Goal: Task Accomplishment & Management: Complete application form

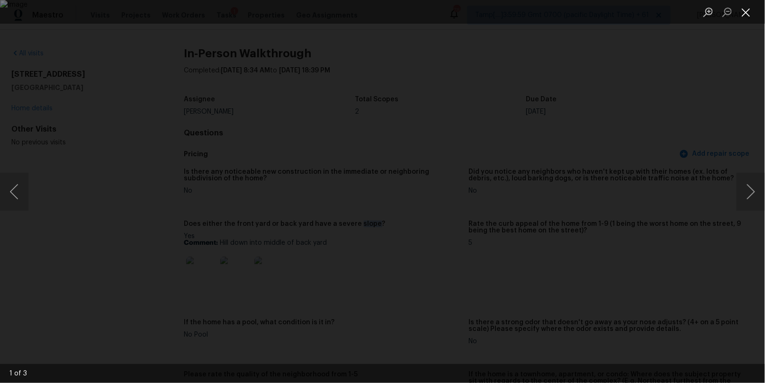
scroll to position [17, 0]
click at [749, 13] on button "Close lightbox" at bounding box center [745, 12] width 19 height 17
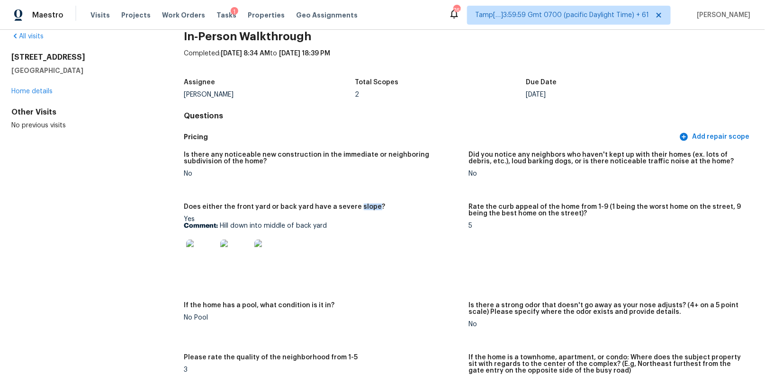
scroll to position [0, 0]
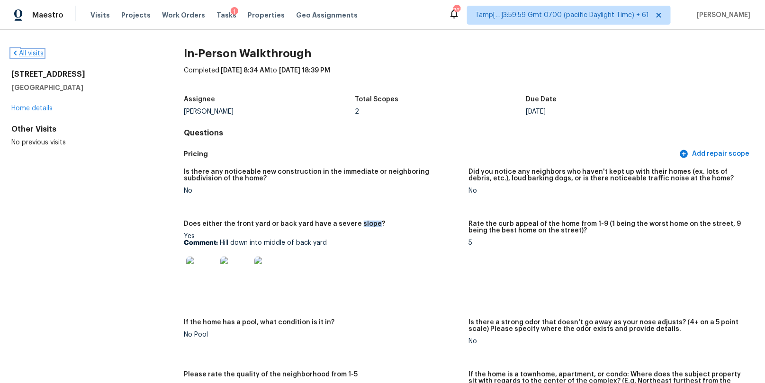
click at [15, 51] on icon at bounding box center [15, 53] width 8 height 8
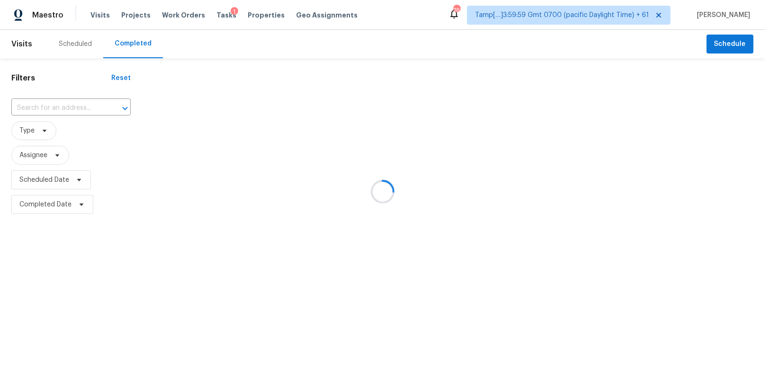
click at [49, 101] on div at bounding box center [382, 191] width 765 height 383
click at [41, 110] on div at bounding box center [382, 191] width 765 height 383
click at [44, 107] on div at bounding box center [382, 191] width 765 height 383
click at [29, 107] on div at bounding box center [382, 191] width 765 height 383
click at [42, 107] on div at bounding box center [382, 191] width 765 height 383
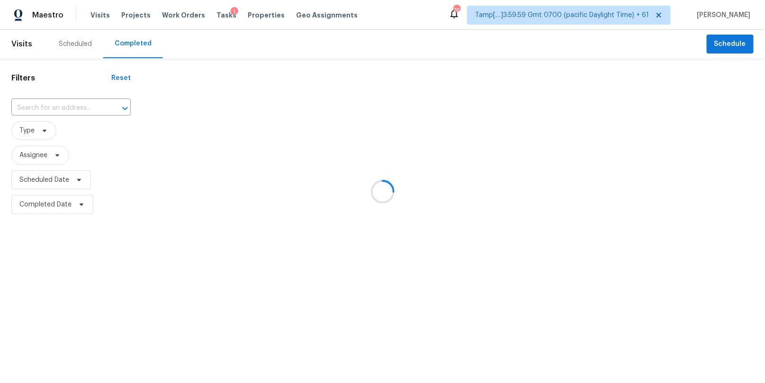
click at [55, 106] on div at bounding box center [382, 191] width 765 height 383
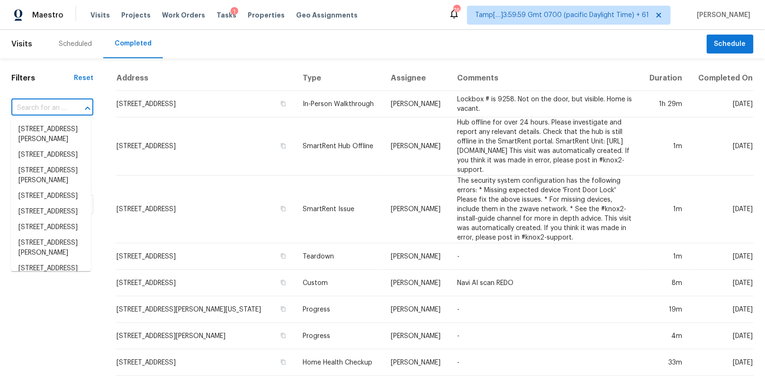
click at [55, 106] on input "text" at bounding box center [38, 108] width 55 height 15
paste input "5339 Dana Leigh Dr Houston, TX, 77066"
type input "5339 Dana Leigh Dr Houston, TX, 77066"
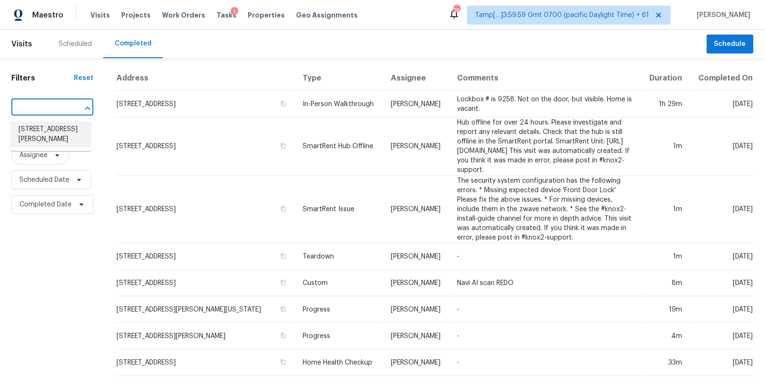
click at [47, 131] on li "5339 Dana Leigh Dr, Houston, TX 77066" at bounding box center [51, 135] width 80 height 26
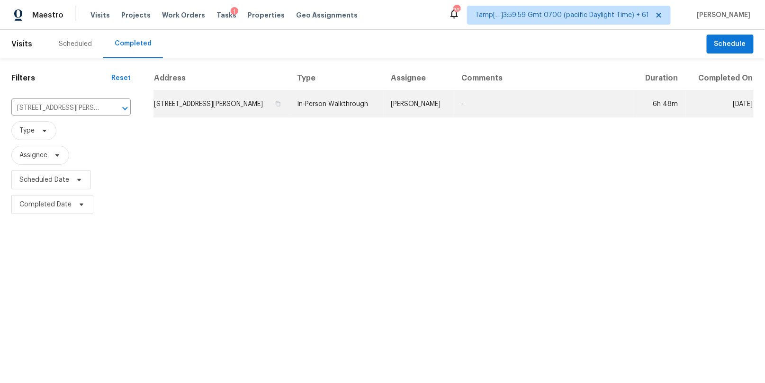
click at [330, 101] on td "In-Person Walkthrough" at bounding box center [337, 104] width 94 height 27
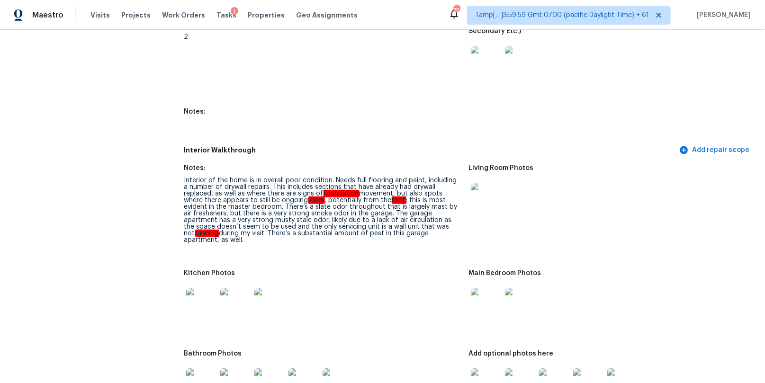
scroll to position [69, 0]
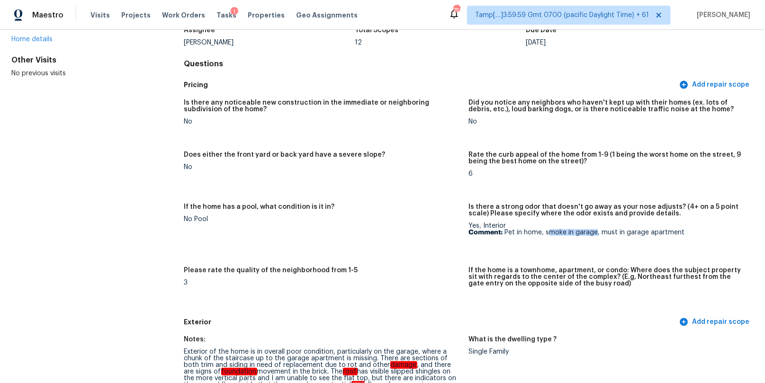
drag, startPoint x: 551, startPoint y: 233, endPoint x: 596, endPoint y: 232, distance: 45.0
click at [597, 233] on p "Comment: Pet in home, smoke in garage, must in garage apartment" at bounding box center [607, 232] width 277 height 7
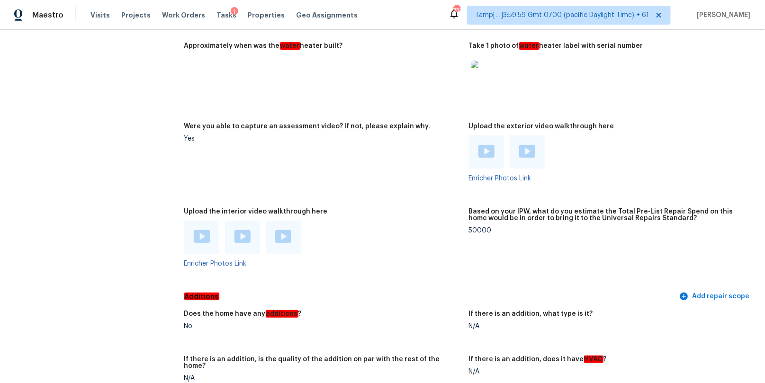
scroll to position [2146, 0]
click at [197, 230] on img at bounding box center [202, 236] width 16 height 13
click at [243, 230] on img at bounding box center [242, 236] width 16 height 13
click at [273, 228] on div at bounding box center [283, 237] width 35 height 33
click at [285, 230] on img at bounding box center [283, 236] width 16 height 13
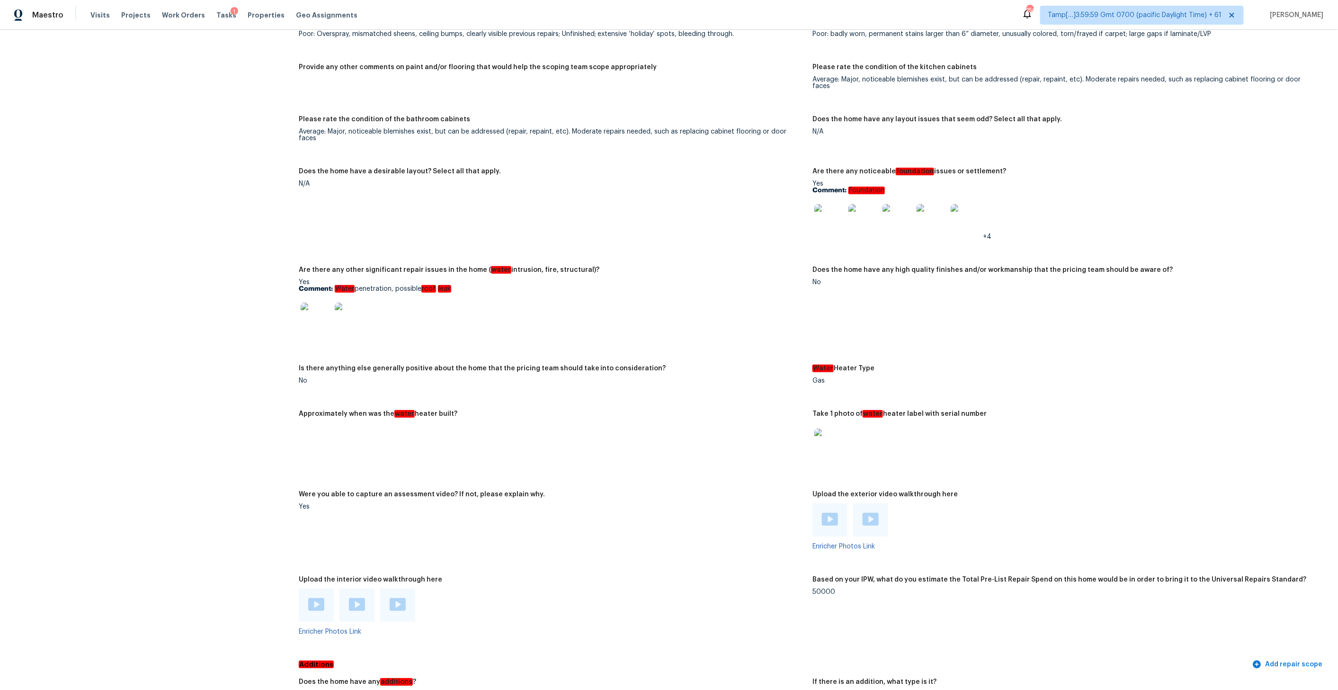
scroll to position [2135, 0]
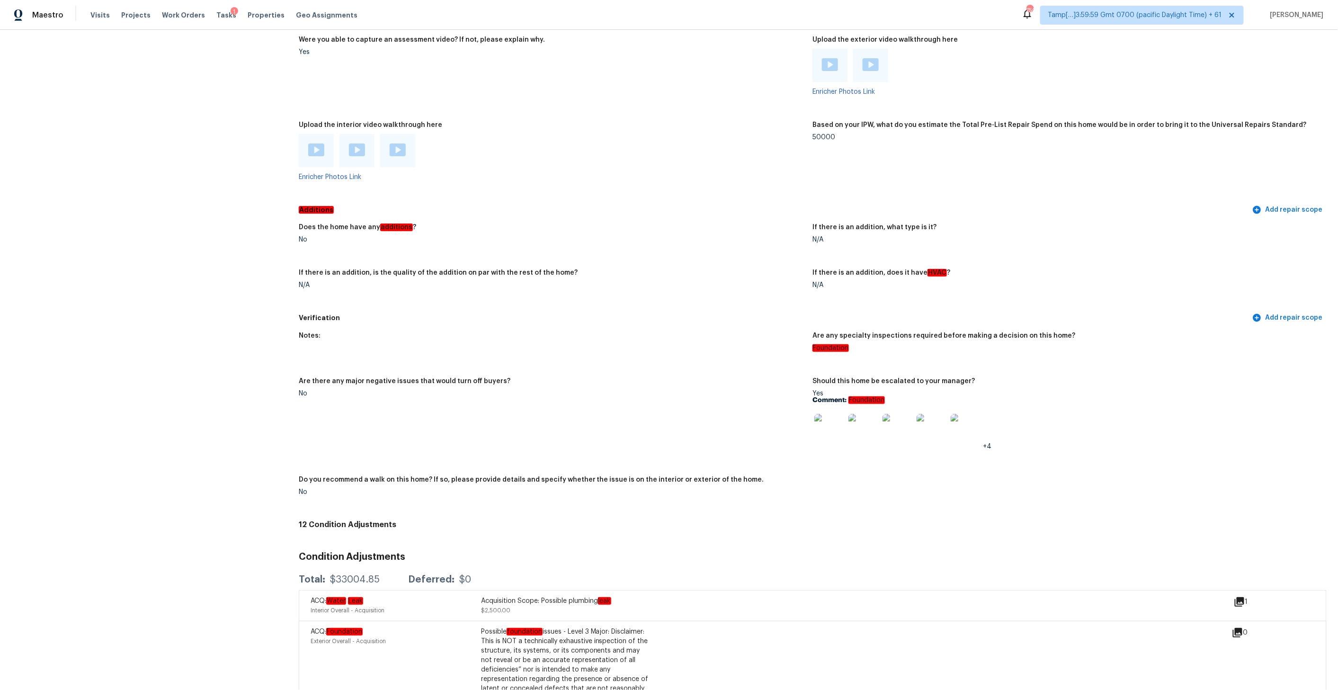
click at [764, 383] on img at bounding box center [829, 429] width 30 height 30
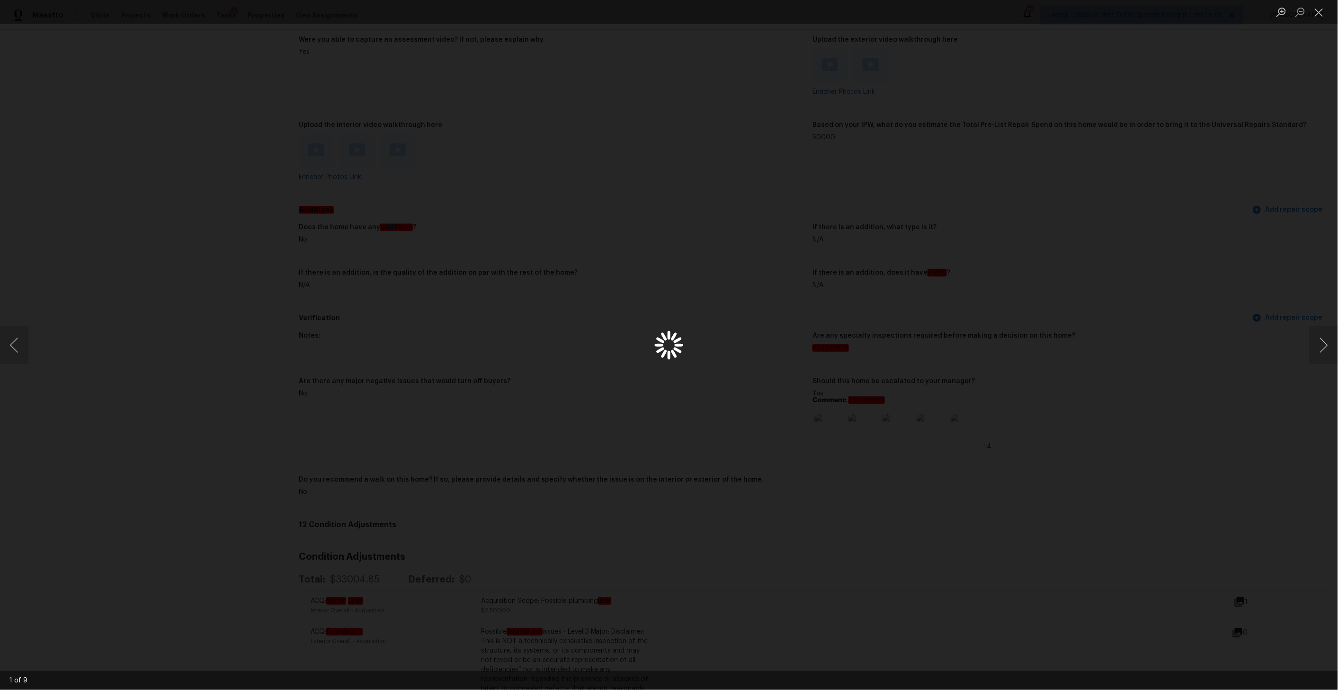
click at [764, 383] on div "Lightbox" at bounding box center [669, 345] width 1338 height 690
click at [764, 342] on button "Next image" at bounding box center [1324, 345] width 28 height 38
click at [764, 9] on button "Close lightbox" at bounding box center [1319, 12] width 19 height 17
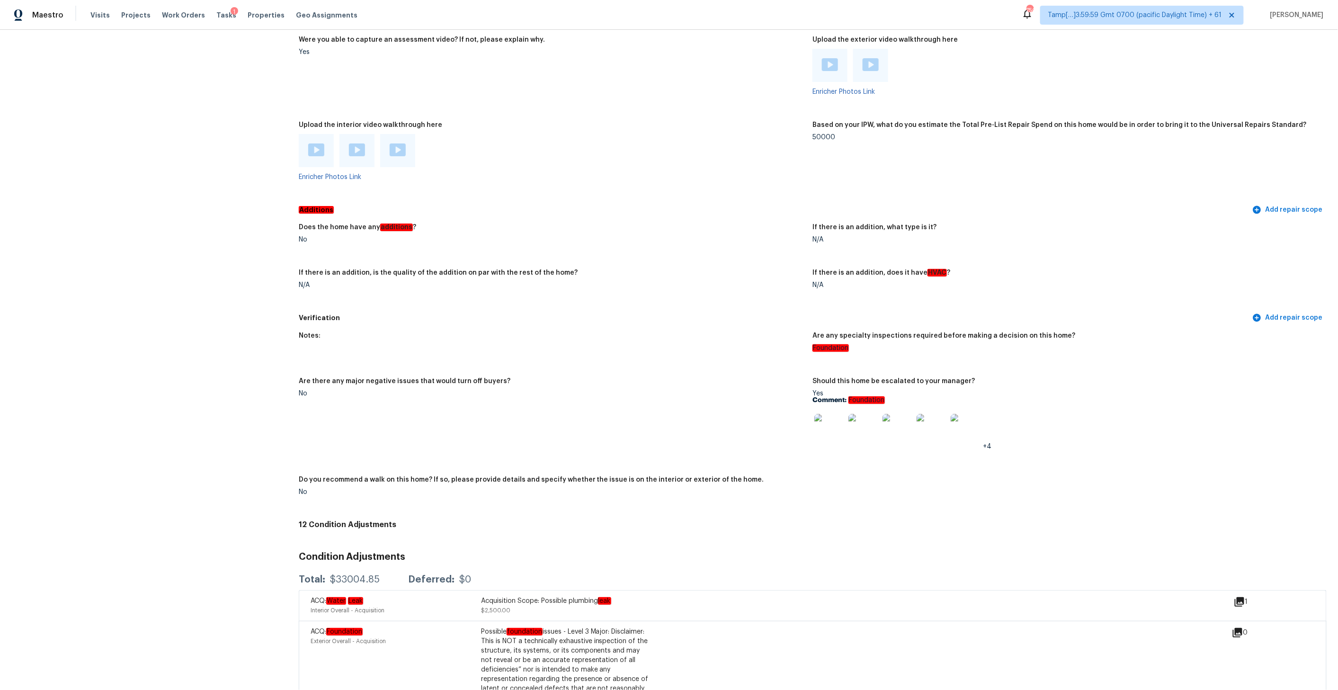
click at [764, 383] on img at bounding box center [829, 429] width 30 height 30
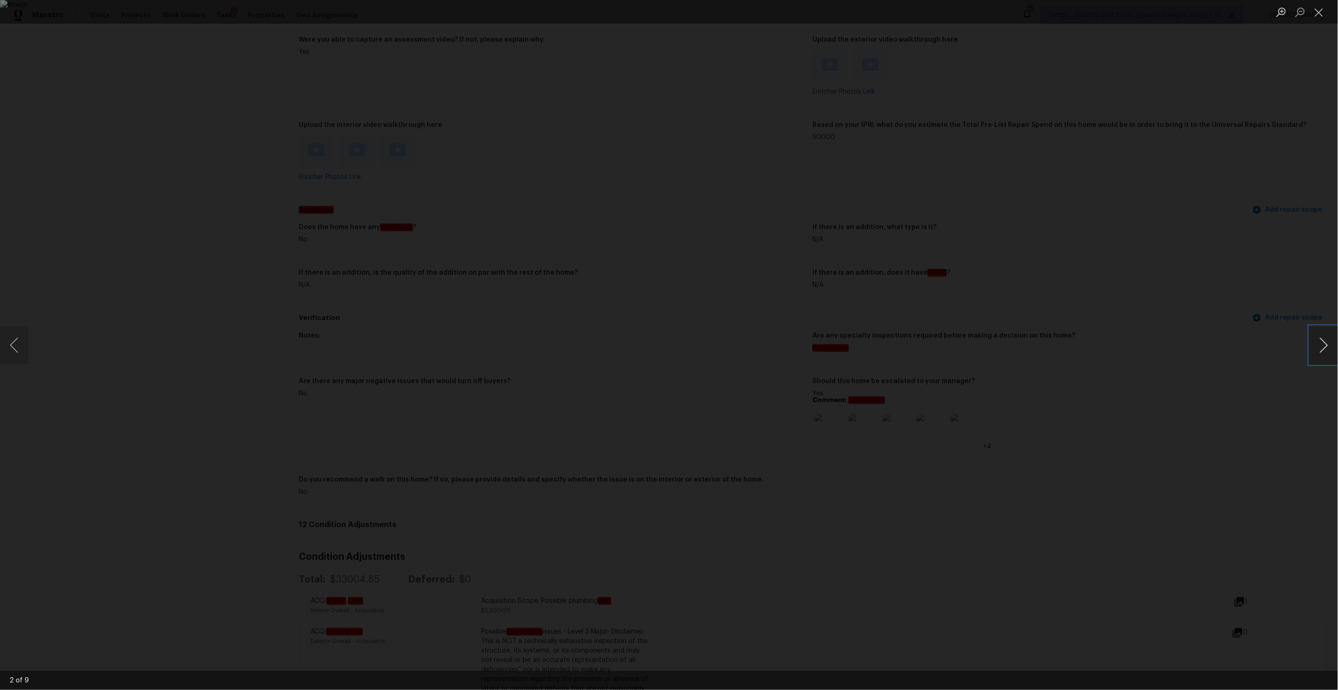
click at [764, 342] on button "Next image" at bounding box center [1324, 345] width 28 height 38
click at [764, 343] on button "Next image" at bounding box center [1324, 345] width 28 height 38
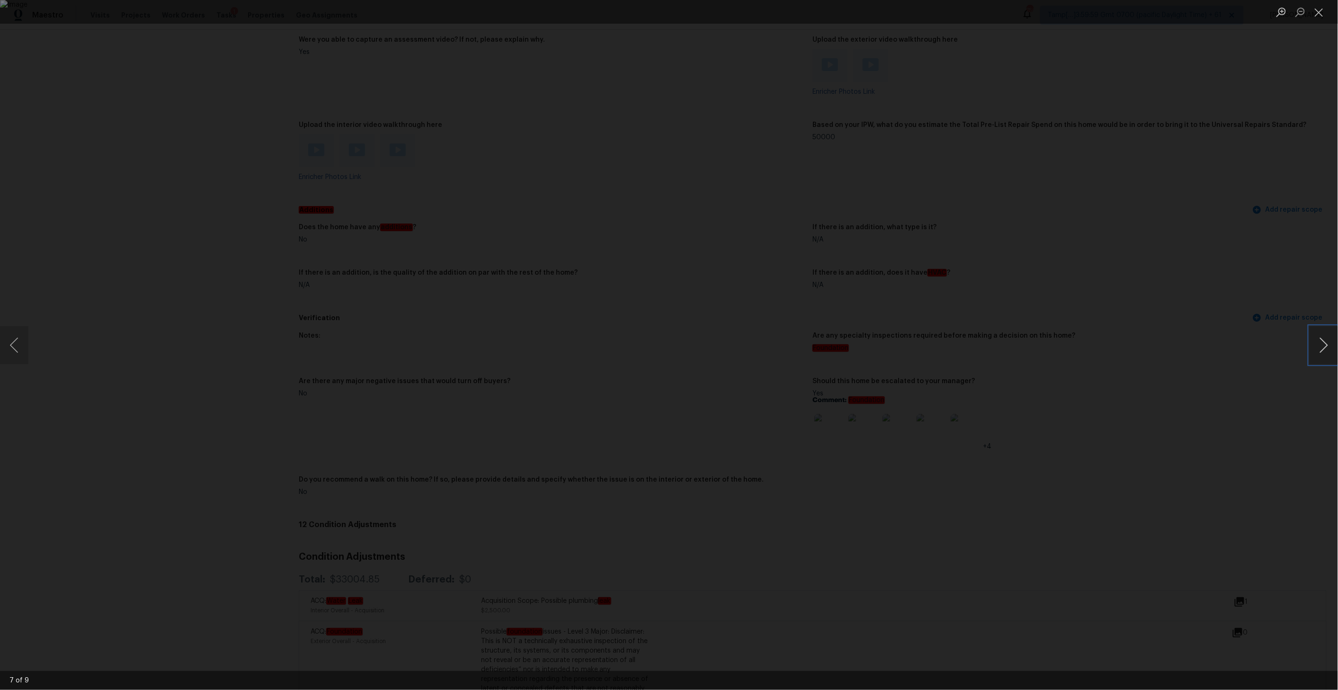
click at [764, 344] on button "Next image" at bounding box center [1324, 345] width 28 height 38
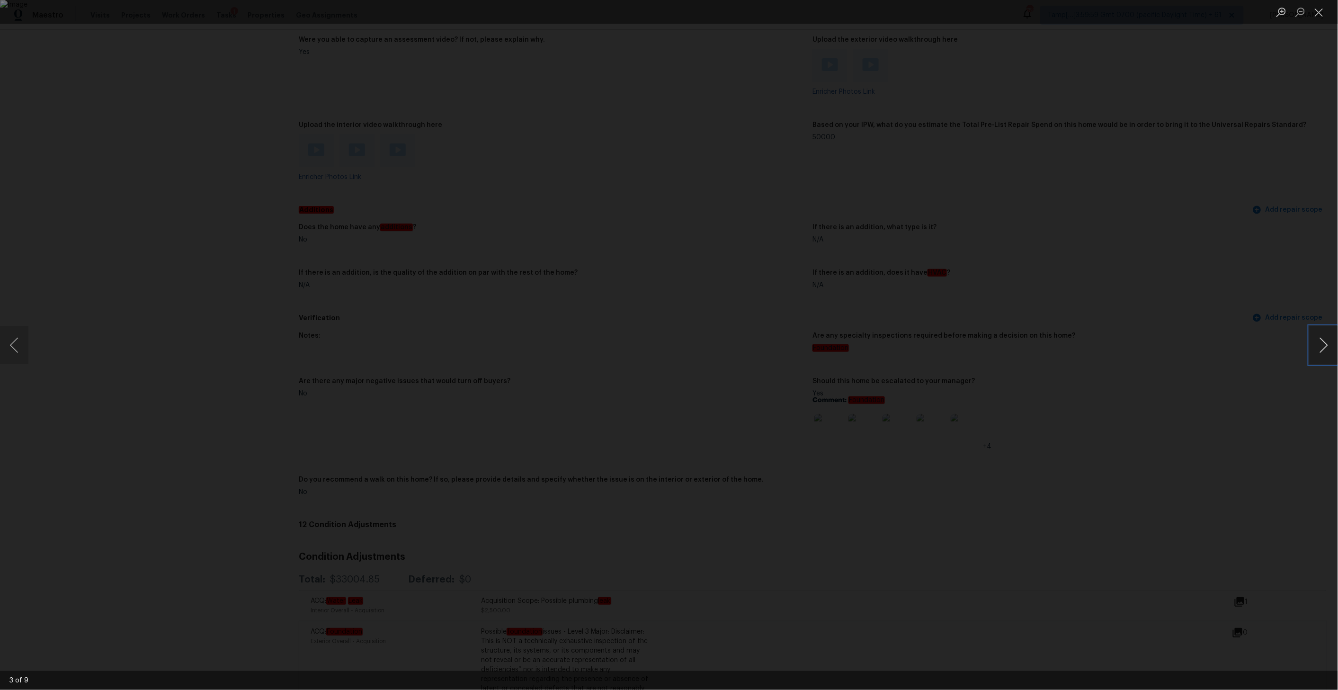
click at [764, 344] on button "Next image" at bounding box center [1324, 345] width 28 height 38
click at [764, 12] on button "Close lightbox" at bounding box center [1319, 12] width 19 height 17
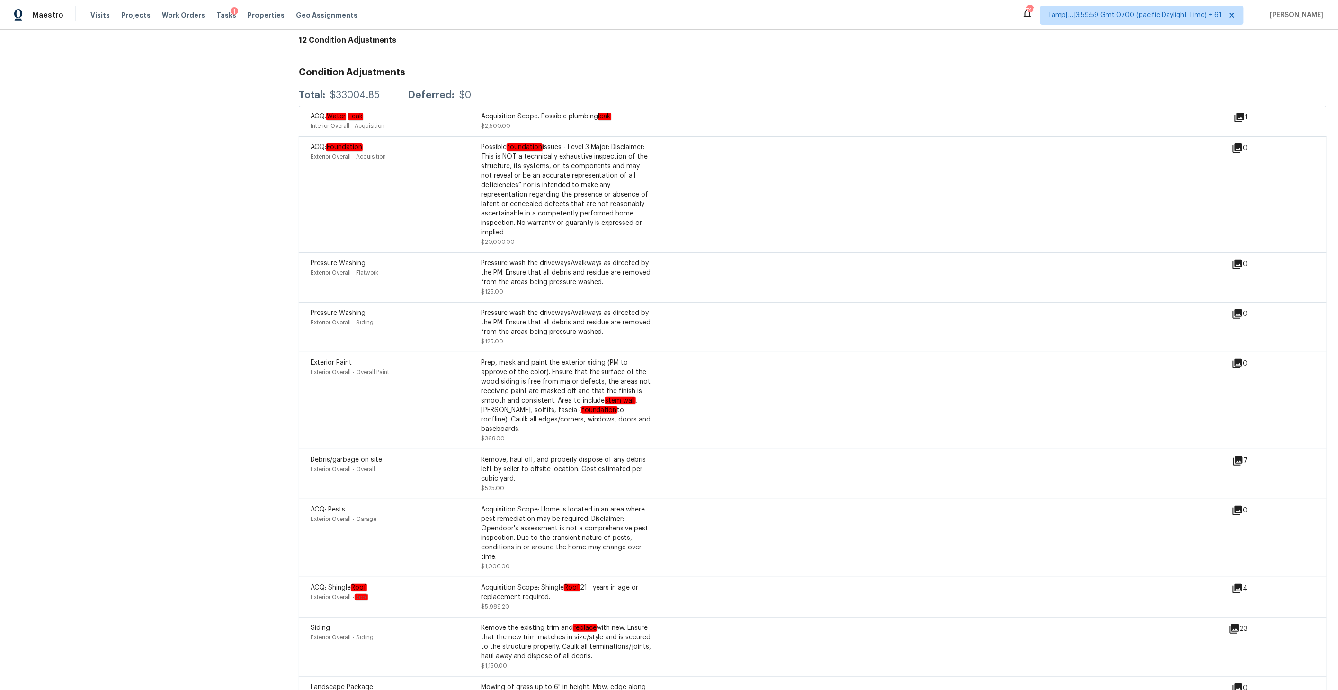
scroll to position [2583, 0]
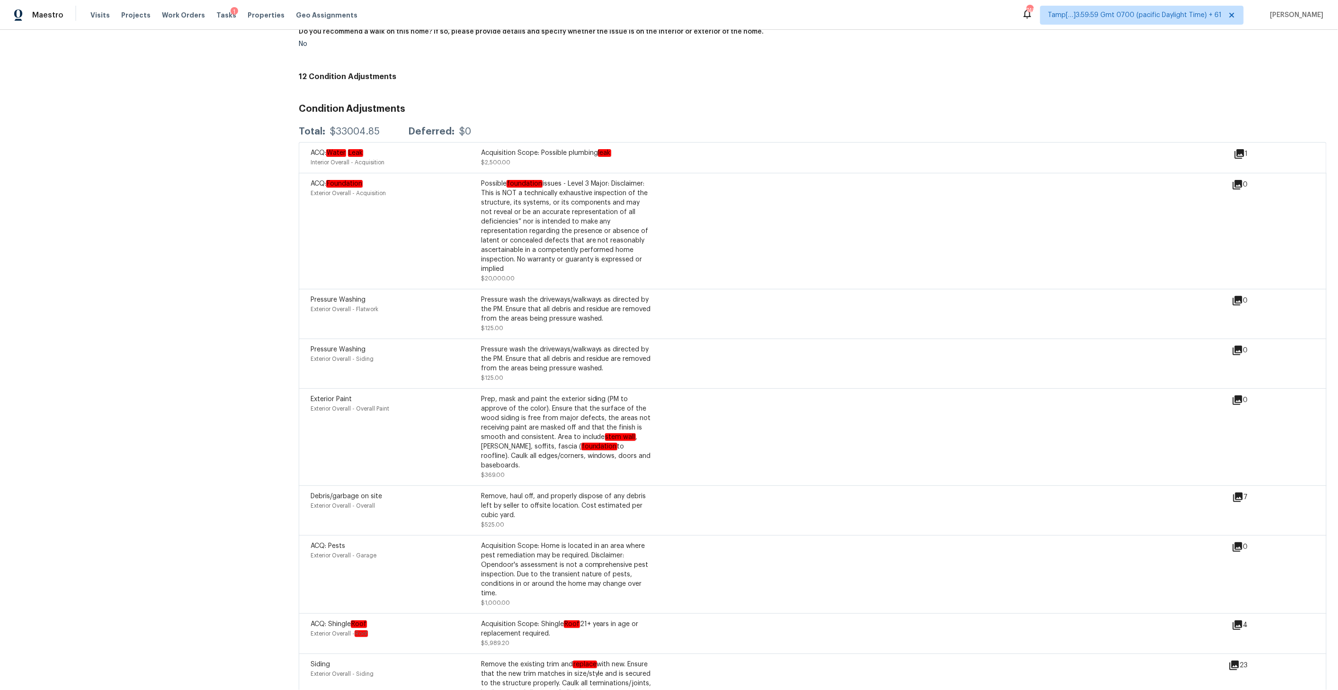
click at [393, 194] on div "ACQ: Foundation Exterior Overall - Acquisition" at bounding box center [396, 231] width 170 height 104
drag, startPoint x: 310, startPoint y: 162, endPoint x: 370, endPoint y: 194, distance: 68.4
click at [401, 205] on div "ACQ: Foundation Exterior Overall - Acquisition Possible foundation issues - Lev…" at bounding box center [813, 231] width 1028 height 116
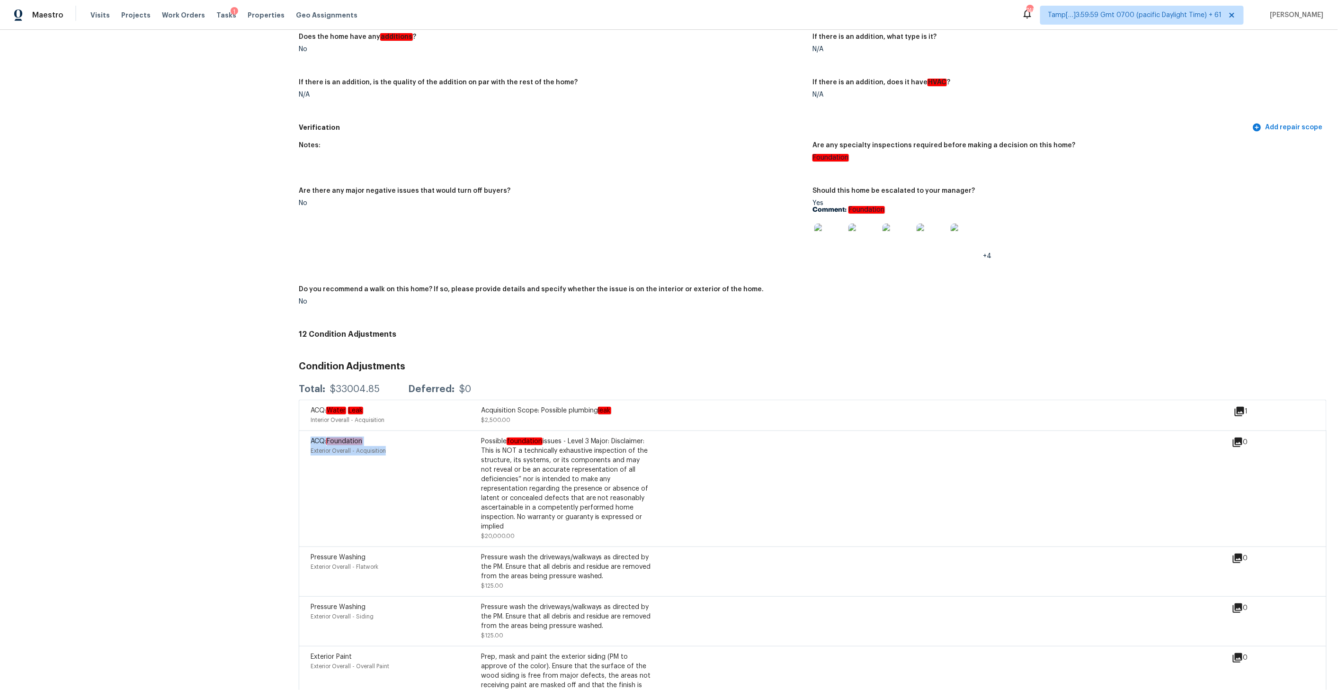
scroll to position [2318, 0]
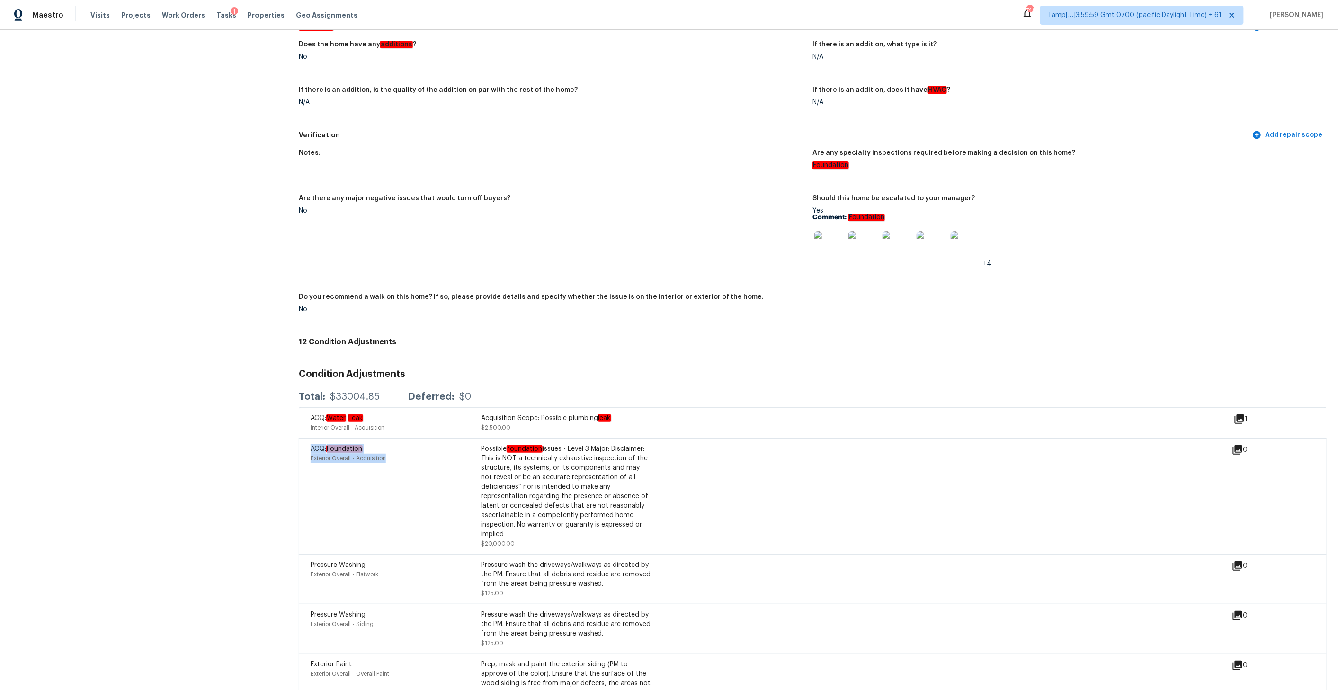
click at [764, 231] on img at bounding box center [829, 246] width 30 height 30
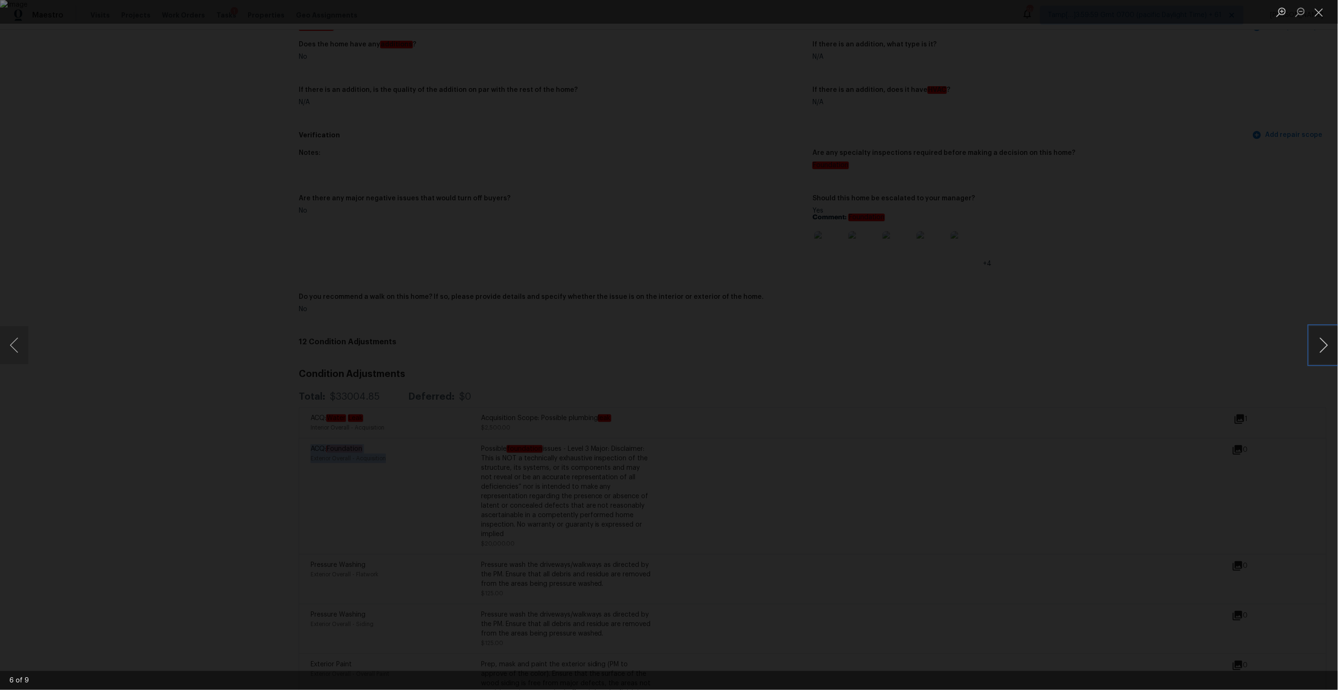
click at [764, 344] on button "Next image" at bounding box center [1324, 345] width 28 height 38
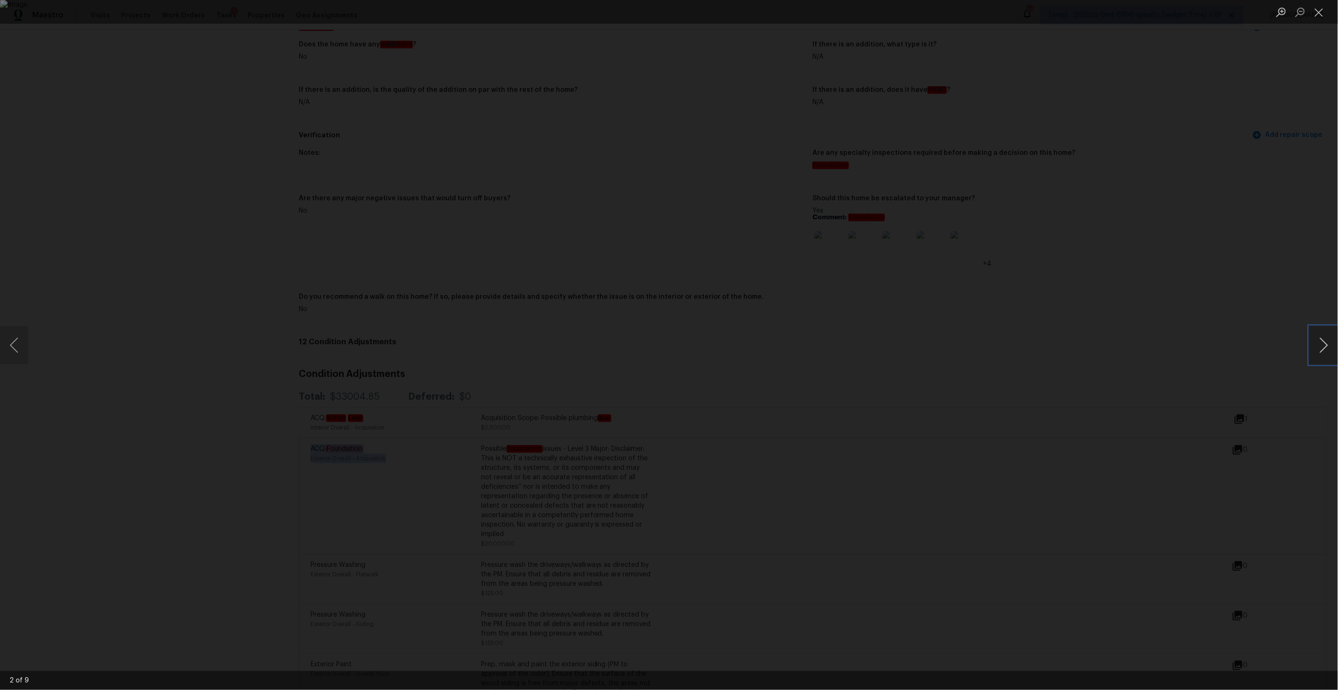
click at [764, 344] on button "Next image" at bounding box center [1324, 345] width 28 height 38
click at [764, 10] on button "Close lightbox" at bounding box center [1319, 12] width 19 height 17
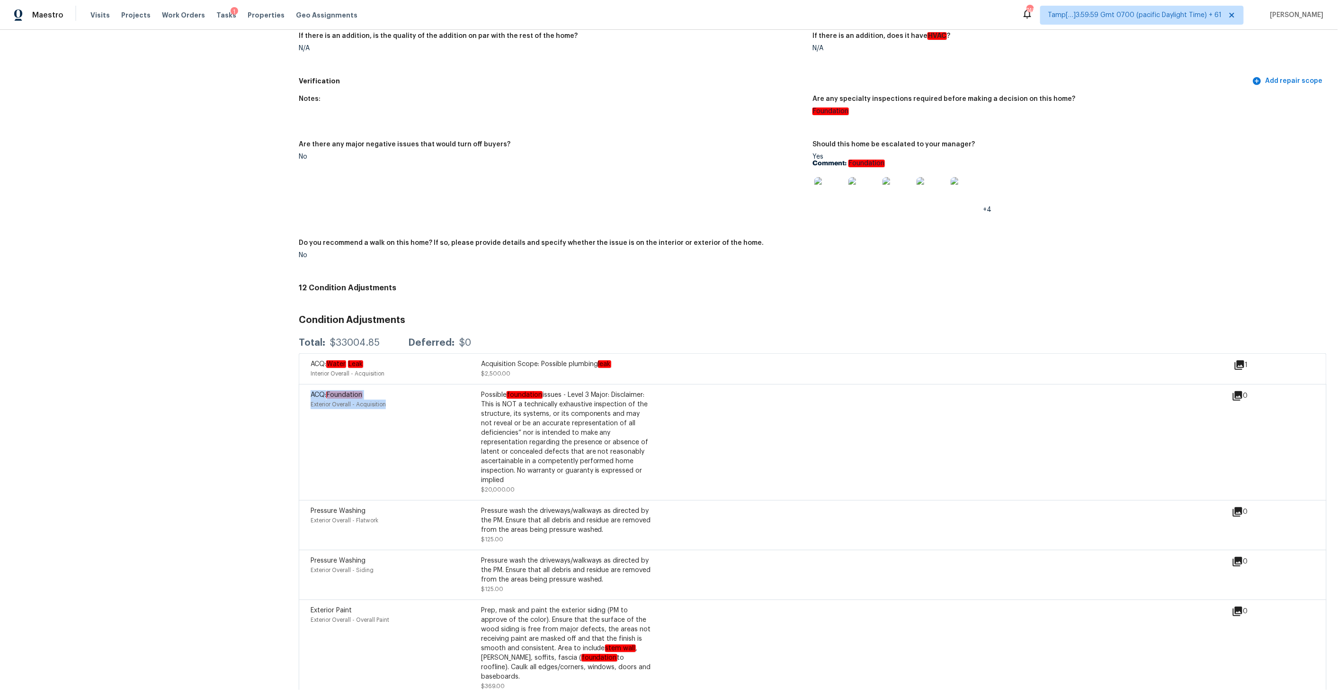
scroll to position [2467, 0]
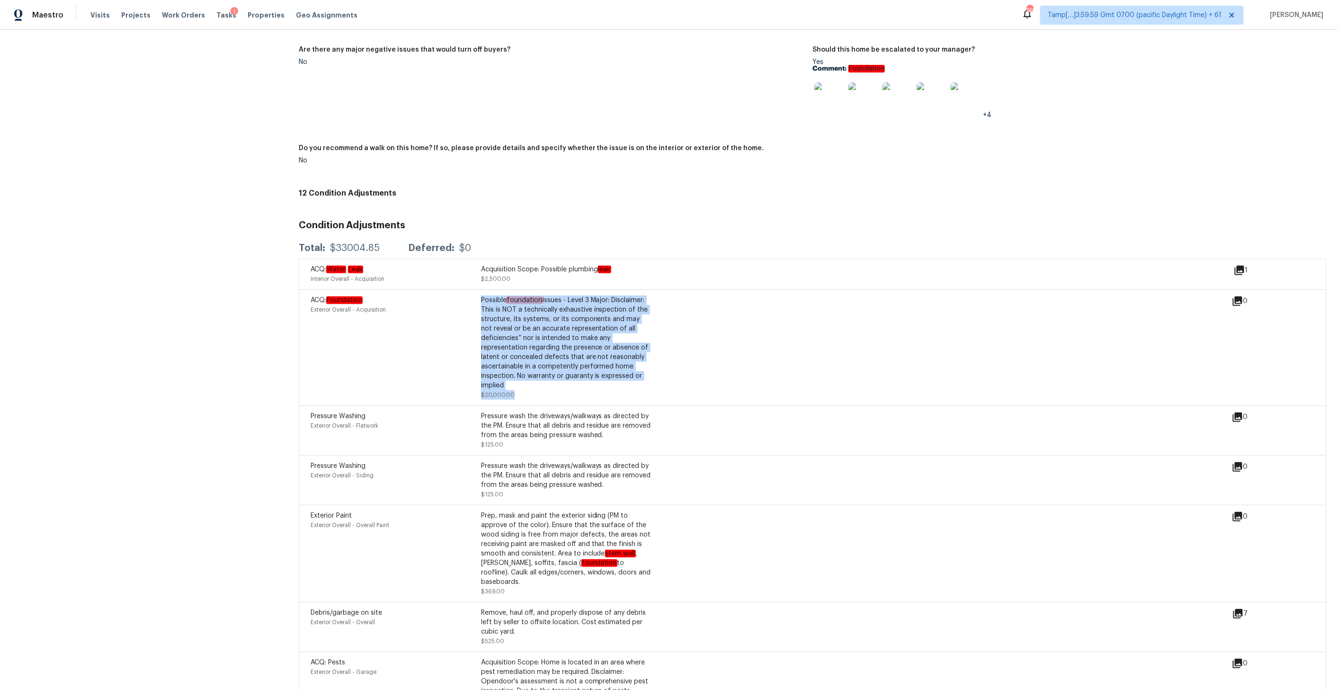
drag, startPoint x: 518, startPoint y: 381, endPoint x: 470, endPoint y: 297, distance: 96.1
click at [470, 297] on div "ACQ: Foundation Exterior Overall - Acquisition Possible foundation issues - Lev…" at bounding box center [813, 347] width 1028 height 116
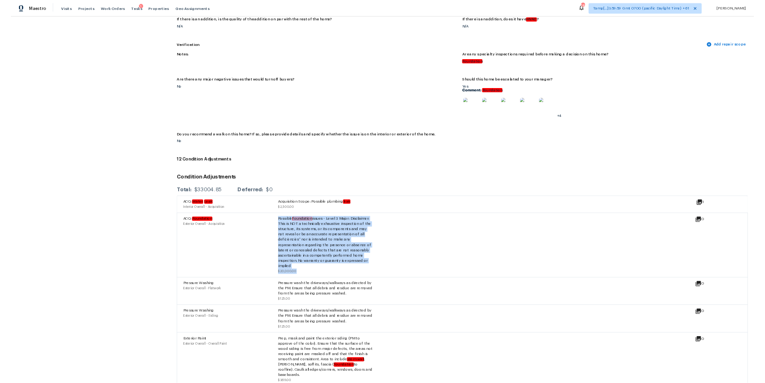
scroll to position [2364, 0]
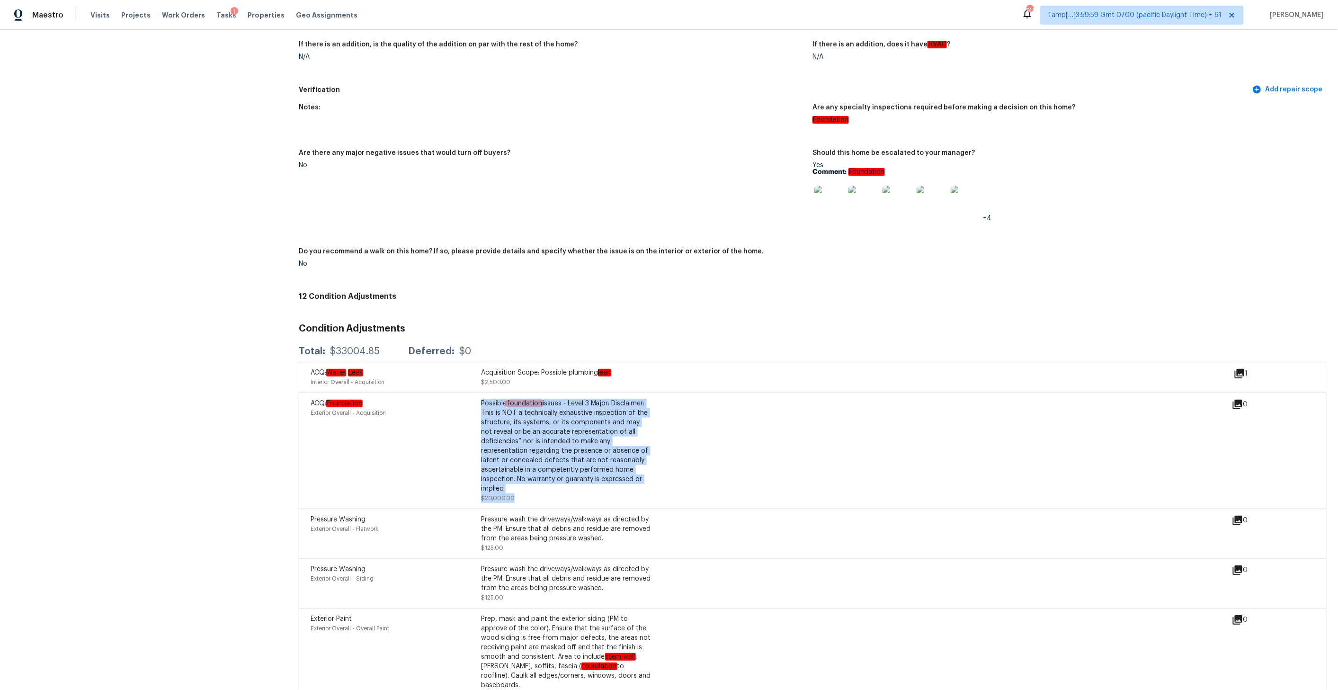
click at [764, 186] on img at bounding box center [829, 201] width 30 height 30
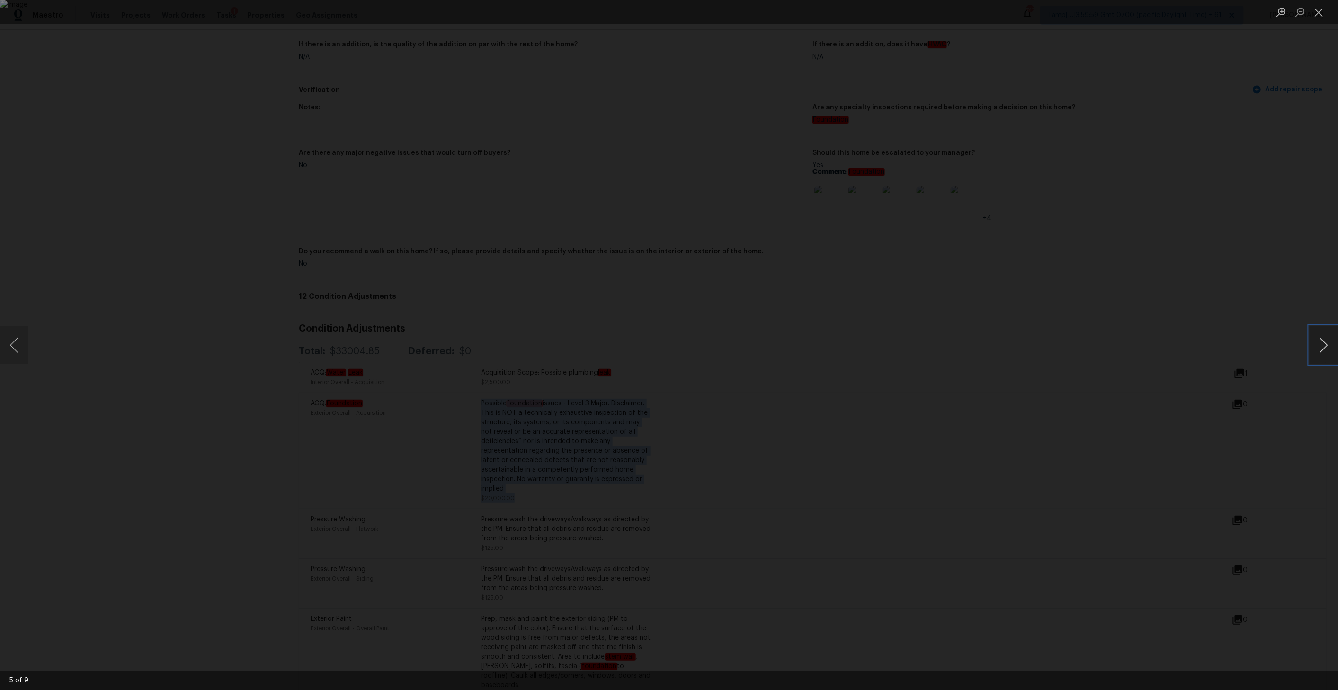
click at [764, 342] on button "Next image" at bounding box center [1324, 345] width 28 height 38
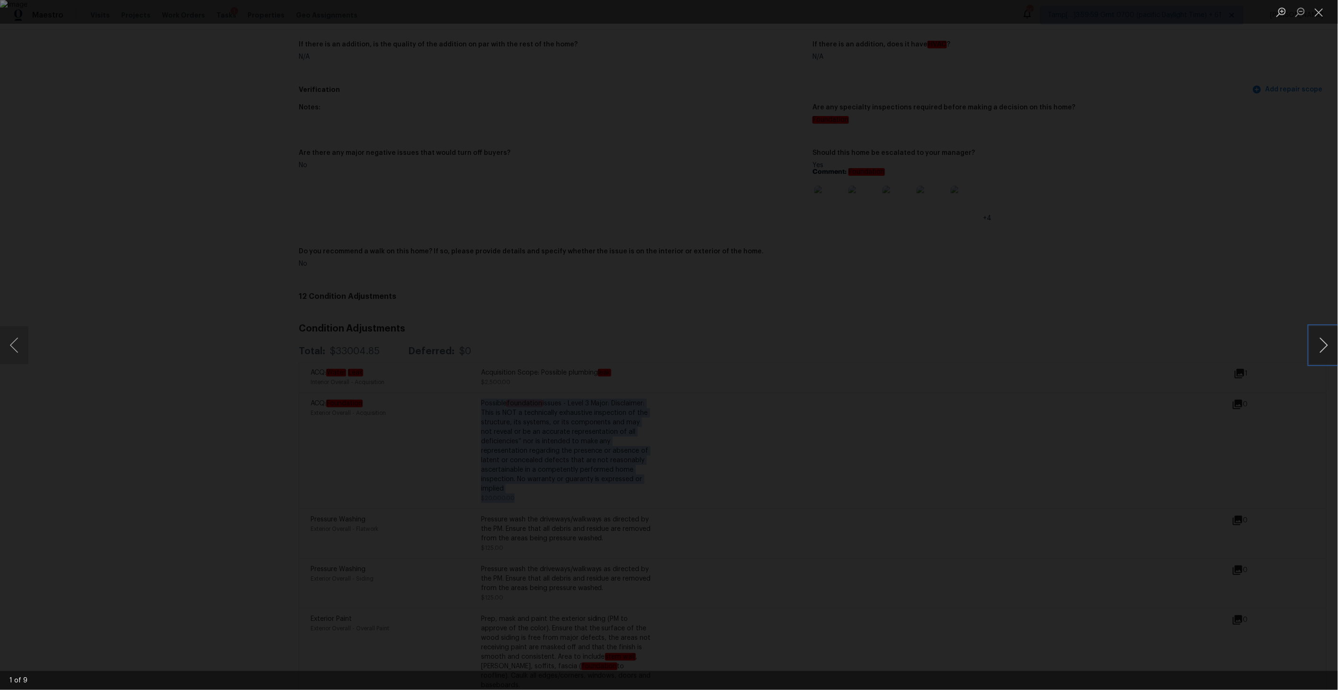
click at [764, 342] on button "Next image" at bounding box center [1324, 345] width 28 height 38
click at [764, 12] on button "Close lightbox" at bounding box center [1319, 12] width 19 height 17
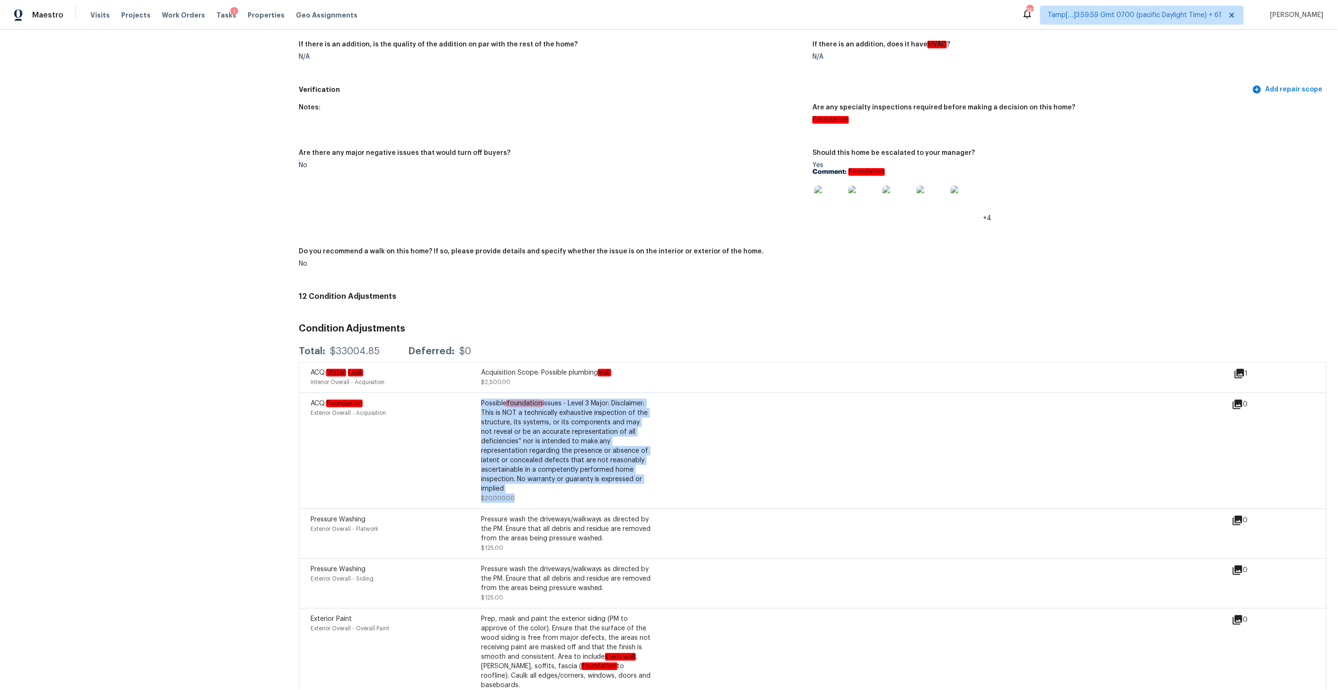
click at [764, 186] on img at bounding box center [829, 201] width 30 height 30
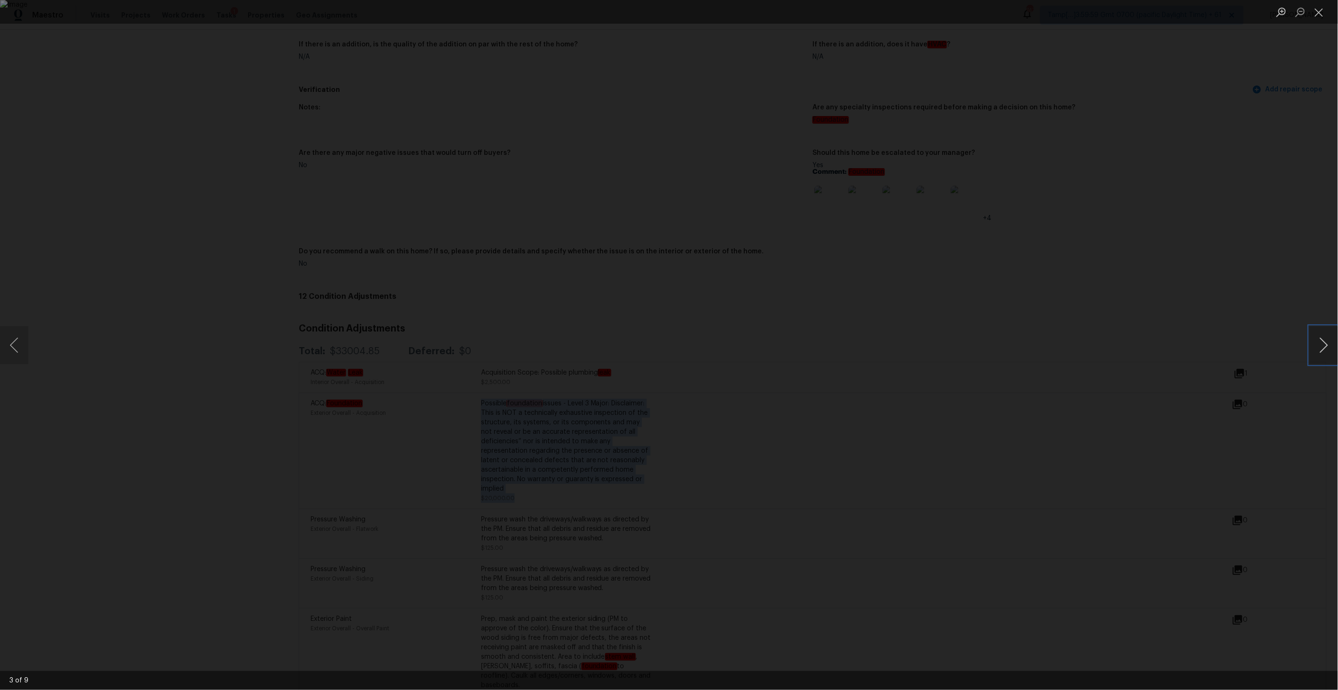
click at [764, 344] on button "Next image" at bounding box center [1324, 345] width 28 height 38
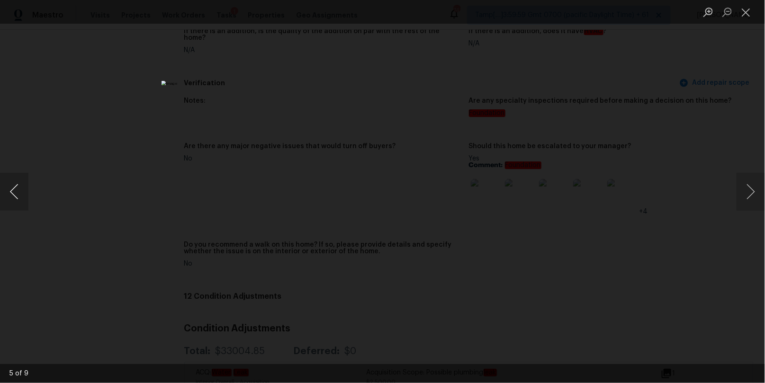
scroll to position [2474, 0]
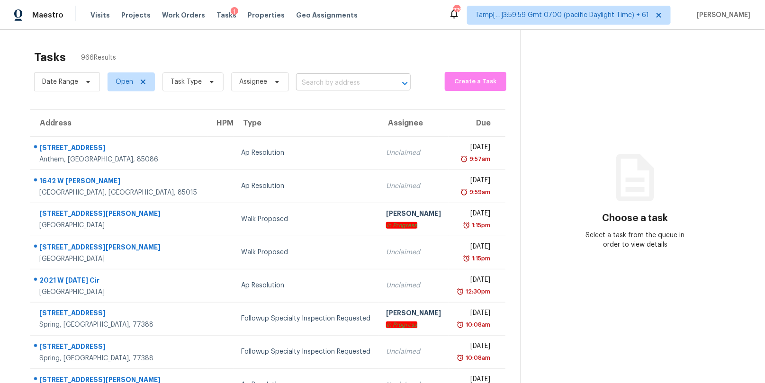
click at [312, 79] on input "text" at bounding box center [340, 83] width 88 height 15
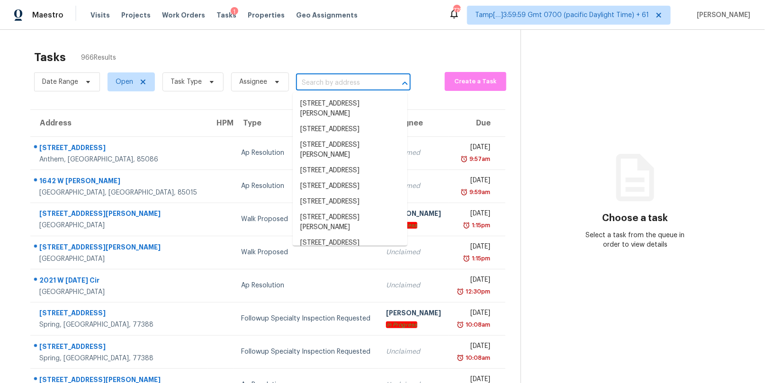
paste input "[STREET_ADDRESS][PERSON_NAME][PERSON_NAME]"
type input "[STREET_ADDRESS][PERSON_NAME][PERSON_NAME]"
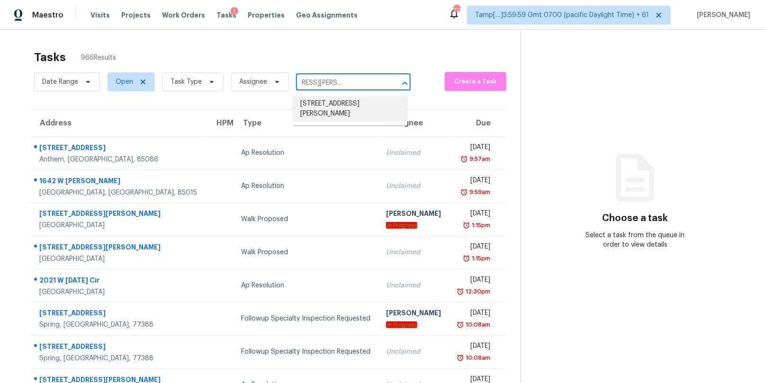
click at [330, 104] on li "[STREET_ADDRESS][PERSON_NAME]" at bounding box center [350, 109] width 115 height 26
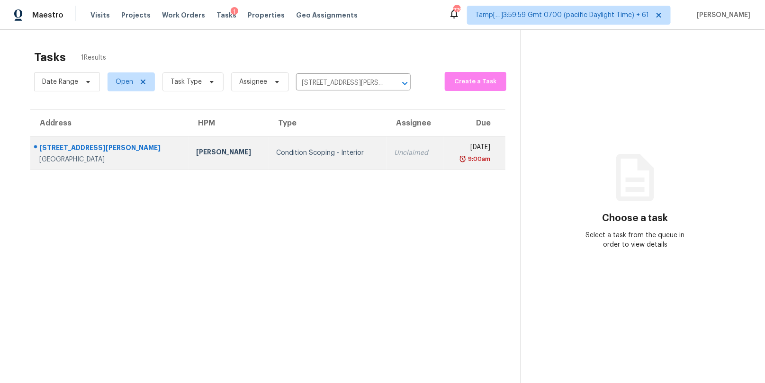
click at [394, 148] on div "Unclaimed" at bounding box center [414, 152] width 41 height 9
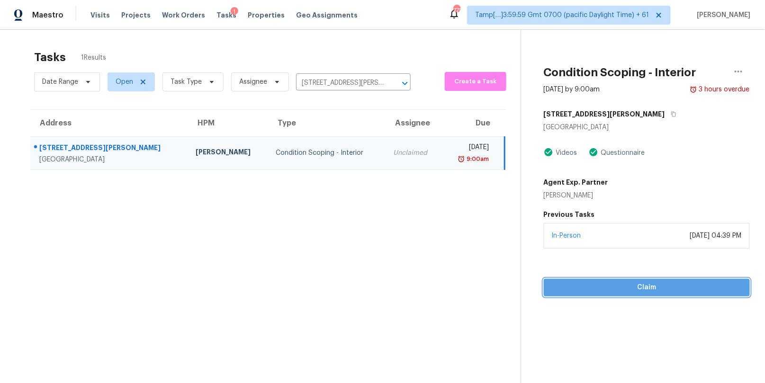
click at [615, 285] on span "Claim" at bounding box center [646, 288] width 191 height 12
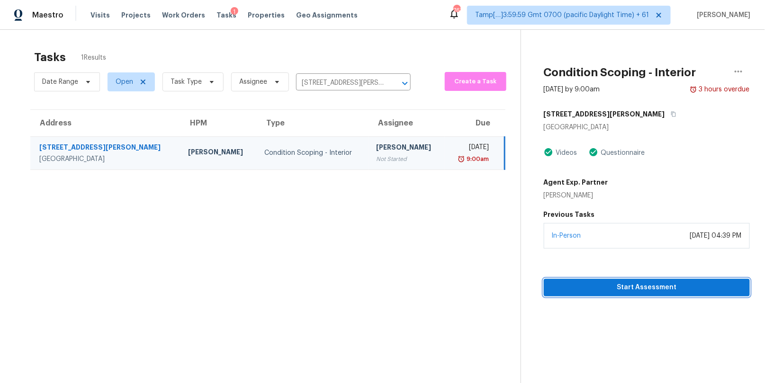
click at [592, 285] on span "Start Assessment" at bounding box center [646, 288] width 191 height 12
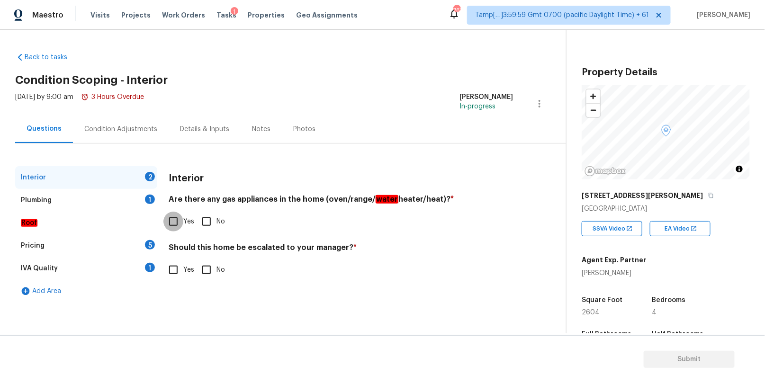
click at [169, 224] on input "Yes" at bounding box center [173, 222] width 20 height 20
checkbox input "true"
click at [193, 246] on h4 "Should this home be escalated to your manager? *" at bounding box center [341, 250] width 344 height 13
click at [332, 246] on h4 "Should this home be escalated to your manager? *" at bounding box center [341, 249] width 344 height 13
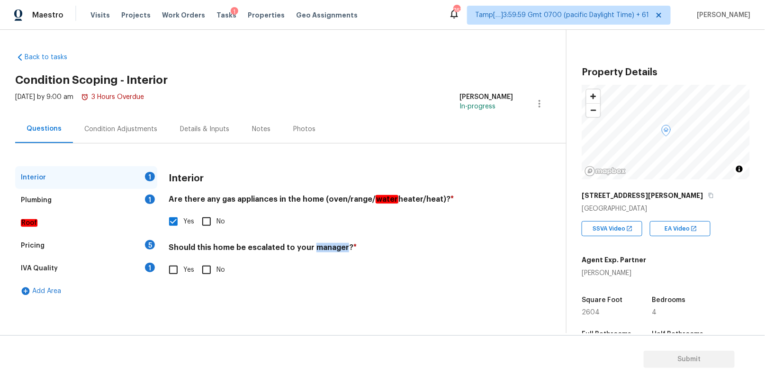
click at [332, 246] on h4 "Should this home be escalated to your manager? *" at bounding box center [341, 249] width 344 height 13
copy h4 "manager"
click at [175, 267] on input "Yes" at bounding box center [173, 270] width 20 height 20
checkbox input "true"
click at [191, 296] on input "text" at bounding box center [341, 295] width 344 height 22
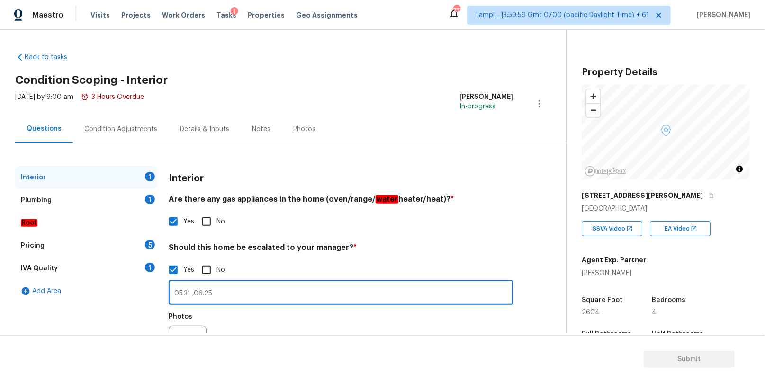
type input "05.31 ,06.25"
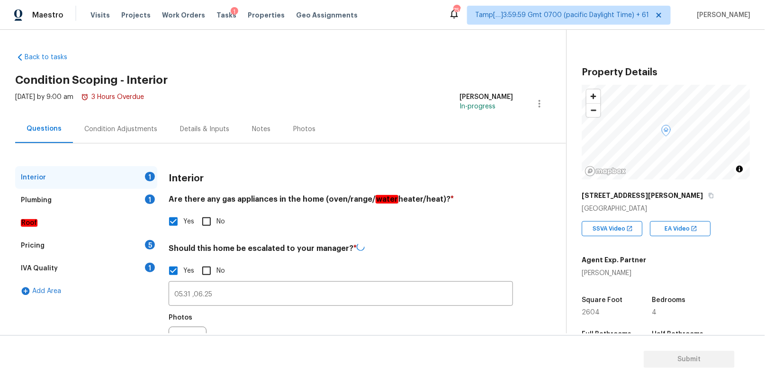
click at [143, 125] on div "Condition Adjustments" at bounding box center [120, 129] width 73 height 9
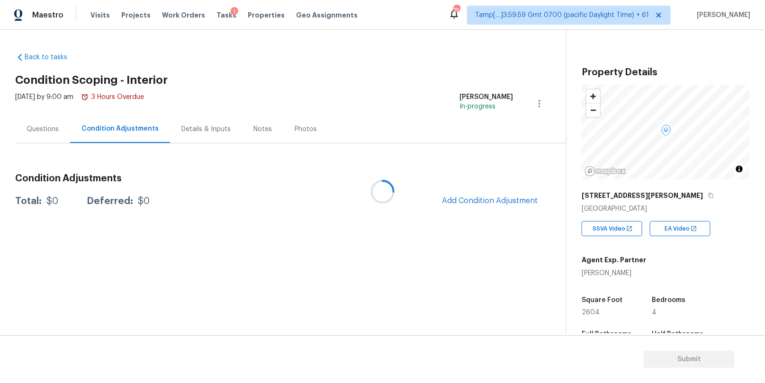
click at [459, 199] on div at bounding box center [382, 191] width 765 height 383
click at [464, 197] on div at bounding box center [382, 191] width 765 height 383
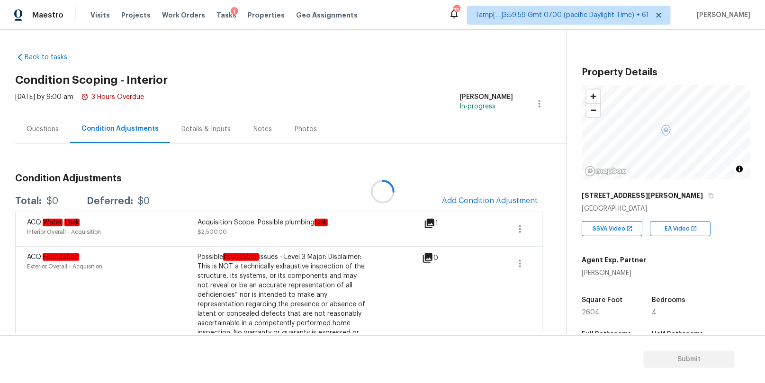
click at [453, 203] on div at bounding box center [382, 191] width 765 height 383
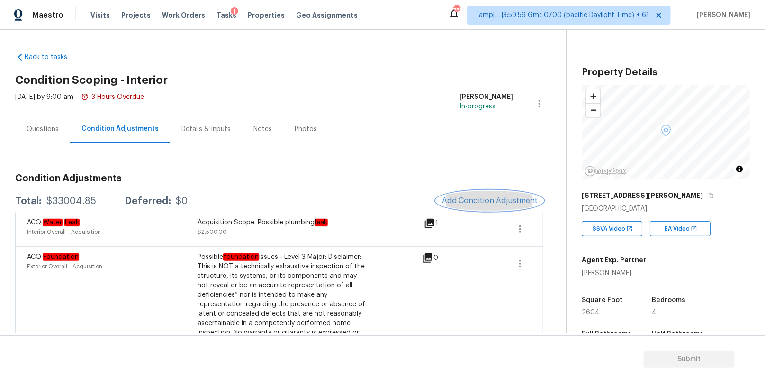
click at [461, 203] on span "Add Condition Adjustment" at bounding box center [490, 200] width 96 height 9
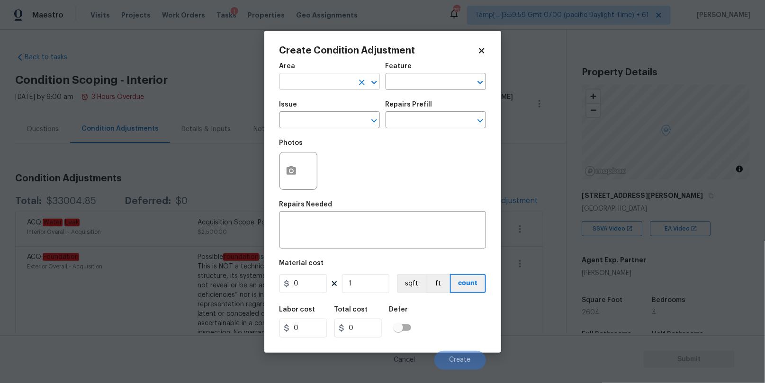
click at [330, 81] on input "text" at bounding box center [316, 82] width 74 height 15
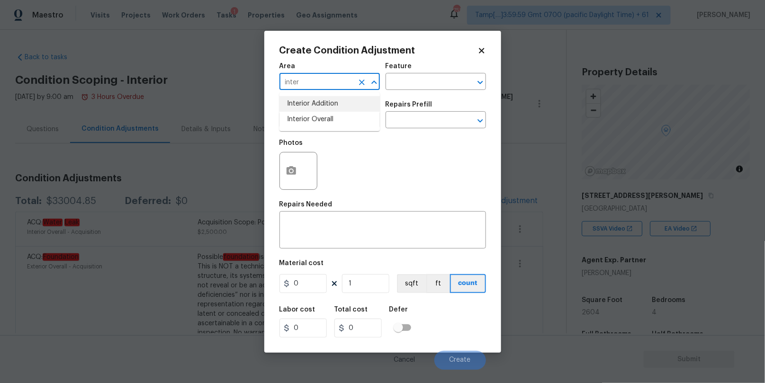
click at [328, 112] on li "Interior Overall" at bounding box center [329, 120] width 100 height 16
type input "Interior Overall"
click at [306, 115] on input "text" at bounding box center [316, 121] width 74 height 15
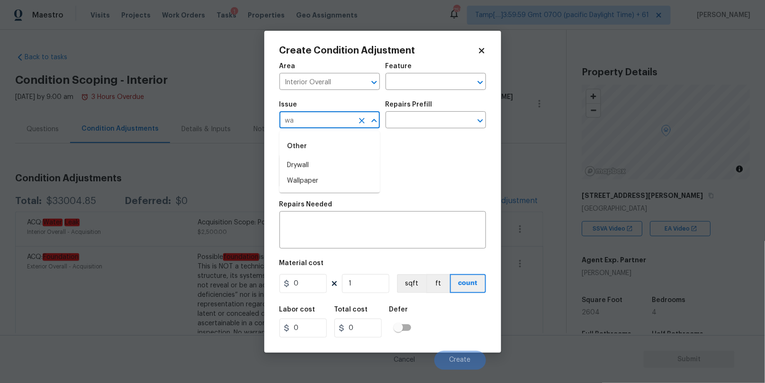
type input "w"
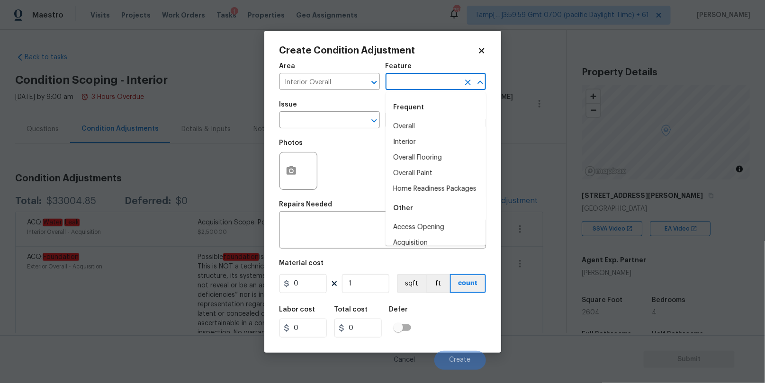
click at [394, 86] on input "text" at bounding box center [422, 82] width 74 height 15
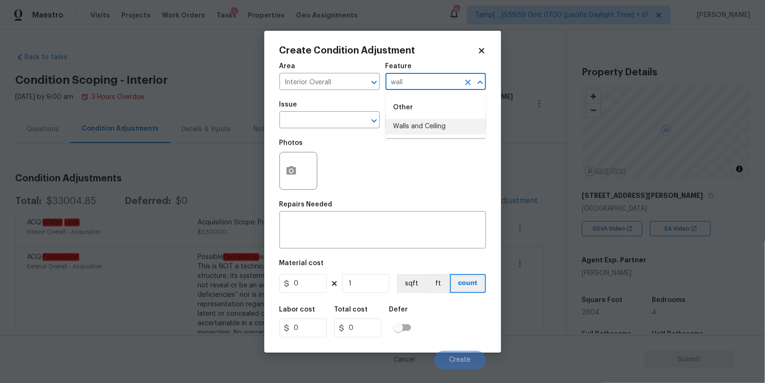
click at [418, 118] on div "Other" at bounding box center [435, 107] width 100 height 23
click at [401, 131] on li "Walls and Ceiling" at bounding box center [435, 127] width 100 height 16
type input "Walls and Ceiling"
click at [319, 115] on input "text" at bounding box center [316, 121] width 74 height 15
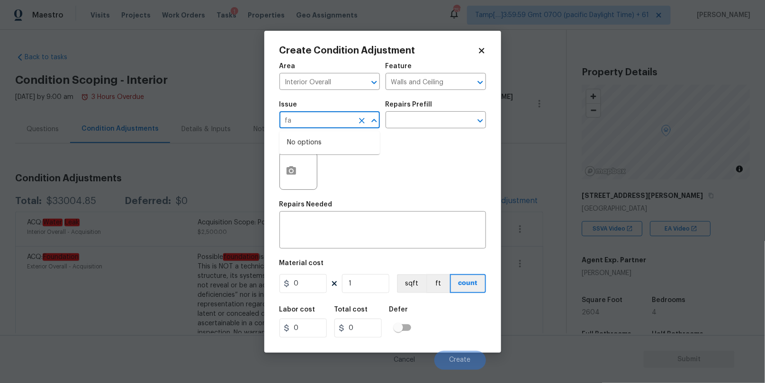
type input "f"
click at [304, 205] on li "Drywall" at bounding box center [329, 204] width 100 height 16
type input "Drywall"
click at [405, 117] on input "text" at bounding box center [422, 121] width 74 height 15
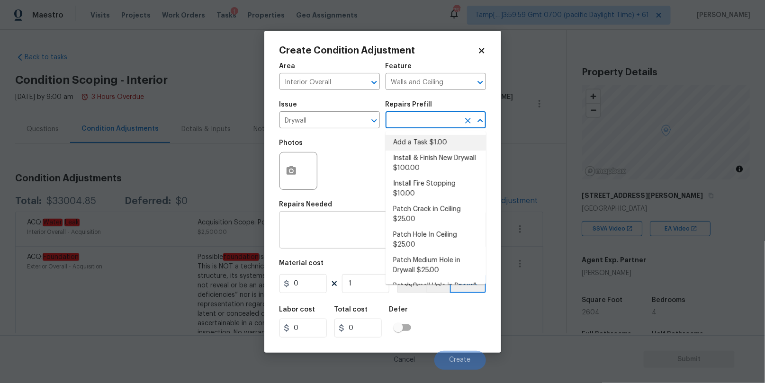
click at [320, 228] on textarea at bounding box center [382, 231] width 195 height 20
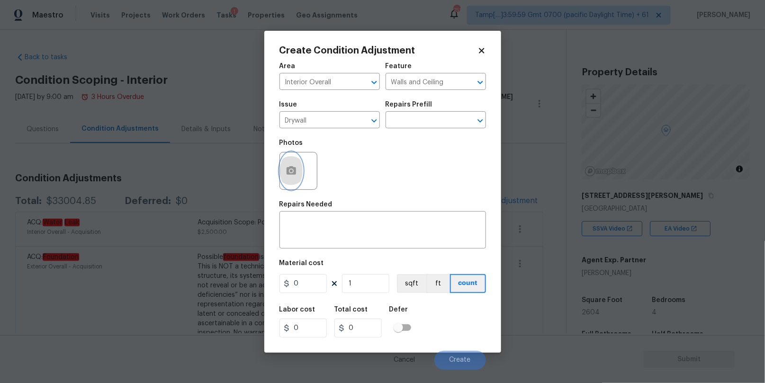
click at [287, 174] on icon "button" at bounding box center [290, 170] width 9 height 9
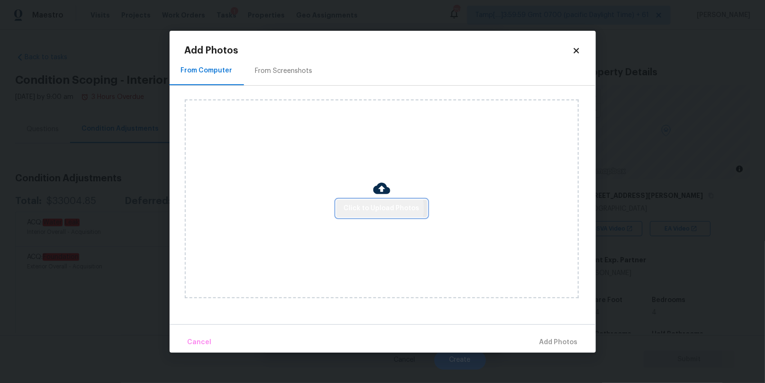
click at [368, 208] on span "Click to Upload Photos" at bounding box center [382, 209] width 76 height 12
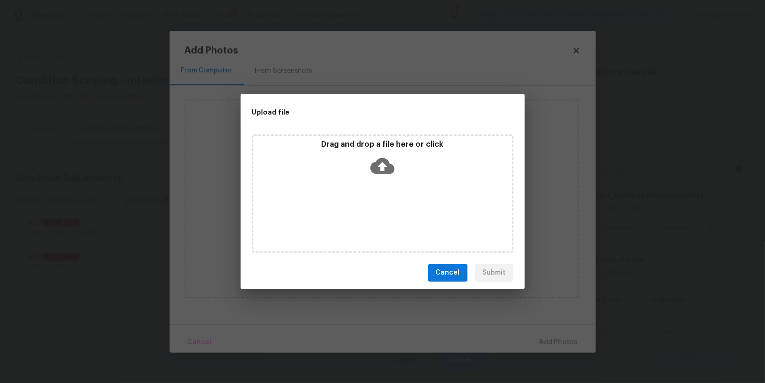
click at [385, 169] on icon at bounding box center [382, 166] width 24 height 16
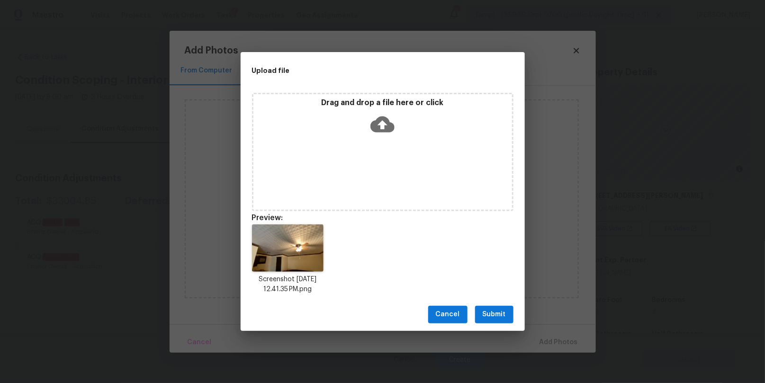
click at [496, 317] on span "Submit" at bounding box center [493, 315] width 23 height 12
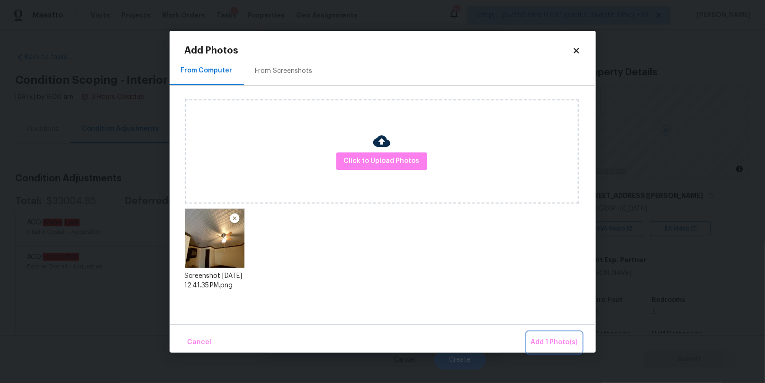
click at [557, 337] on span "Add 1 Photo(s)" at bounding box center [554, 343] width 47 height 12
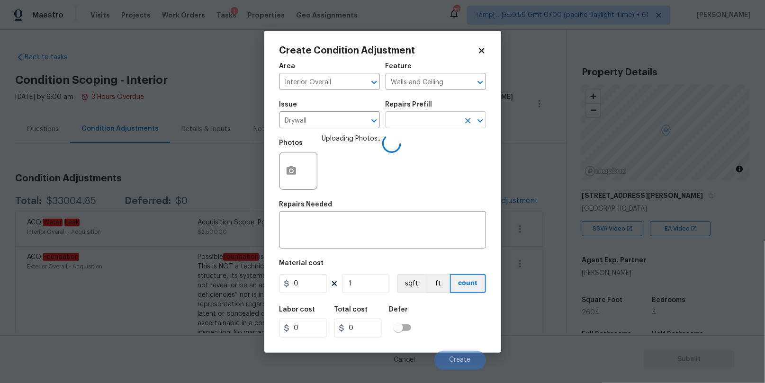
click at [446, 120] on input "text" at bounding box center [422, 121] width 74 height 15
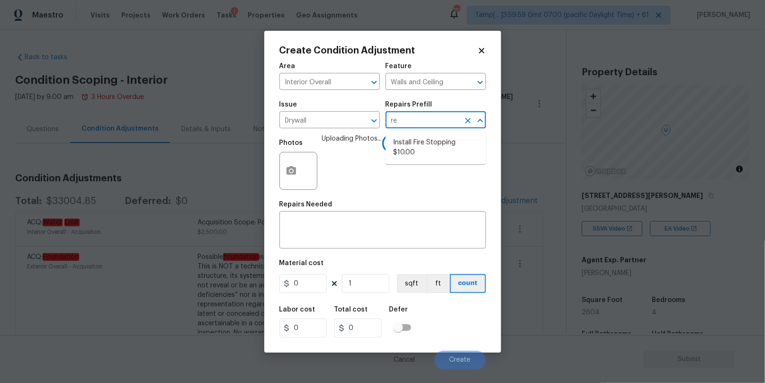
type input "r"
type input "pop"
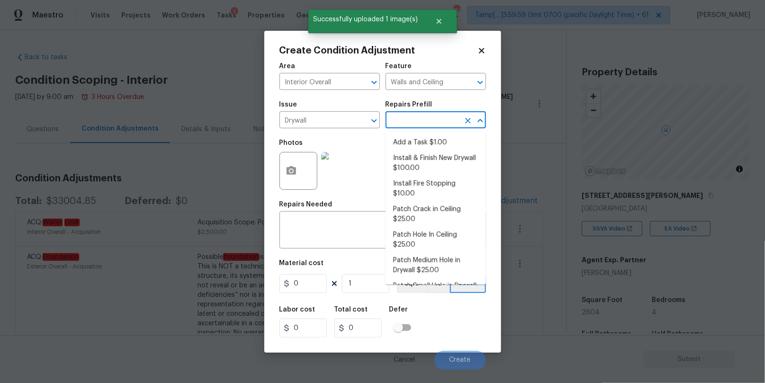
click at [418, 120] on input "text" at bounding box center [422, 121] width 74 height 15
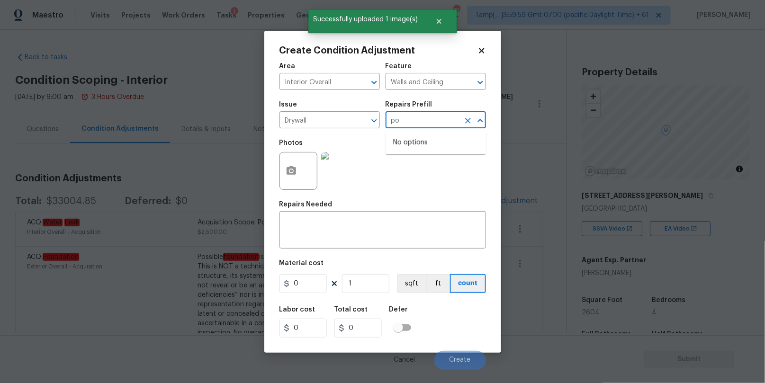
type input "p"
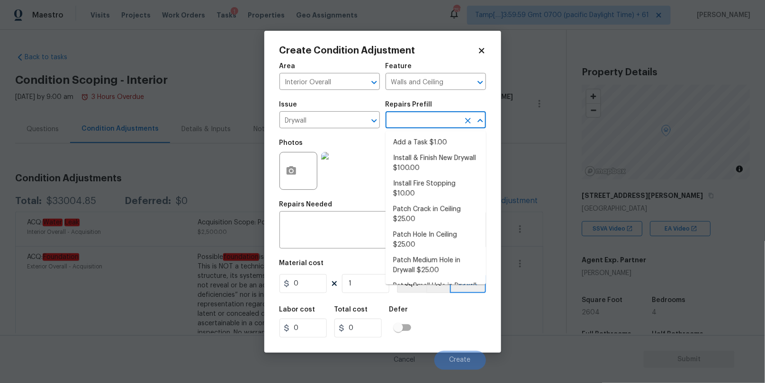
type input "s"
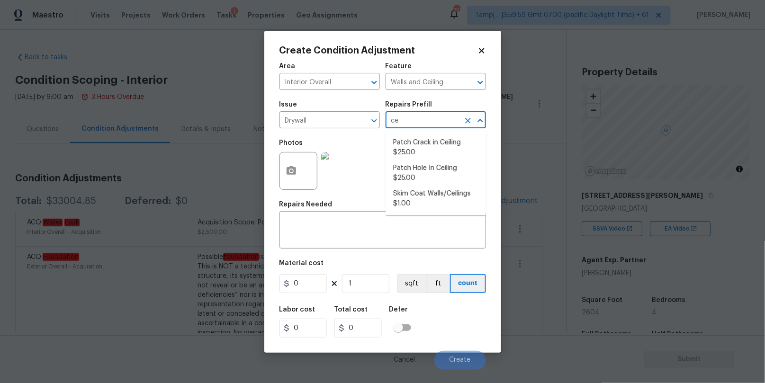
type input "c"
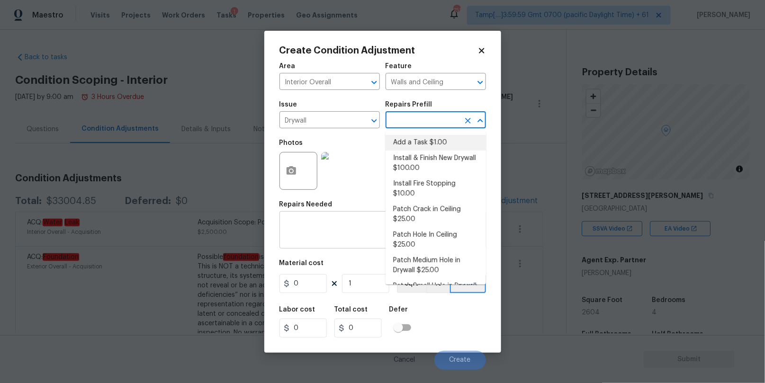
click at [331, 219] on div "x ​" at bounding box center [382, 231] width 206 height 35
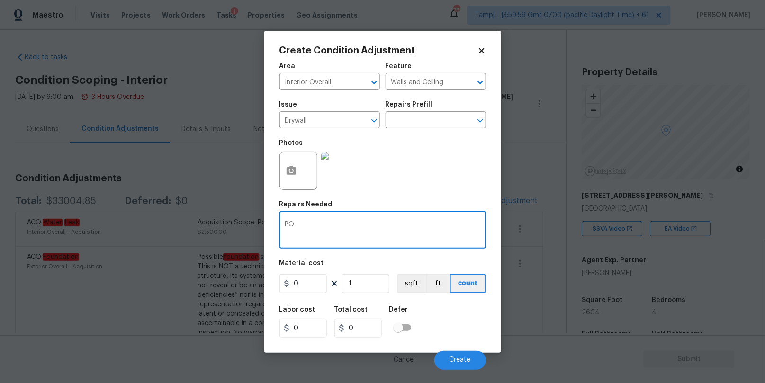
type textarea "P"
type textarea "remove popcorn celling"
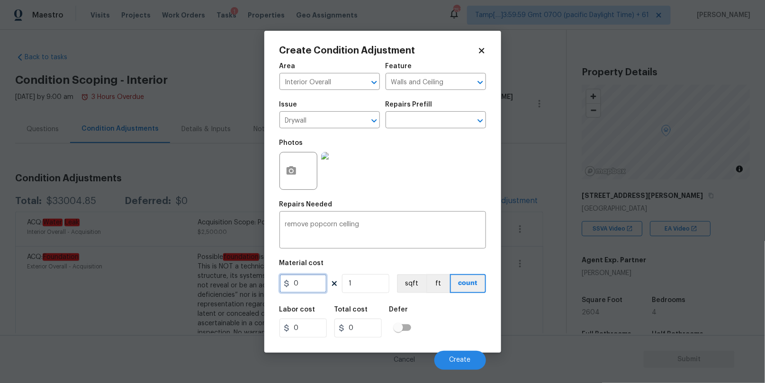
click at [298, 285] on input "0" at bounding box center [302, 283] width 47 height 19
click at [298, 284] on input "0" at bounding box center [302, 283] width 47 height 19
type input "1000"
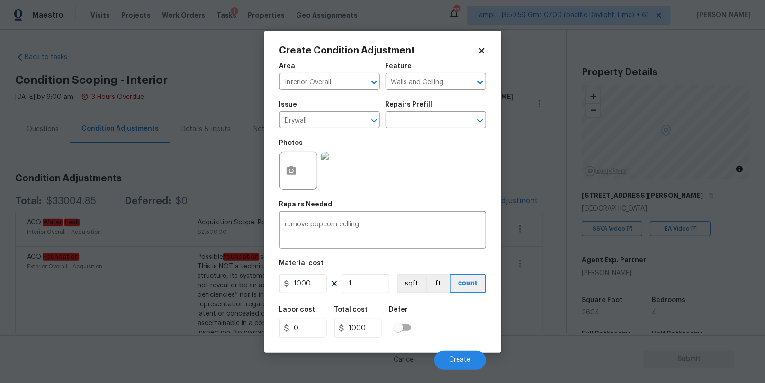
click at [447, 314] on div "Labor cost 0 Total cost 1000 Defer" at bounding box center [382, 322] width 206 height 43
click at [455, 357] on span "Create" at bounding box center [459, 360] width 21 height 7
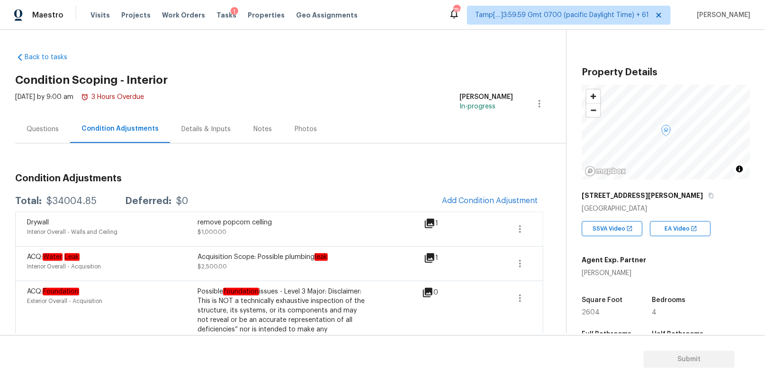
click at [48, 129] on div "Questions" at bounding box center [43, 129] width 32 height 9
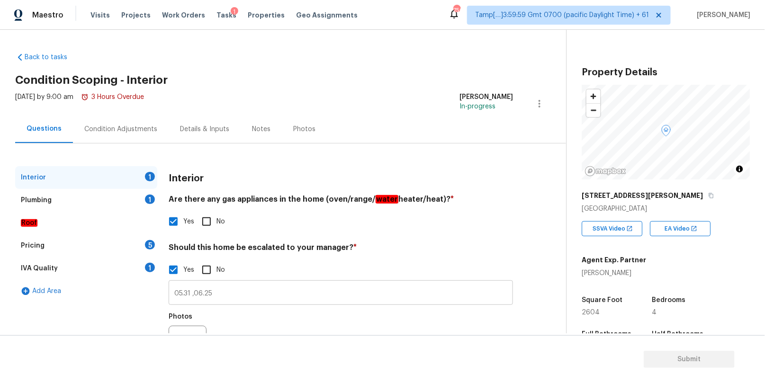
scroll to position [12, 0]
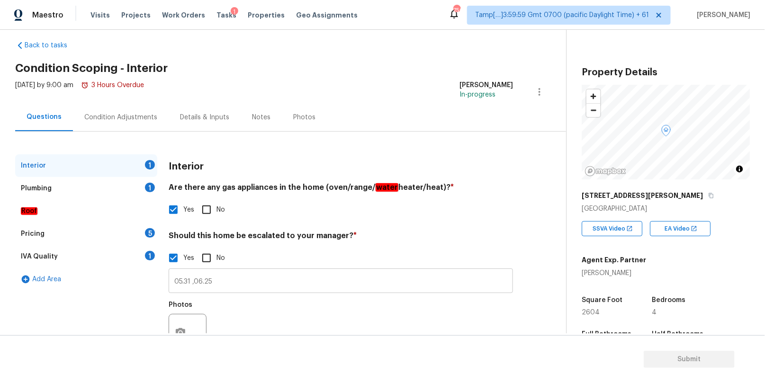
click at [220, 287] on input "05.31 ,06.25" at bounding box center [341, 282] width 344 height 22
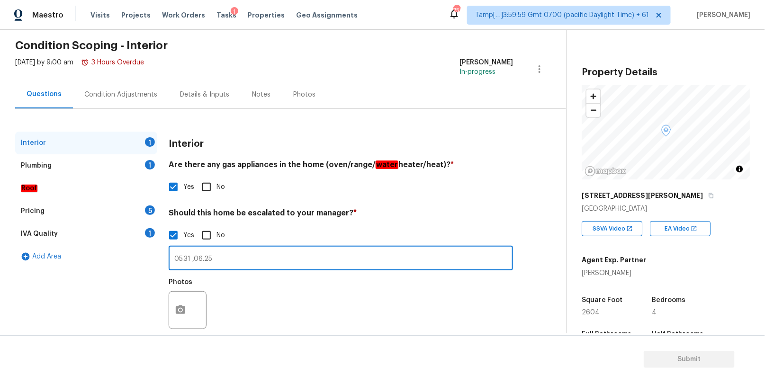
scroll to position [38, 0]
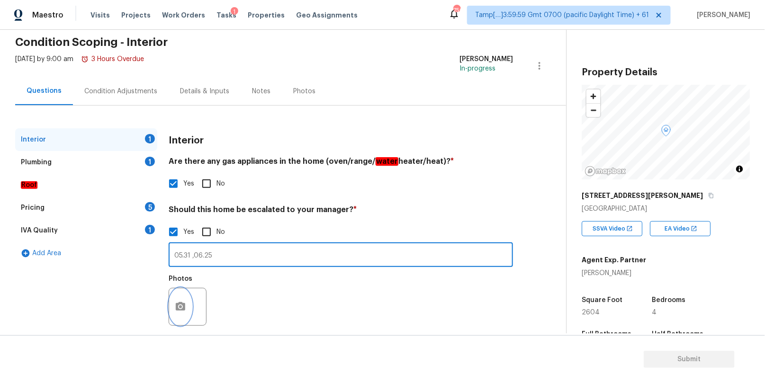
click at [180, 304] on icon "button" at bounding box center [180, 306] width 9 height 9
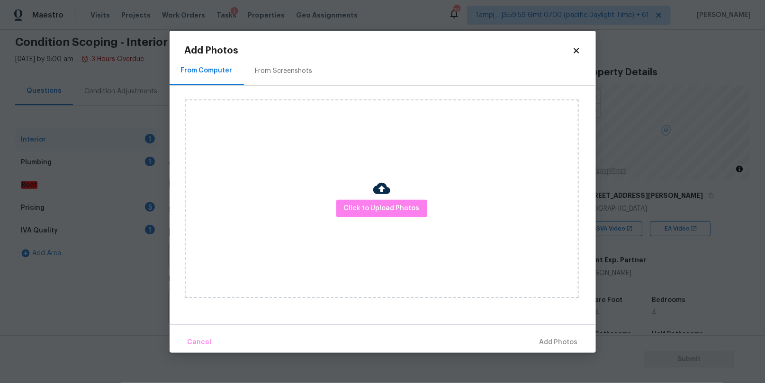
click at [279, 74] on div "From Screenshots" at bounding box center [283, 70] width 57 height 9
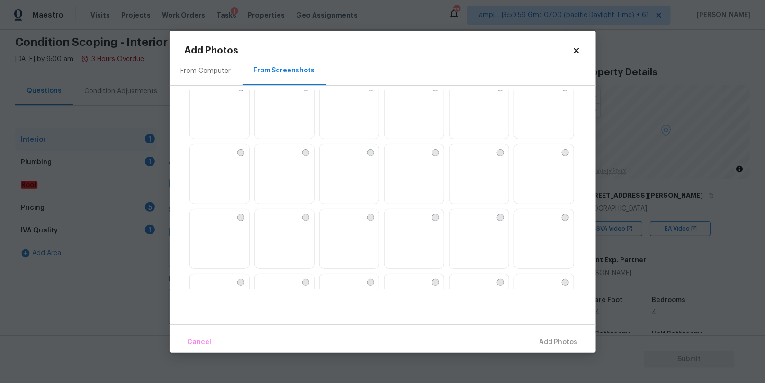
scroll to position [673, 0]
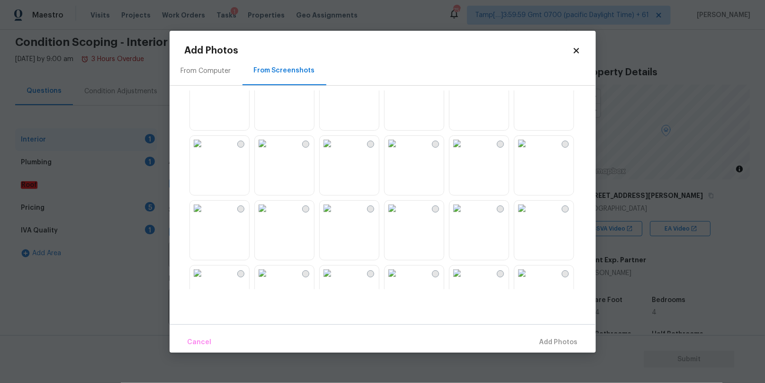
click at [205, 70] on div "From Computer" at bounding box center [206, 70] width 50 height 9
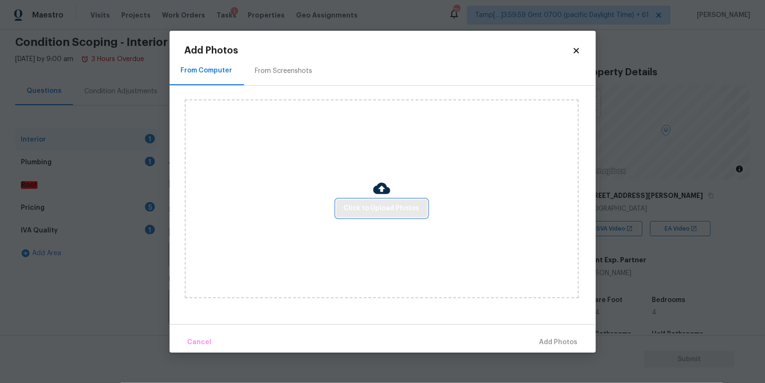
click at [369, 206] on span "Click to Upload Photos" at bounding box center [382, 209] width 76 height 12
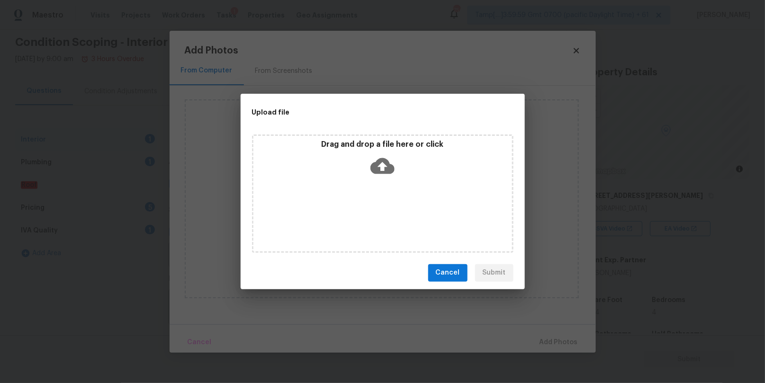
click at [443, 273] on span "Cancel" at bounding box center [448, 273] width 24 height 12
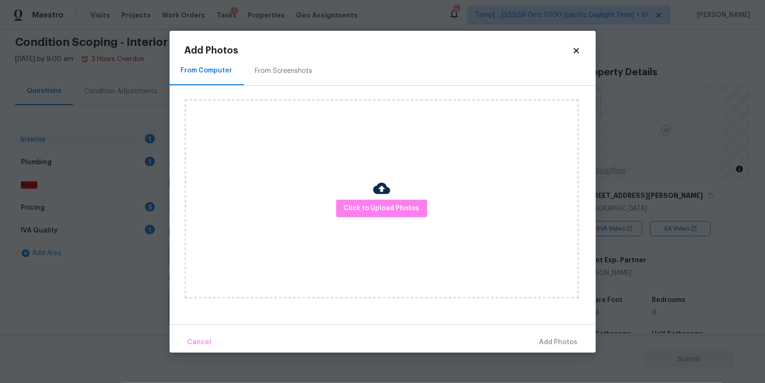
click at [265, 68] on div "From Screenshots" at bounding box center [283, 70] width 57 height 9
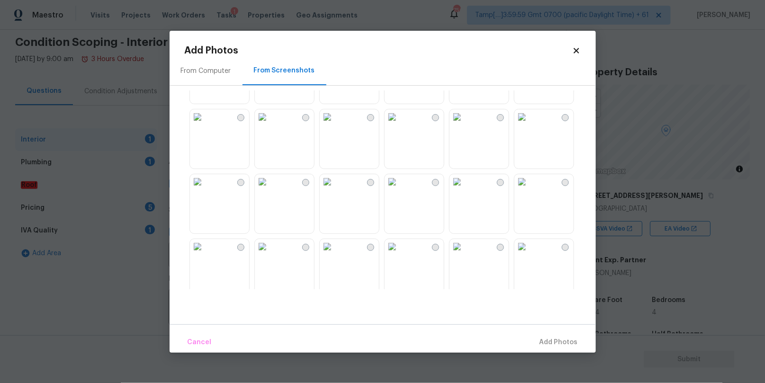
scroll to position [0, 0]
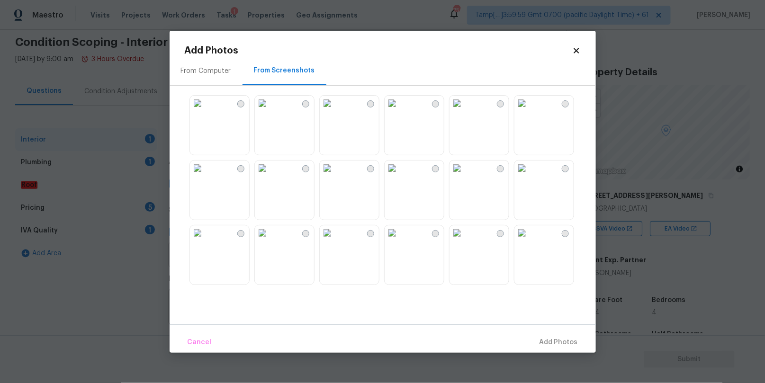
click at [210, 76] on div "From Computer" at bounding box center [205, 71] width 73 height 28
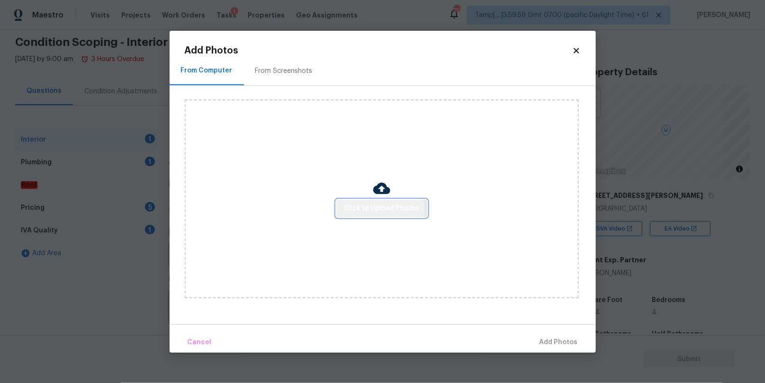
click at [374, 209] on span "Click to Upload Photos" at bounding box center [382, 209] width 76 height 12
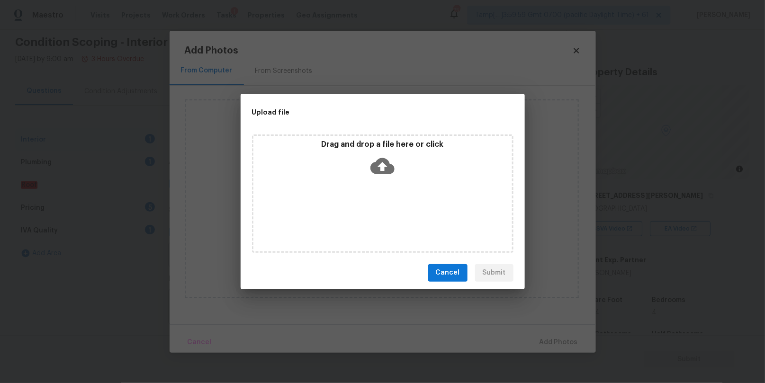
click at [379, 161] on icon at bounding box center [382, 166] width 24 height 16
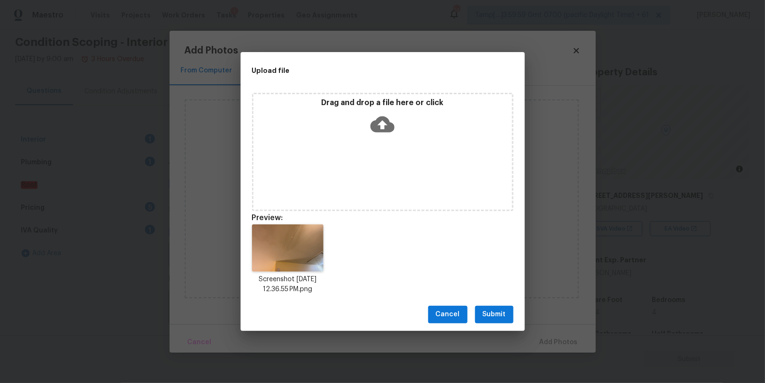
click at [490, 315] on span "Submit" at bounding box center [493, 315] width 23 height 12
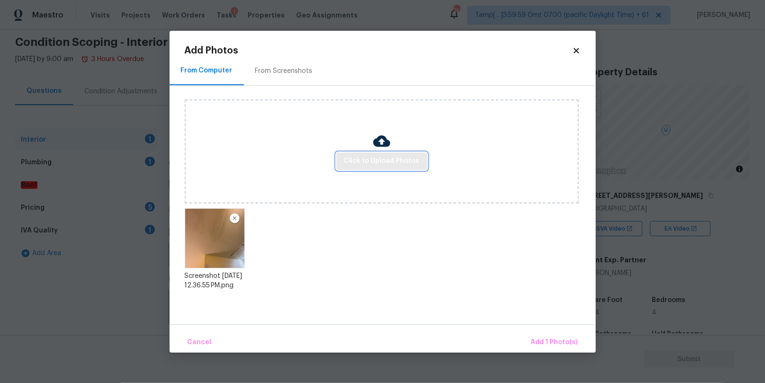
click at [388, 157] on span "Click to Upload Photos" at bounding box center [382, 161] width 76 height 12
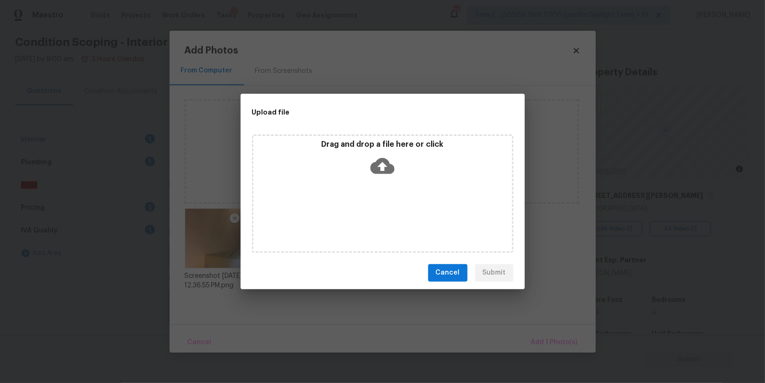
click at [385, 164] on icon at bounding box center [382, 166] width 24 height 24
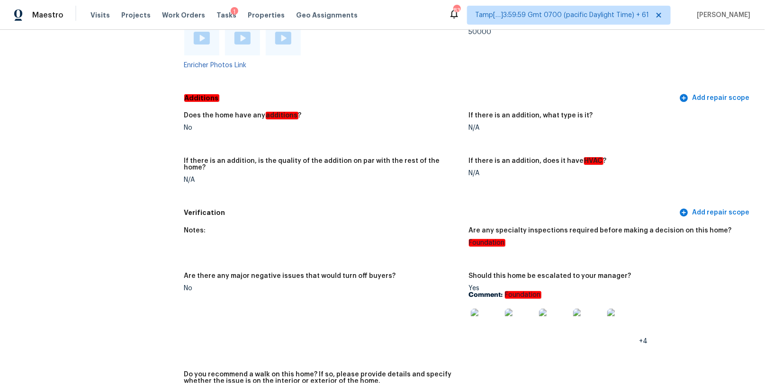
scroll to position [2410, 0]
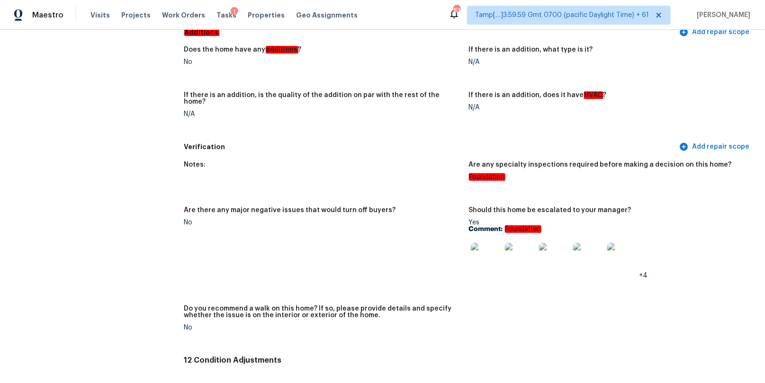
click at [487, 246] on img at bounding box center [486, 258] width 30 height 30
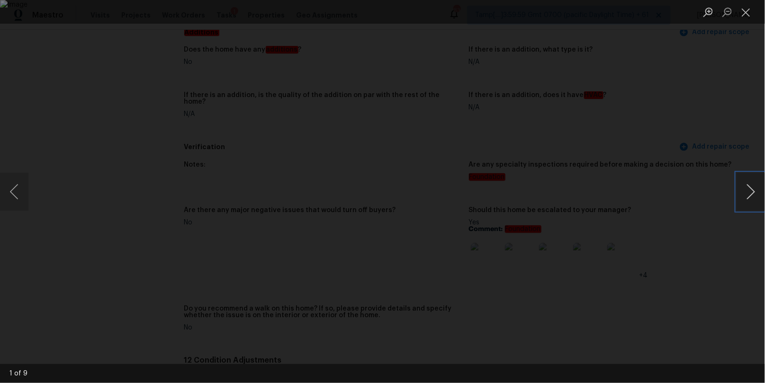
click at [743, 189] on button "Next image" at bounding box center [750, 192] width 28 height 38
click at [12, 192] on button "Previous image" at bounding box center [14, 192] width 28 height 38
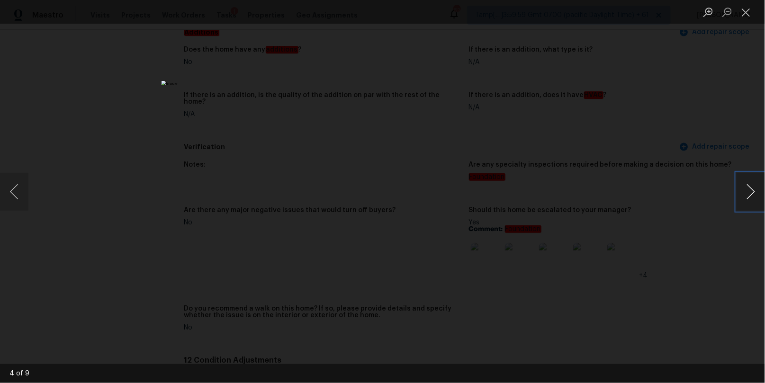
click at [752, 191] on button "Next image" at bounding box center [750, 192] width 28 height 38
click at [748, 191] on button "Next image" at bounding box center [750, 192] width 28 height 38
click at [603, 152] on div "Lightbox" at bounding box center [382, 191] width 765 height 383
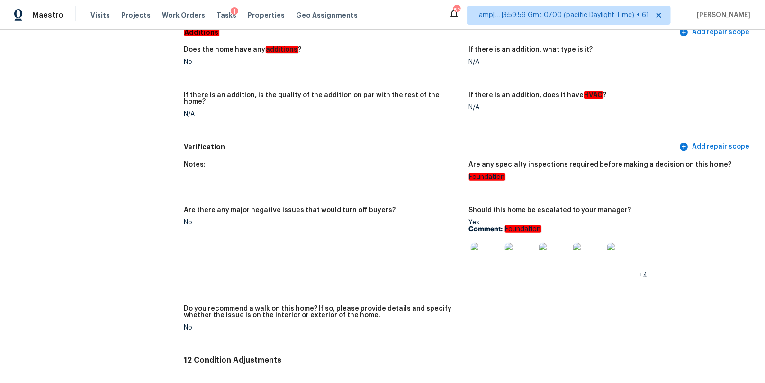
click at [491, 245] on img at bounding box center [486, 258] width 30 height 30
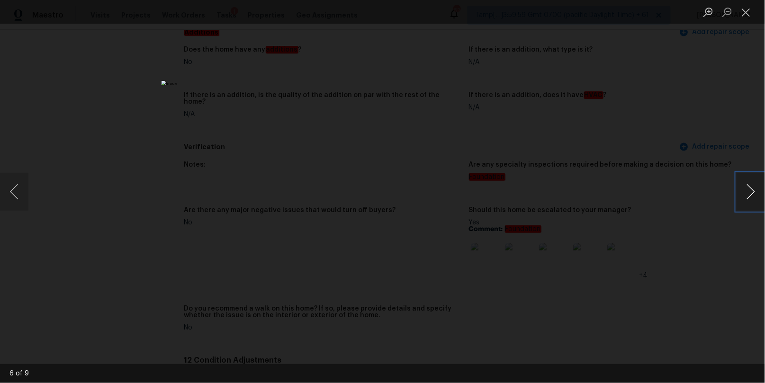
click at [755, 192] on button "Next image" at bounding box center [750, 192] width 28 height 38
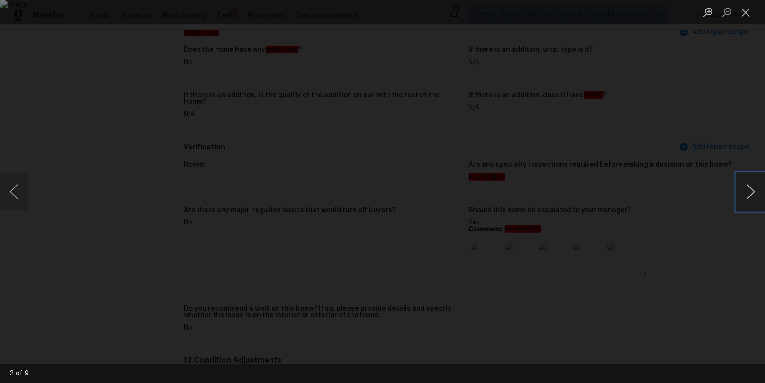
click at [755, 192] on button "Next image" at bounding box center [750, 192] width 28 height 38
click at [15, 188] on button "Previous image" at bounding box center [14, 192] width 28 height 38
click at [15, 187] on button "Previous image" at bounding box center [14, 192] width 28 height 38
click at [28, 185] on div "Lightbox" at bounding box center [382, 191] width 765 height 383
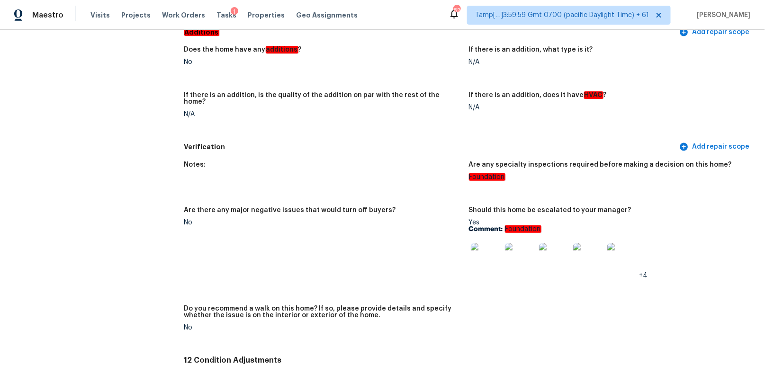
click at [500, 251] on img at bounding box center [486, 258] width 30 height 30
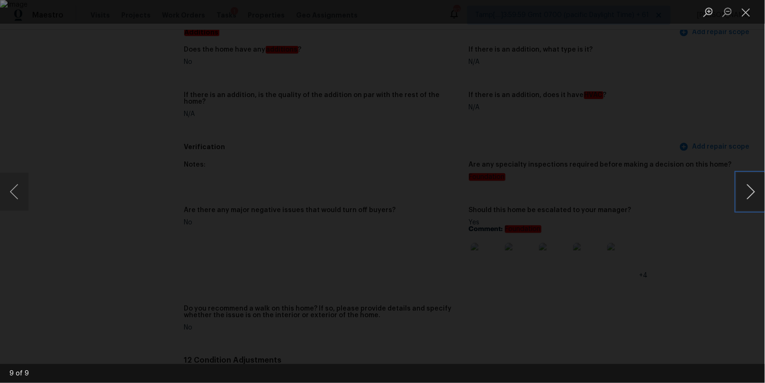
click at [743, 188] on button "Next image" at bounding box center [750, 192] width 28 height 38
click at [762, 183] on button "Next image" at bounding box center [750, 192] width 28 height 38
click at [758, 185] on button "Next image" at bounding box center [750, 192] width 28 height 38
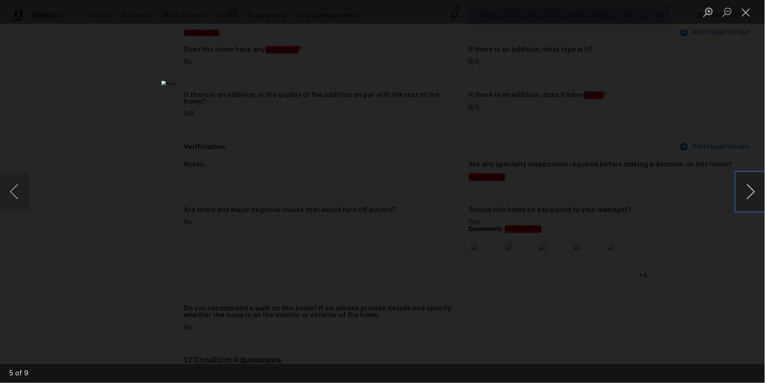
click at [743, 191] on button "Next image" at bounding box center [750, 192] width 28 height 38
click at [750, 198] on button "Next image" at bounding box center [750, 192] width 28 height 38
click at [750, 199] on button "Next image" at bounding box center [750, 192] width 28 height 38
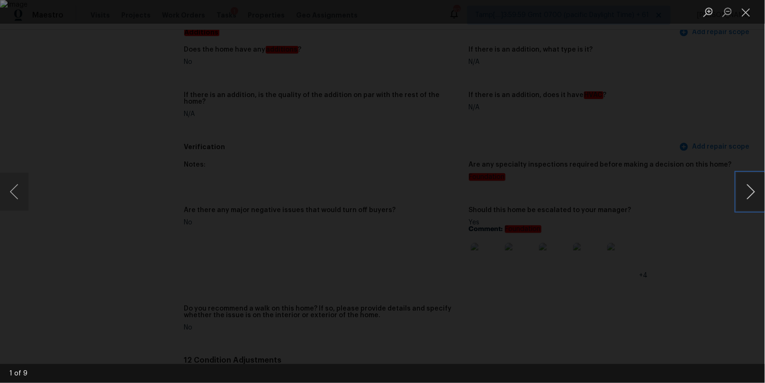
click at [750, 199] on button "Next image" at bounding box center [750, 192] width 28 height 38
click at [747, 11] on button "Close lightbox" at bounding box center [745, 12] width 19 height 17
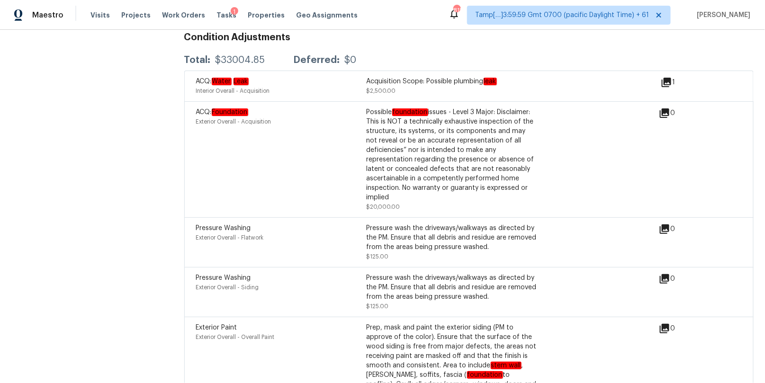
scroll to position [2719, 0]
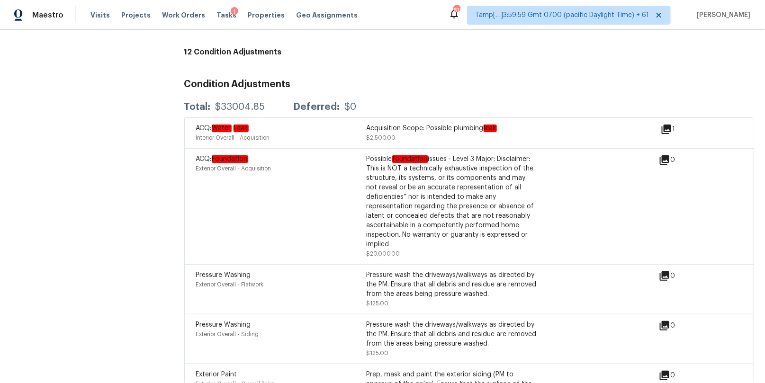
click at [252, 164] on div "Exterior Overall - Acquisition" at bounding box center [281, 168] width 170 height 9
drag, startPoint x: 216, startPoint y: 143, endPoint x: 339, endPoint y: 230, distance: 150.1
click at [339, 230] on div "ACQ: Foundation Exterior Overall - Acquisition" at bounding box center [281, 206] width 170 height 104
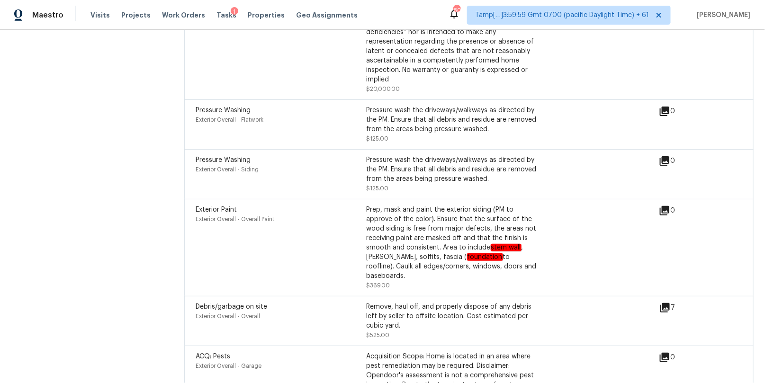
scroll to position [2855, 0]
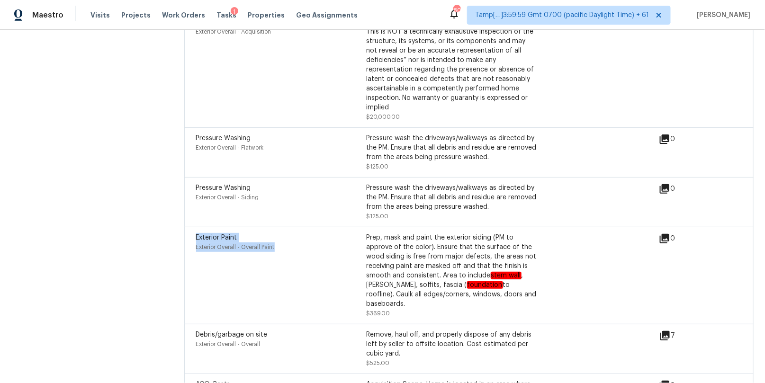
drag, startPoint x: 287, startPoint y: 233, endPoint x: 197, endPoint y: 214, distance: 91.9
click at [196, 227] on div "Exterior Paint Exterior Overall - Overall Paint Prep, mask and paint the exteri…" at bounding box center [468, 275] width 569 height 97
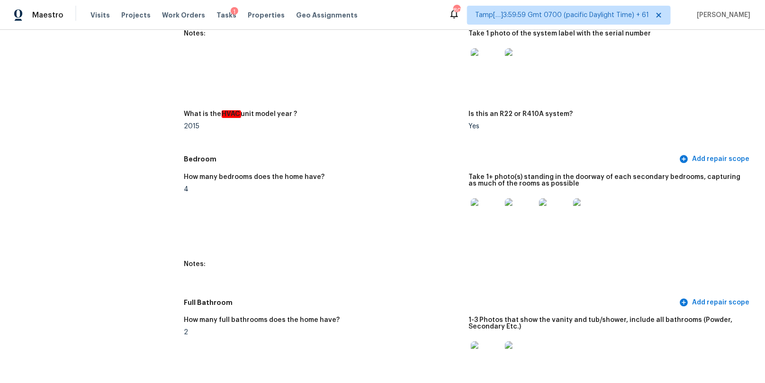
scroll to position [987, 0]
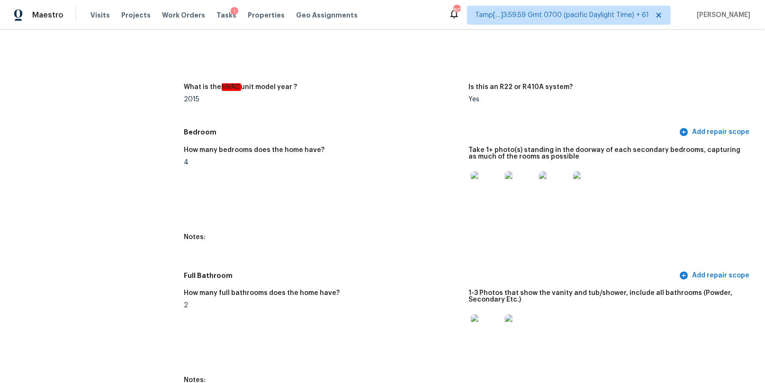
click at [482, 199] on img at bounding box center [486, 186] width 30 height 30
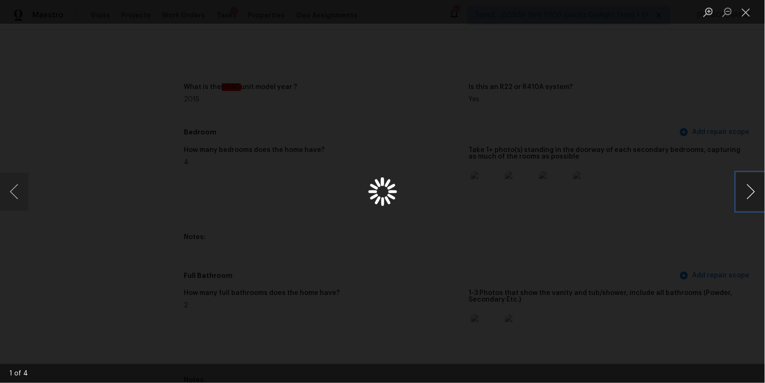
click at [756, 190] on button "Next image" at bounding box center [750, 192] width 28 height 38
click at [753, 190] on button "Next image" at bounding box center [750, 192] width 28 height 38
click at [742, 12] on button "Close lightbox" at bounding box center [745, 12] width 19 height 17
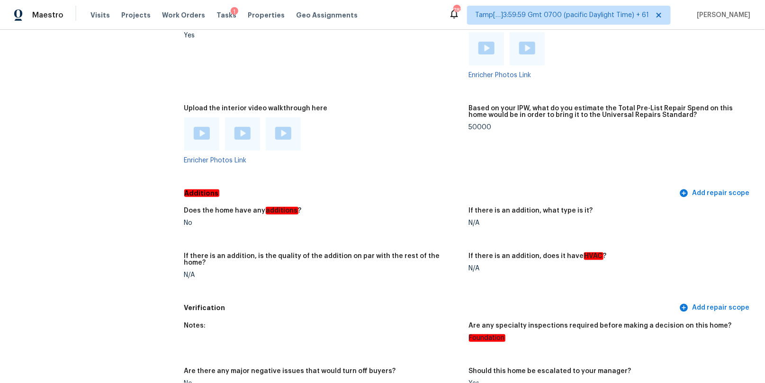
scroll to position [2247, 0]
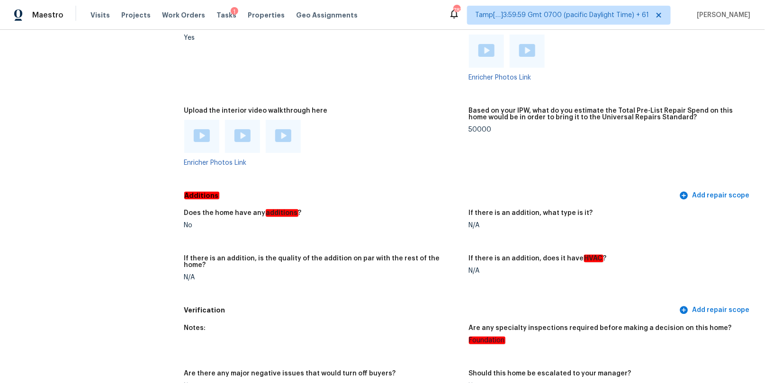
click at [477, 126] on div "50000" at bounding box center [607, 129] width 277 height 7
copy div "50000"
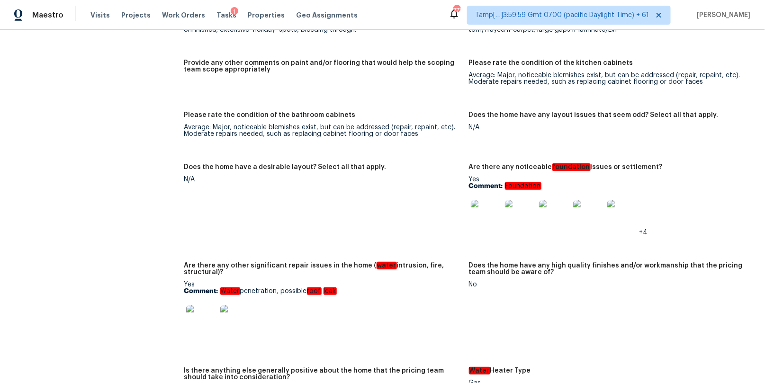
scroll to position [1539, 0]
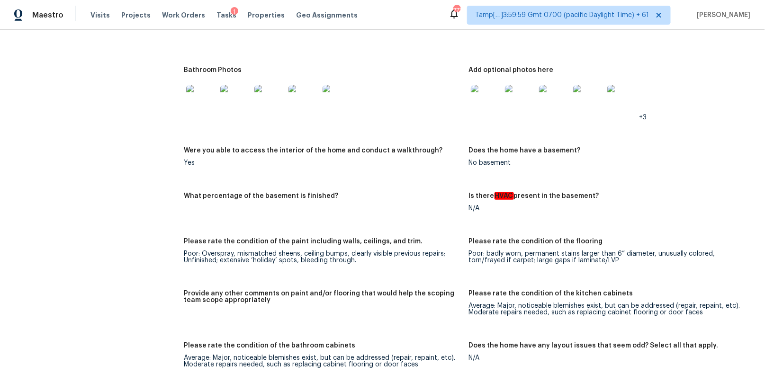
click at [464, 164] on figure "Were you able to access the interior of the home and conduct a walkthrough? Yes" at bounding box center [326, 164] width 285 height 34
click at [447, 71] on div "Bathroom Photos" at bounding box center [322, 73] width 277 height 12
click at [450, 79] on div at bounding box center [322, 100] width 277 height 42
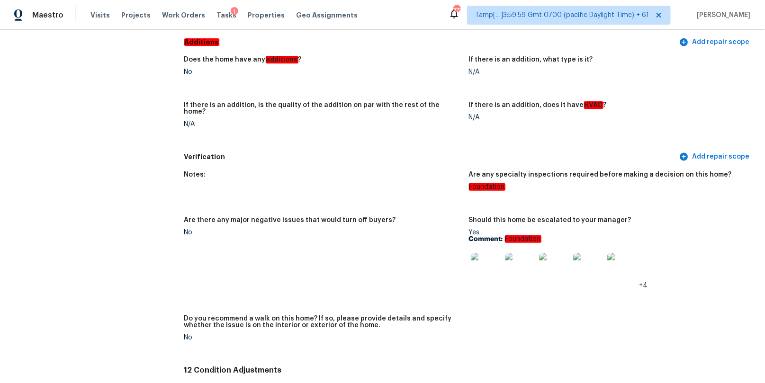
scroll to position [1670, 0]
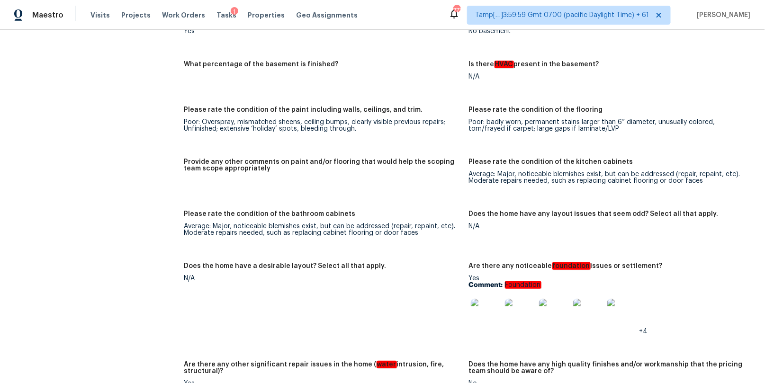
click at [350, 302] on figure "Does the home have a desirable layout? Select all that apply. N/A" at bounding box center [326, 306] width 285 height 87
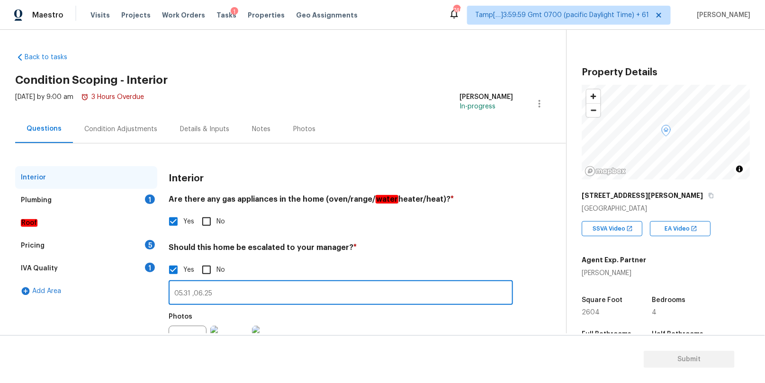
scroll to position [38, 0]
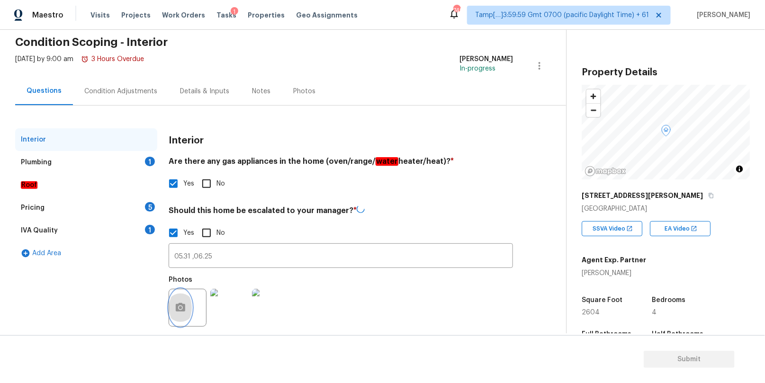
click at [178, 311] on icon "button" at bounding box center [180, 307] width 9 height 9
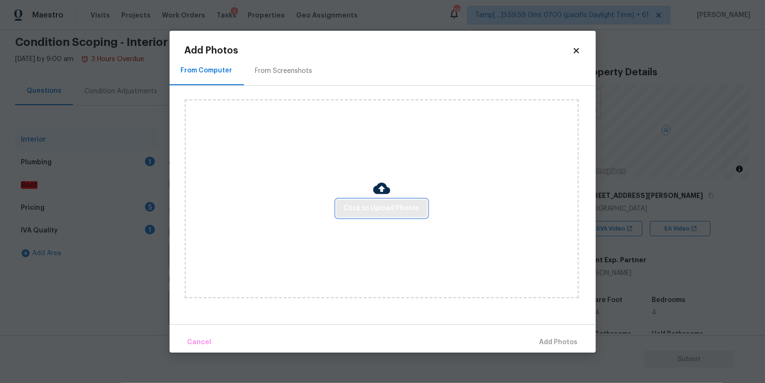
click at [375, 211] on span "Click to Upload Photos" at bounding box center [382, 209] width 76 height 12
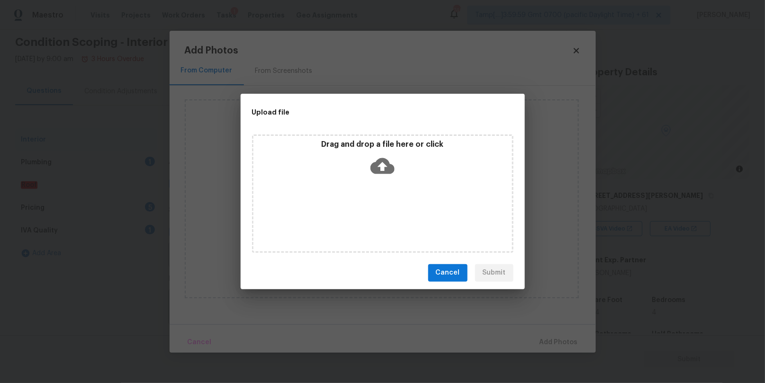
click at [377, 169] on icon at bounding box center [382, 166] width 24 height 16
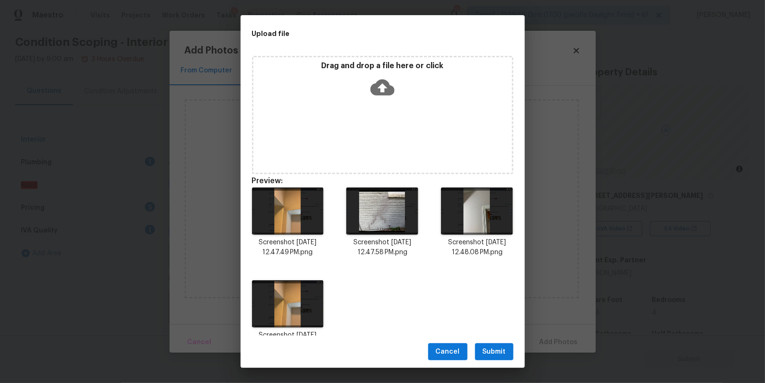
click at [494, 349] on span "Submit" at bounding box center [493, 352] width 23 height 12
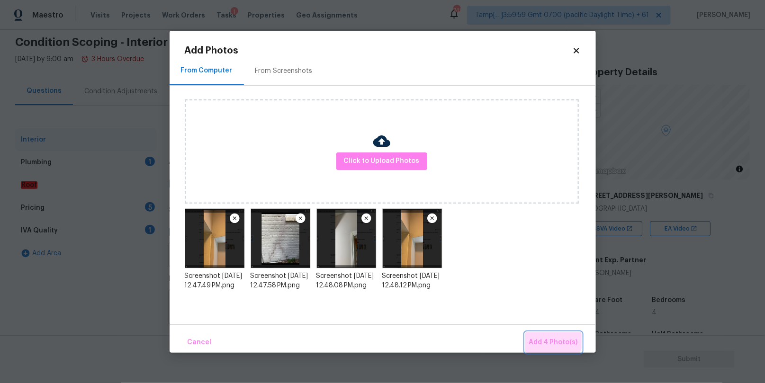
click at [553, 338] on span "Add 4 Photo(s)" at bounding box center [553, 343] width 49 height 12
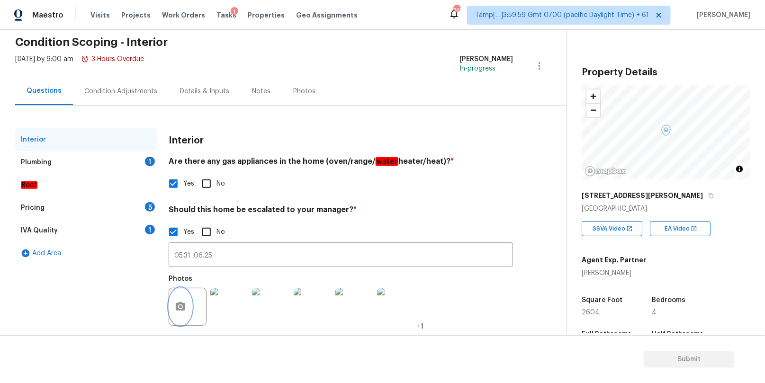
scroll to position [39, 0]
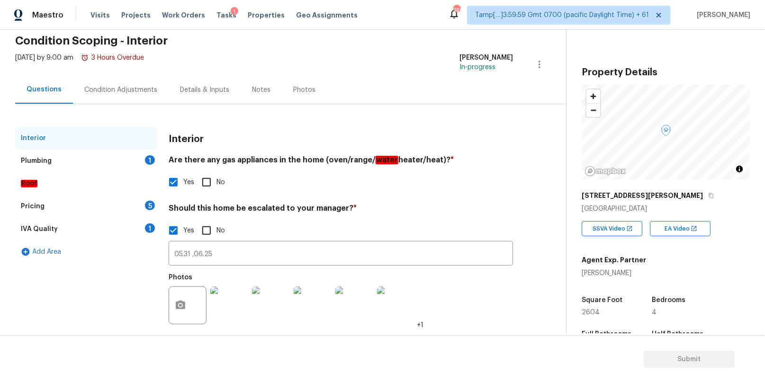
click at [87, 157] on div "Plumbing 1" at bounding box center [86, 161] width 142 height 23
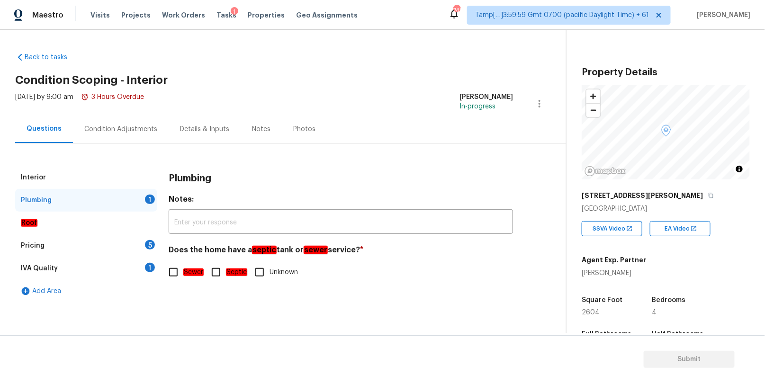
click at [172, 272] on input "Sewer" at bounding box center [173, 272] width 20 height 20
checkbox input "true"
click at [103, 238] on div "Pricing 5" at bounding box center [86, 245] width 142 height 23
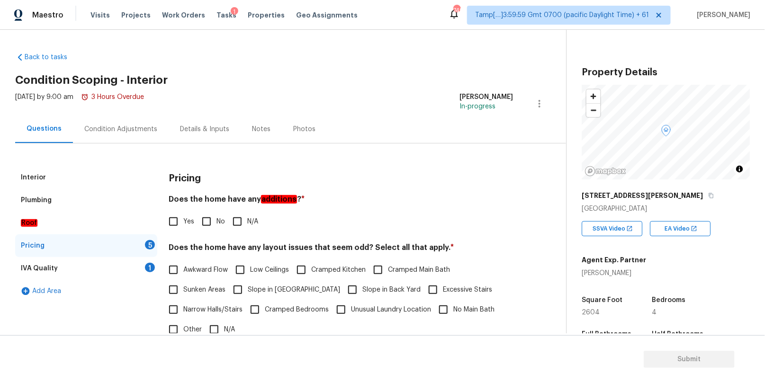
click at [268, 199] on em "additions" at bounding box center [279, 199] width 36 height 9
copy em "additions"
click at [205, 219] on input "No" at bounding box center [206, 222] width 20 height 20
checkbox input "true"
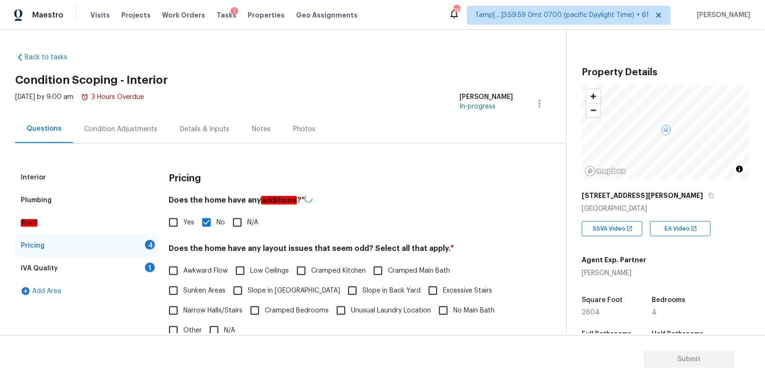
click at [207, 242] on div "Pricing Does the home have any additions ? * Yes No N/A Does the home have any …" at bounding box center [341, 331] width 344 height 330
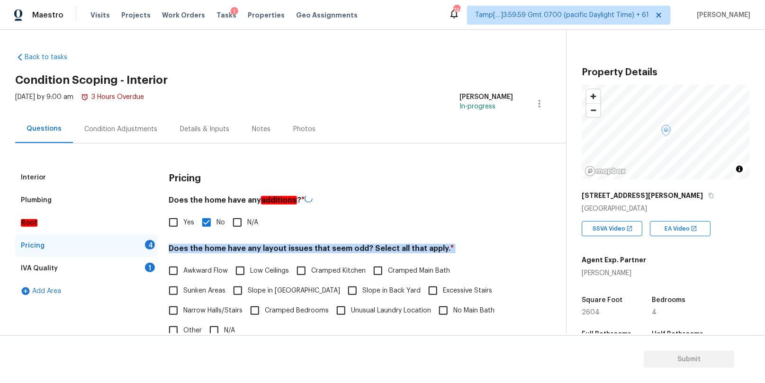
click at [207, 242] on div "Pricing Does the home have any additions ? * Yes No N/A Does the home have any …" at bounding box center [341, 331] width 344 height 330
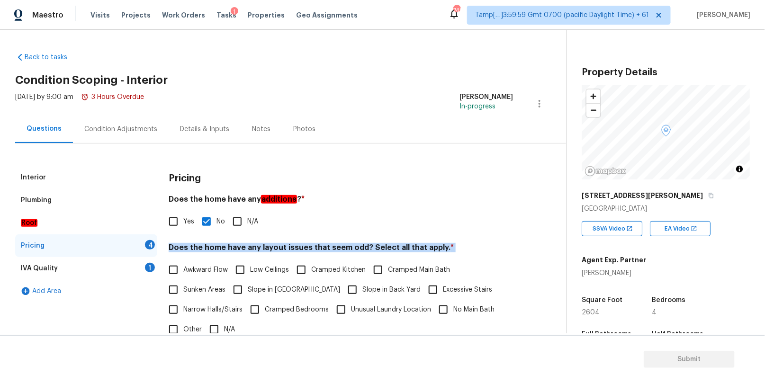
copy div "Does the home have any layout issues that seem odd? Select all that apply. *"
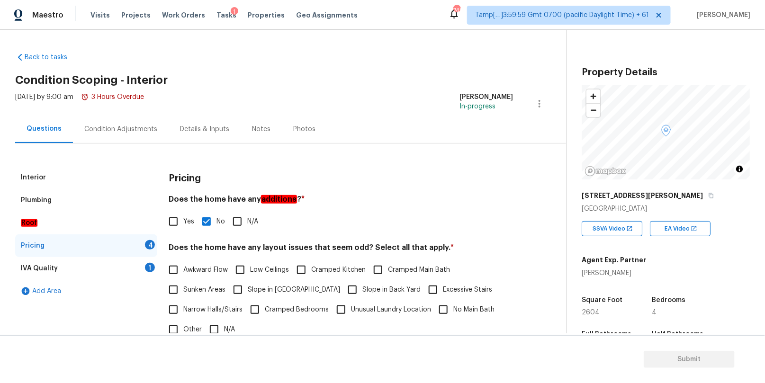
scroll to position [53, 0]
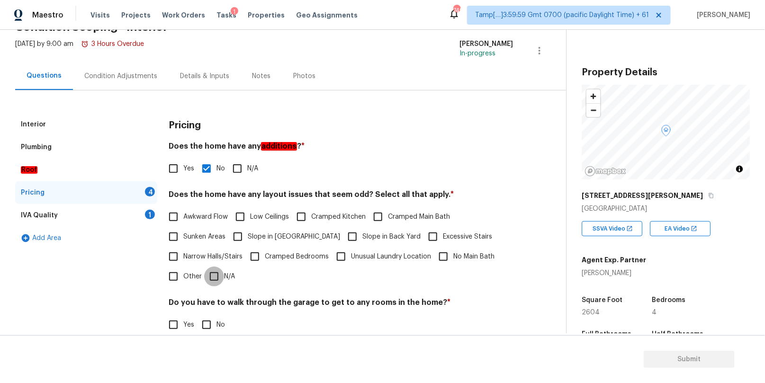
click at [210, 277] on input "N/A" at bounding box center [214, 277] width 20 height 20
checkbox input "true"
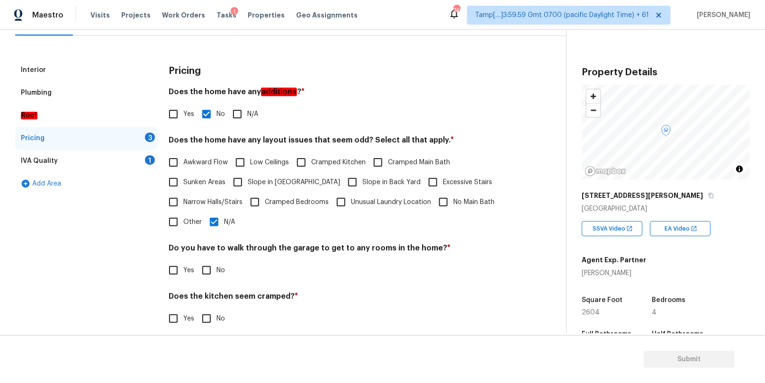
scroll to position [165, 0]
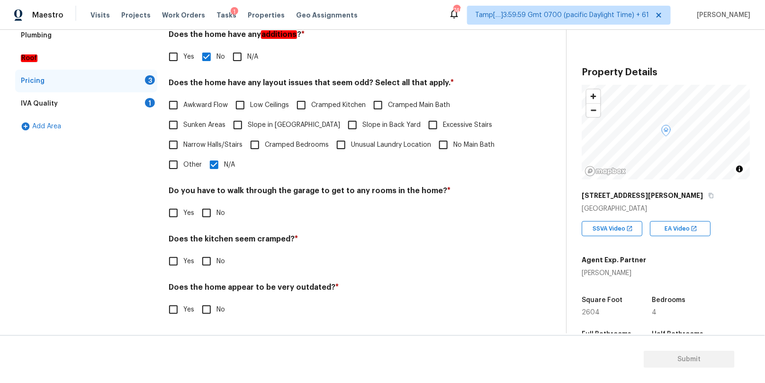
click at [227, 187] on h4 "Do you have to walk through the garage to get to any rooms in the home? *" at bounding box center [341, 192] width 344 height 13
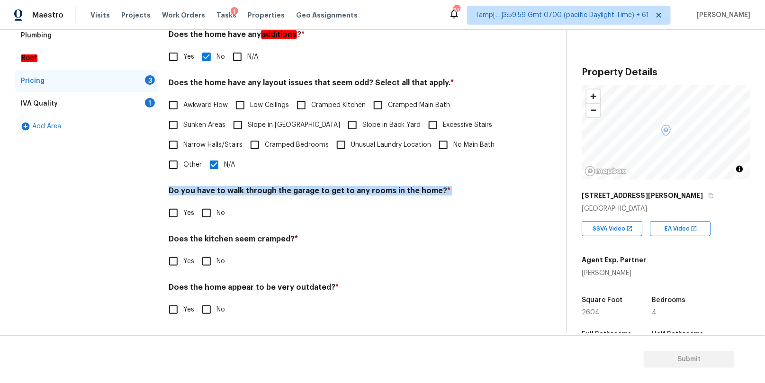
click at [227, 187] on h4 "Do you have to walk through the garage to get to any rooms in the home? *" at bounding box center [341, 192] width 344 height 13
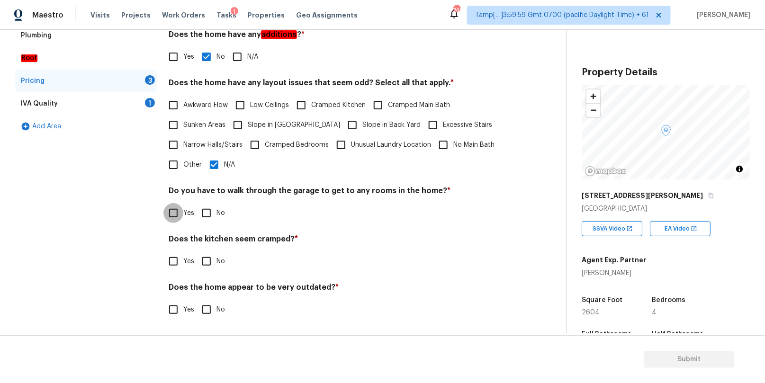
click at [172, 214] on input "Yes" at bounding box center [173, 213] width 20 height 20
checkbox input "true"
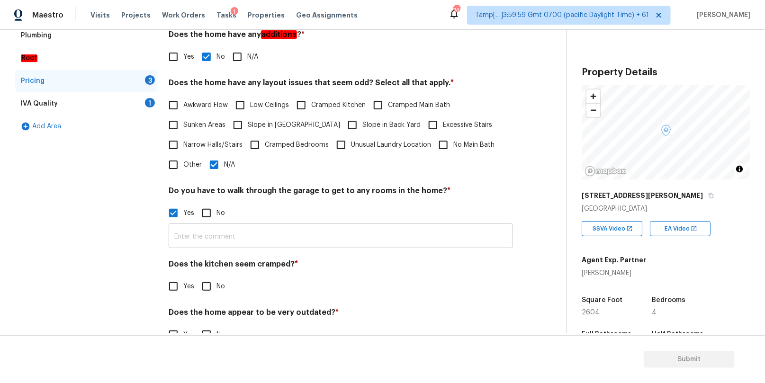
click at [213, 232] on input "text" at bounding box center [341, 237] width 344 height 22
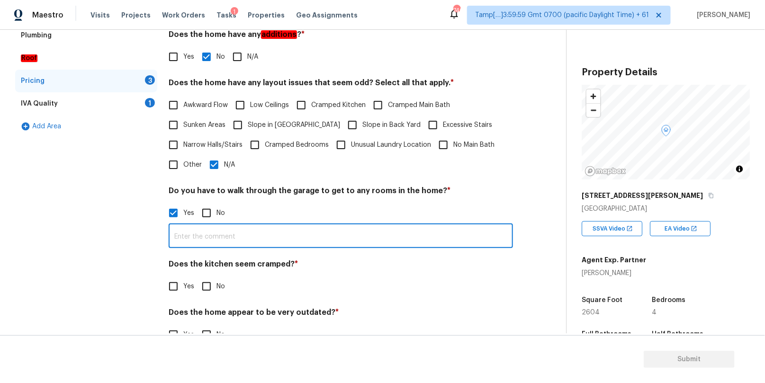
click at [225, 237] on input "text" at bounding box center [341, 237] width 344 height 22
type input "Y"
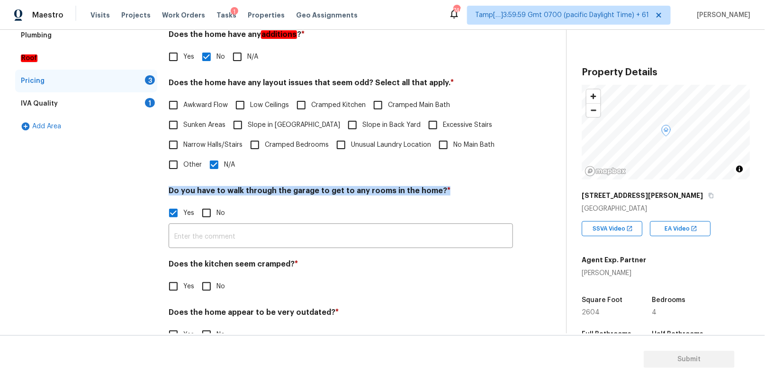
drag, startPoint x: 168, startPoint y: 187, endPoint x: 434, endPoint y: 193, distance: 266.6
click at [434, 193] on div "Interior Plumbing Roof Pricing 3 IVA Quality 1 Add Area Pricing Does the home h…" at bounding box center [279, 178] width 528 height 355
copy h4 "Do you have to walk through the garage to get to any rooms in the home?"
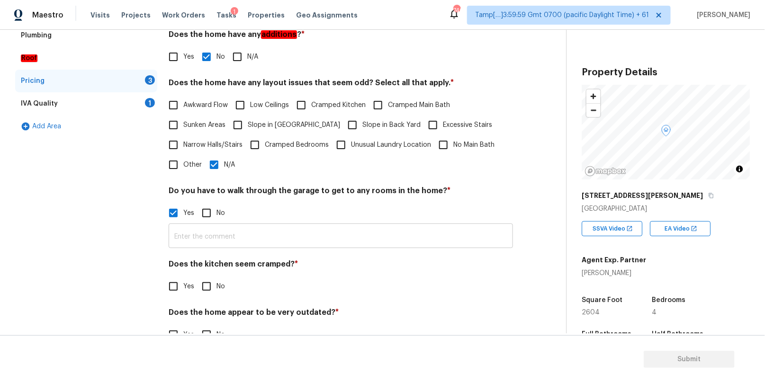
click at [236, 232] on input "text" at bounding box center [341, 237] width 344 height 22
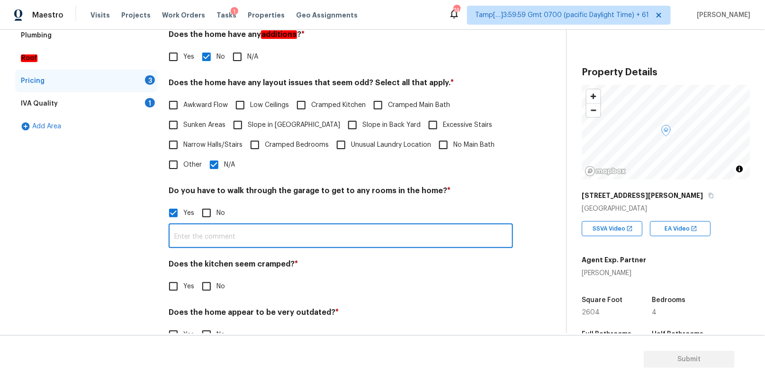
paste input "Yes, there is a room located off the garage, and you need to walk through the g…"
type input "Yes, there is a room located off the garage, and you need to walk through the g…"
click at [210, 288] on input "No" at bounding box center [206, 287] width 20 height 20
checkbox input "true"
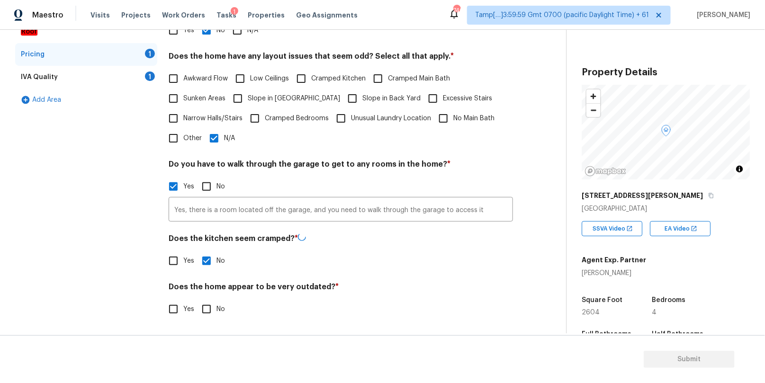
scroll to position [190, 0]
click at [204, 309] on input "No" at bounding box center [206, 309] width 20 height 20
checkbox input "true"
click at [302, 288] on h4 "Does the home appear to be very outdated? *" at bounding box center [341, 288] width 344 height 13
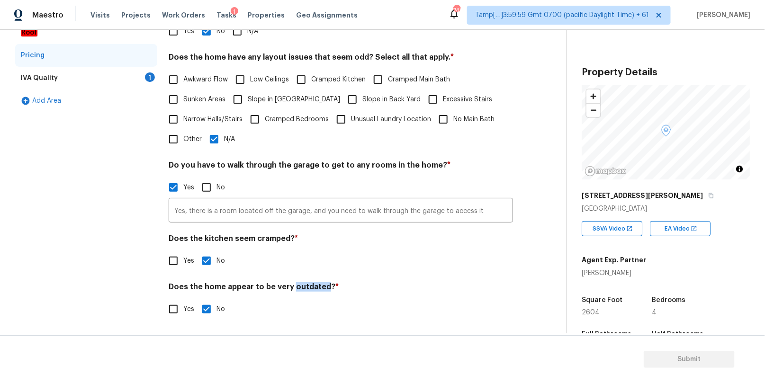
copy h4 "outdated"
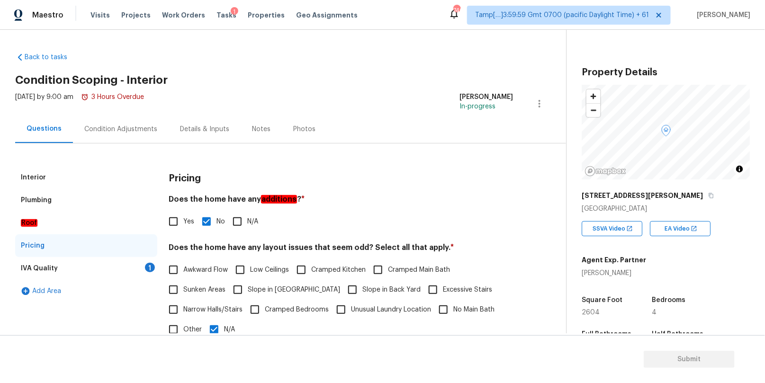
click at [71, 265] on div "IVA Quality 1" at bounding box center [86, 268] width 142 height 23
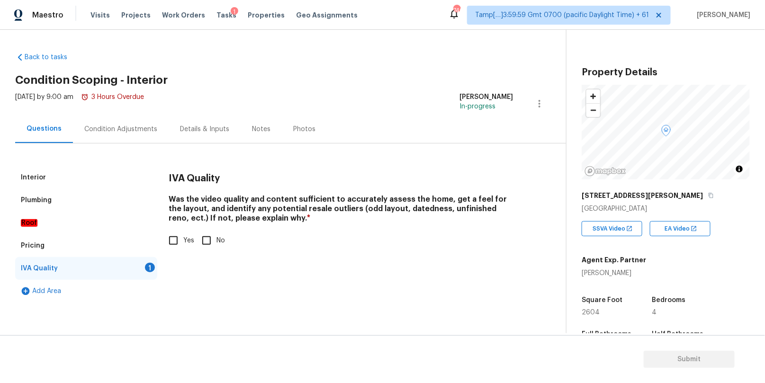
click at [174, 239] on input "Yes" at bounding box center [173, 241] width 20 height 20
checkbox input "true"
click at [116, 132] on div "Condition Adjustments" at bounding box center [120, 129] width 73 height 9
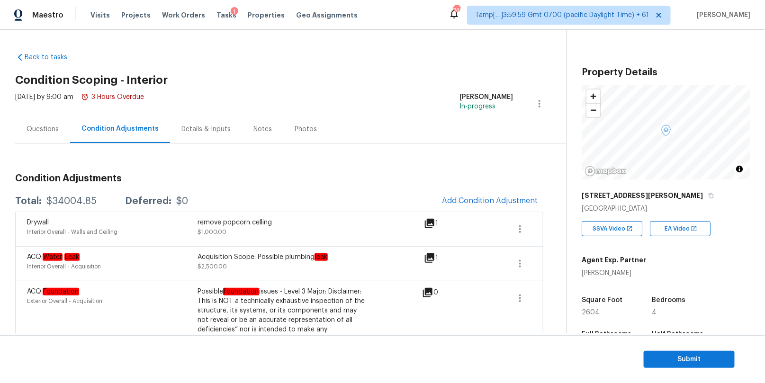
scroll to position [39, 0]
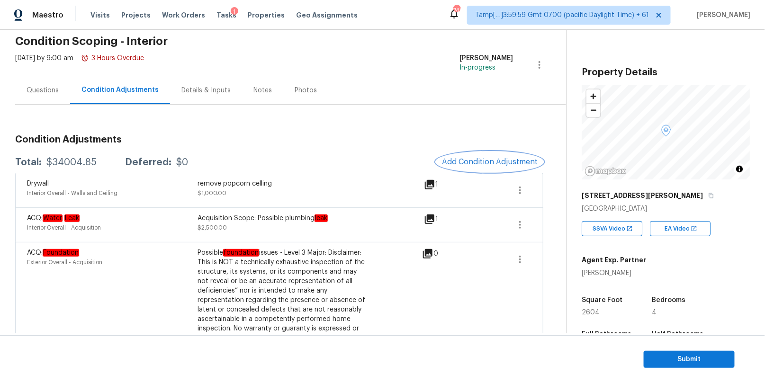
click at [490, 159] on span "Add Condition Adjustment" at bounding box center [490, 162] width 96 height 9
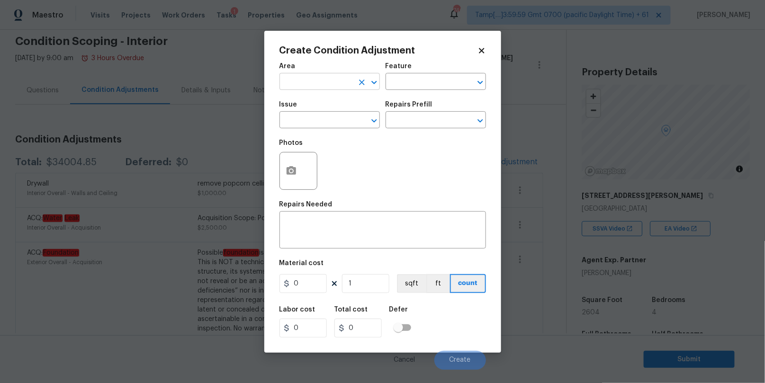
click at [301, 85] on input "text" at bounding box center [316, 82] width 74 height 15
click at [303, 124] on li "Interior Overall" at bounding box center [329, 120] width 100 height 16
type input "Interior Overall"
click at [407, 82] on input "text" at bounding box center [422, 82] width 74 height 15
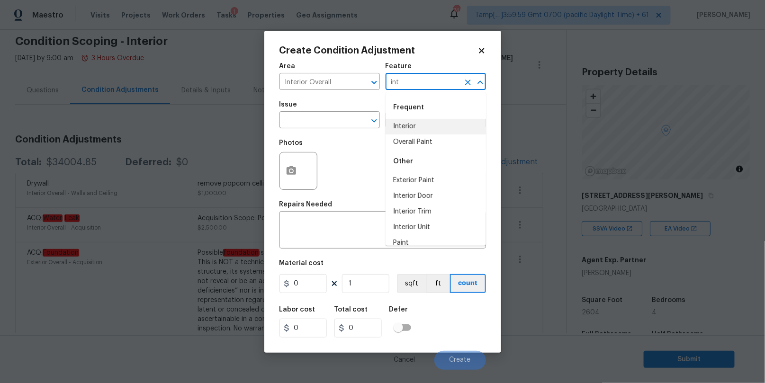
click at [412, 128] on li "Interior" at bounding box center [435, 127] width 100 height 16
type input "Interior"
click at [304, 117] on input "text" at bounding box center [316, 121] width 74 height 15
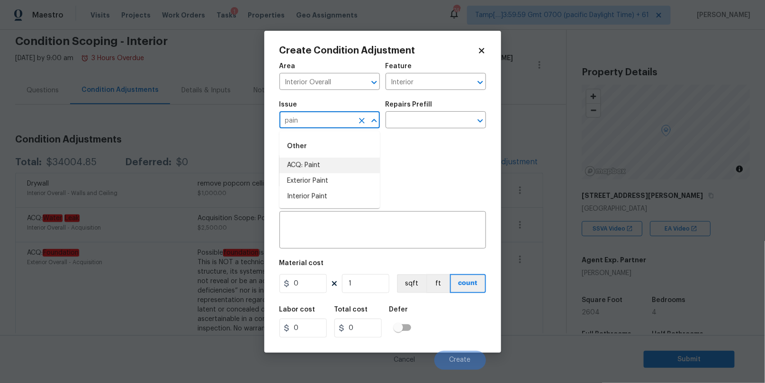
click at [304, 165] on li "ACQ: Paint" at bounding box center [329, 166] width 100 height 16
type input "ACQ: Paint"
click at [398, 116] on input "text" at bounding box center [422, 121] width 74 height 15
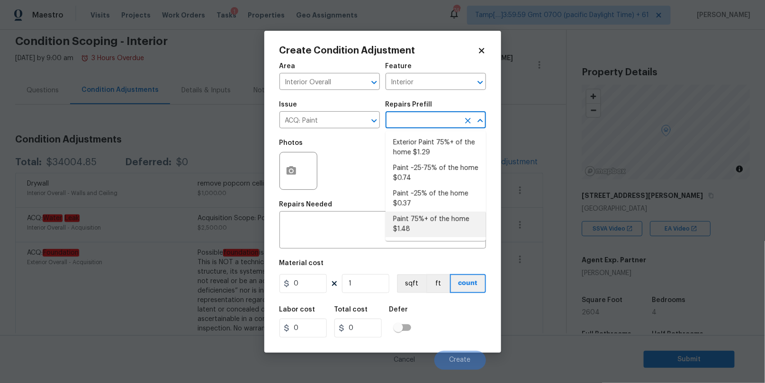
click at [419, 224] on li "Paint 75%+ of the home $1.48" at bounding box center [435, 225] width 100 height 26
type input "Acquisition"
type textarea "Acquisition Scope: 75%+ of the home will likely require interior paint"
type input "1.48"
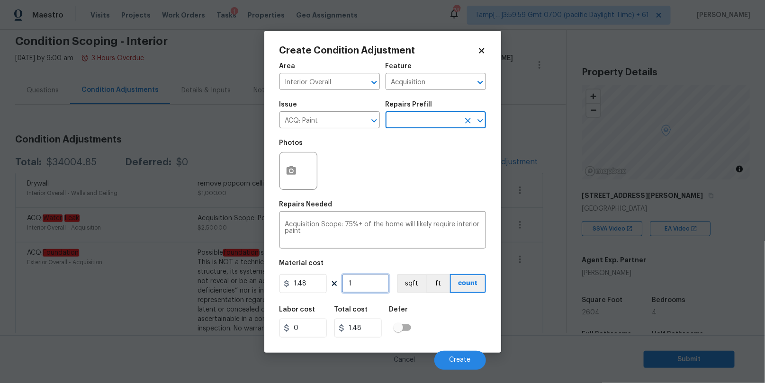
click at [364, 288] on input "1" at bounding box center [365, 283] width 47 height 19
type input "2"
type input "2.96"
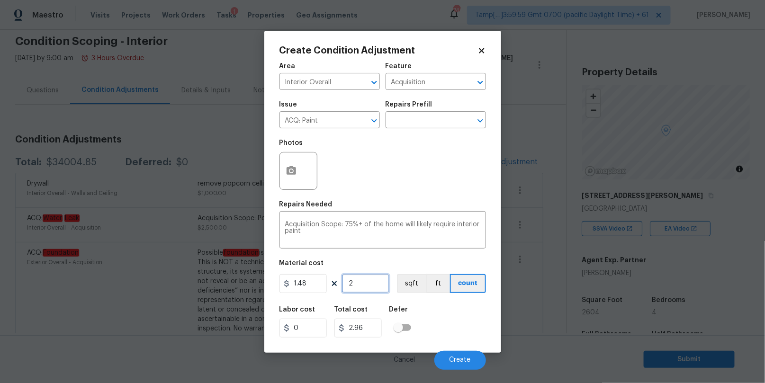
type input "26"
type input "38.48"
type input "260"
type input "384.8"
type input "2604"
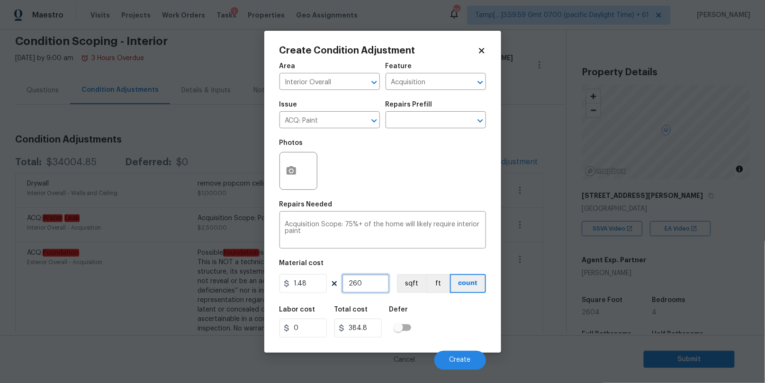
type input "3853.92"
type input "2604"
click at [439, 310] on div "Labor cost 0 Total cost 3853.92 Defer" at bounding box center [382, 322] width 206 height 43
click at [287, 169] on icon "button" at bounding box center [290, 170] width 9 height 9
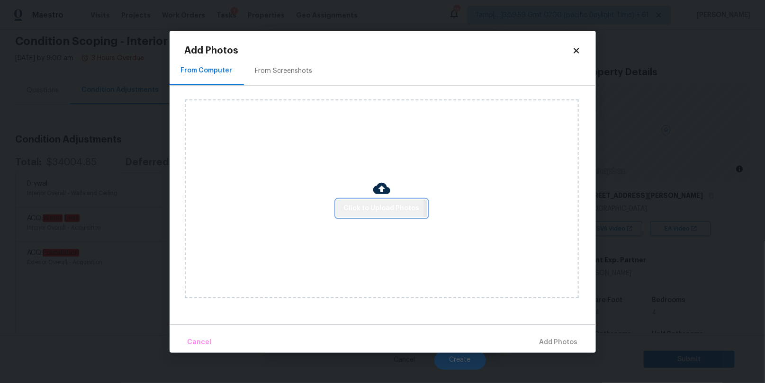
click at [371, 207] on span "Click to Upload Photos" at bounding box center [382, 209] width 76 height 12
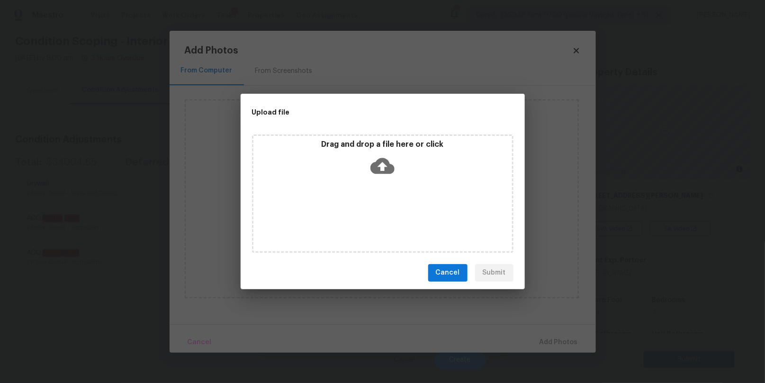
click at [374, 159] on icon at bounding box center [382, 166] width 24 height 24
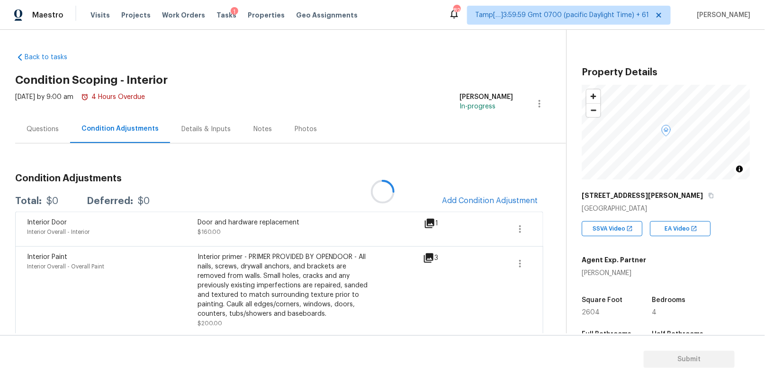
click at [472, 199] on div at bounding box center [382, 191] width 765 height 383
click at [465, 199] on span "Add Condition Adjustment" at bounding box center [490, 200] width 96 height 9
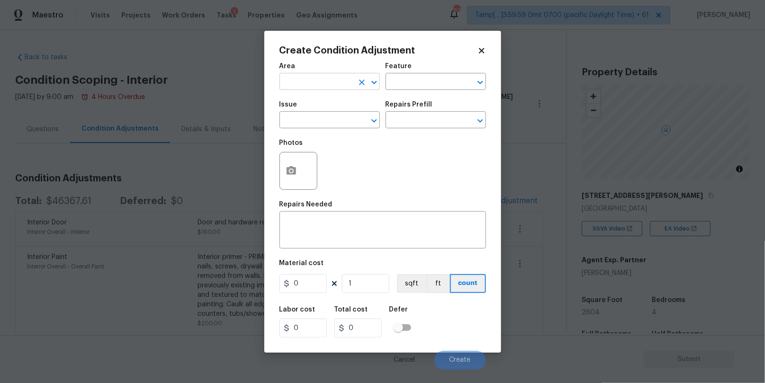
click at [339, 83] on input "text" at bounding box center [316, 82] width 74 height 15
click at [339, 116] on li "Interior Overall" at bounding box center [329, 120] width 100 height 16
type input "Interior Overall"
click at [412, 84] on input "text" at bounding box center [422, 82] width 74 height 15
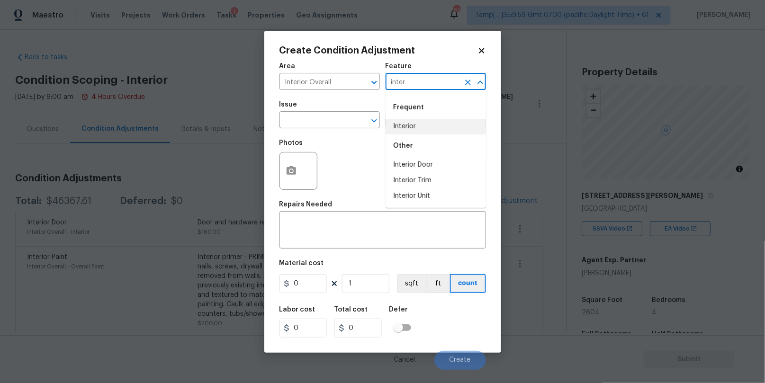
click at [404, 128] on li "Interior" at bounding box center [435, 127] width 100 height 16
type input "Interior"
click at [312, 125] on input "text" at bounding box center [316, 121] width 74 height 15
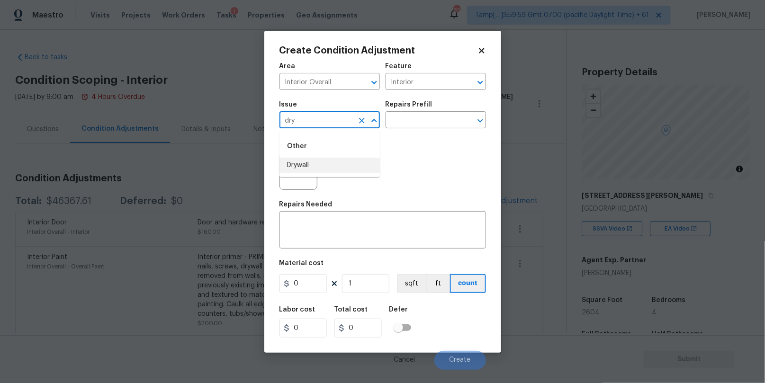
click at [315, 160] on li "Drywall" at bounding box center [329, 166] width 100 height 16
type input "Drywall"
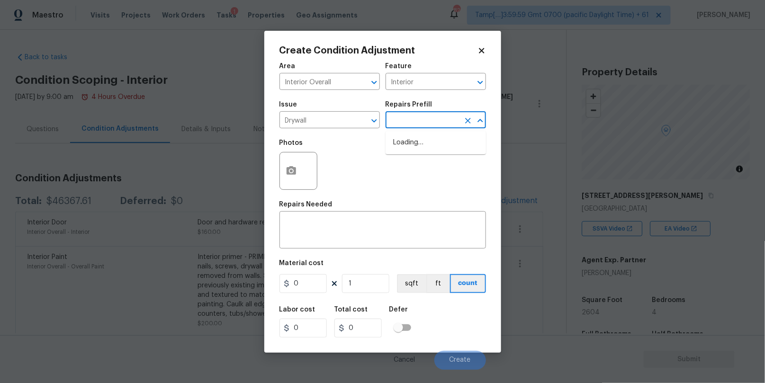
click at [417, 123] on input "text" at bounding box center [422, 121] width 74 height 15
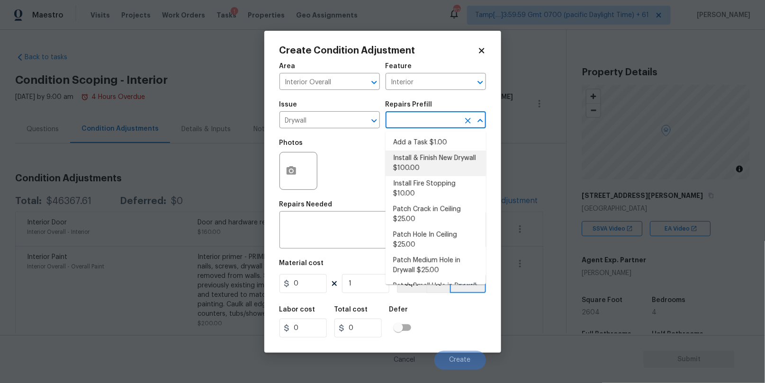
click at [427, 165] on li "Install & Finish New Drywall $100.00" at bounding box center [435, 164] width 100 height 26
type input "Walls and Ceiling"
type textarea "Remove the existing damaged drywall and replace with new. Ensure that the new d…"
type input "100"
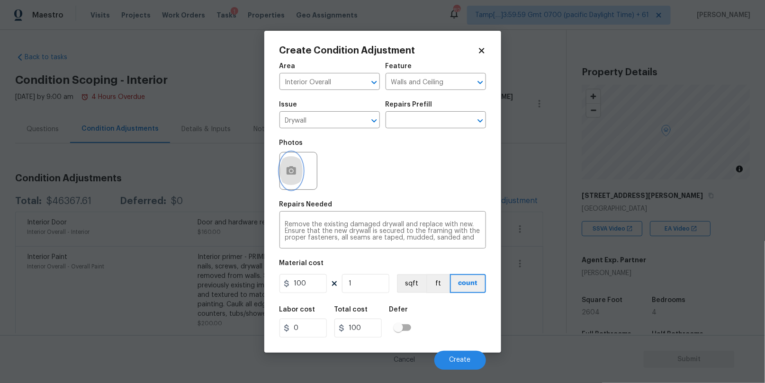
click at [296, 167] on button "button" at bounding box center [291, 170] width 23 height 37
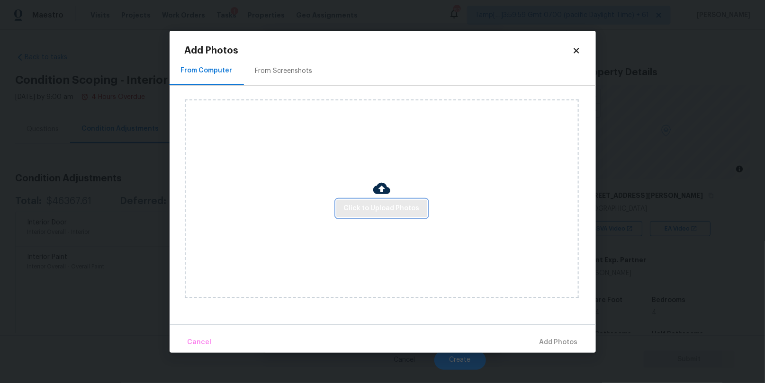
click at [377, 208] on span "Click to Upload Photos" at bounding box center [382, 209] width 76 height 12
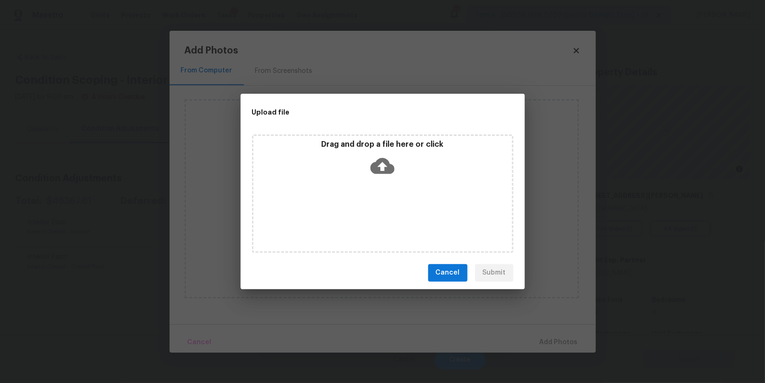
click at [387, 169] on icon at bounding box center [382, 166] width 24 height 16
click at [323, 219] on div "Drag and drop a file here or click" at bounding box center [382, 193] width 261 height 118
click at [382, 160] on icon at bounding box center [382, 166] width 24 height 16
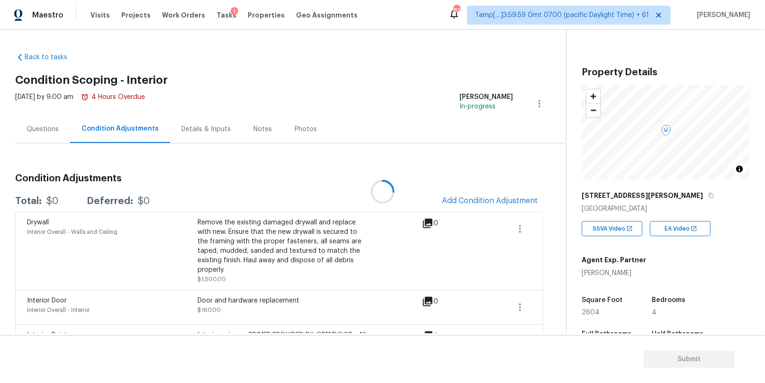
click at [477, 199] on div at bounding box center [382, 191] width 765 height 383
click at [453, 199] on div at bounding box center [382, 191] width 765 height 383
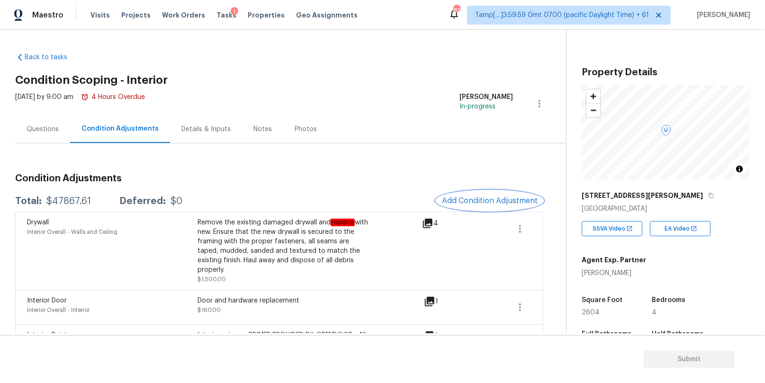
click at [459, 200] on span "Add Condition Adjustment" at bounding box center [490, 200] width 96 height 9
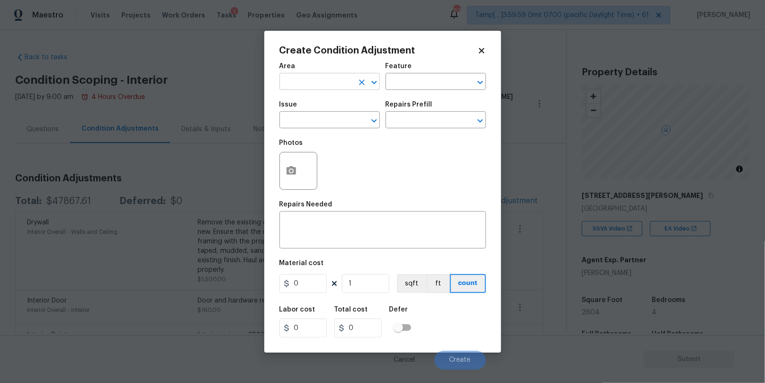
click at [339, 80] on input "text" at bounding box center [316, 82] width 74 height 15
click at [346, 116] on li "Interior Overall" at bounding box center [329, 120] width 100 height 16
type input "Interior Overall"
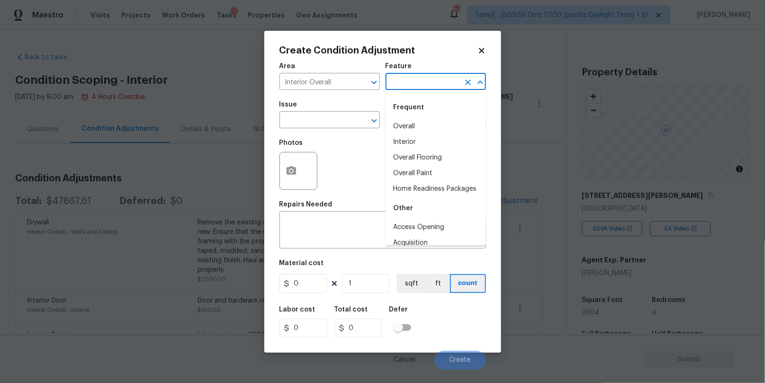
click at [401, 83] on input "text" at bounding box center [422, 82] width 74 height 15
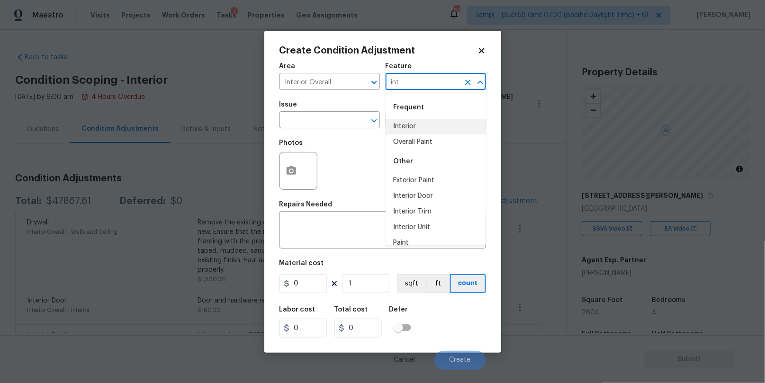
click at [411, 121] on li "Interior" at bounding box center [435, 127] width 100 height 16
type input "Interior"
click at [326, 119] on input "text" at bounding box center [316, 121] width 74 height 15
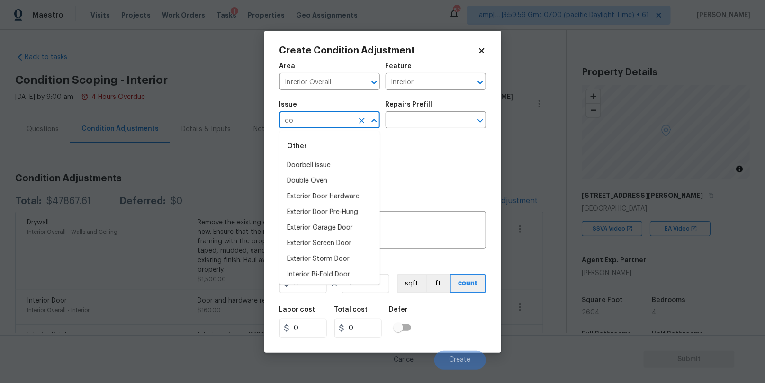
type input "d"
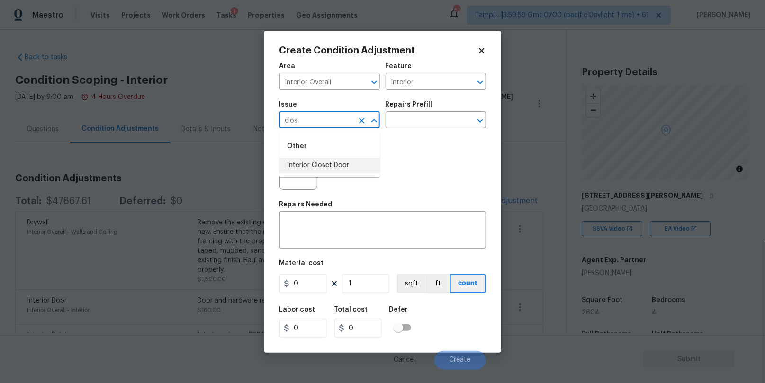
click at [332, 163] on li "Interior Closet Door" at bounding box center [329, 166] width 100 height 16
type input "Interior Closet Door"
click at [413, 119] on input "text" at bounding box center [422, 121] width 74 height 15
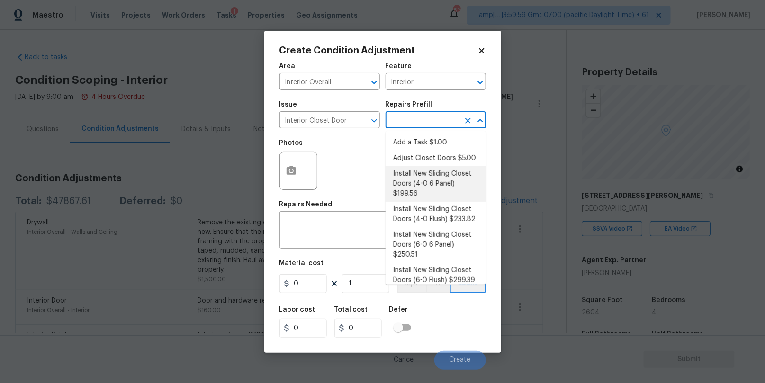
click at [429, 182] on li "Install New Sliding Closet Doors (4-0 6 Panel) $199.56" at bounding box center [435, 184] width 100 height 36
type input "Interior Door"
type textarea "Remove the existing door (if present). Install a new 4-0 bi-fold 6 panel interi…"
type input "199.56"
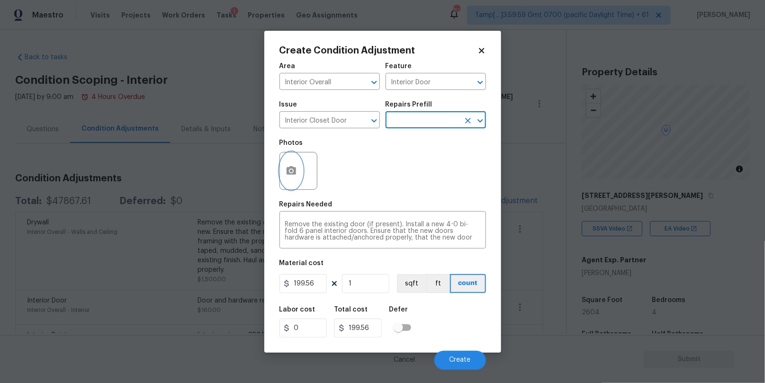
click at [287, 155] on button "button" at bounding box center [291, 170] width 23 height 37
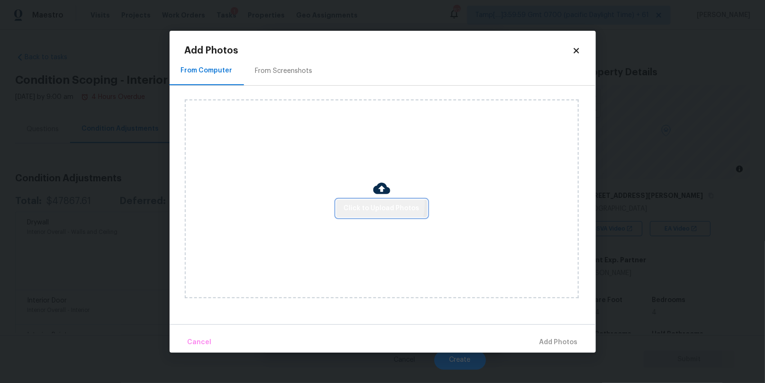
click at [364, 204] on span "Click to Upload Photos" at bounding box center [382, 209] width 76 height 12
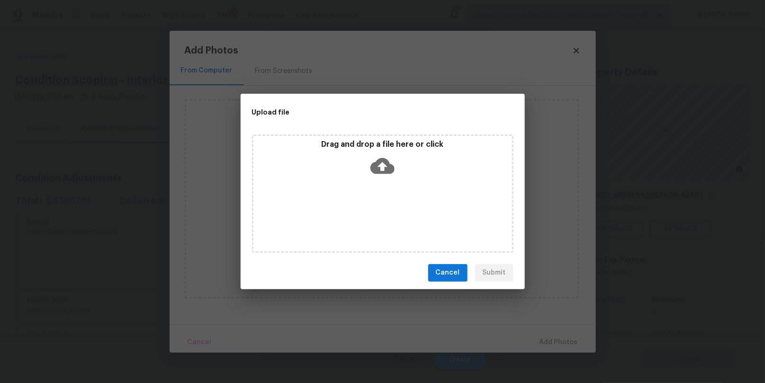
click at [389, 165] on icon at bounding box center [382, 166] width 24 height 16
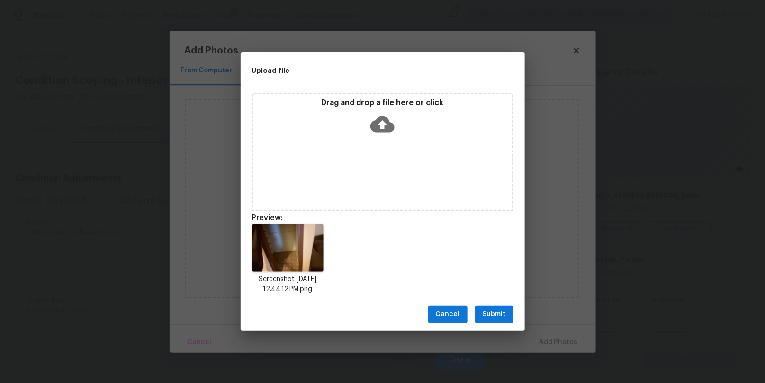
click at [492, 314] on span "Submit" at bounding box center [493, 315] width 23 height 12
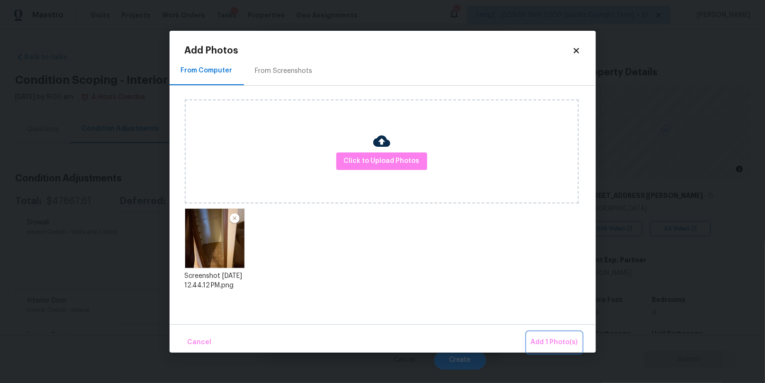
click at [568, 342] on span "Add 1 Photo(s)" at bounding box center [554, 343] width 47 height 12
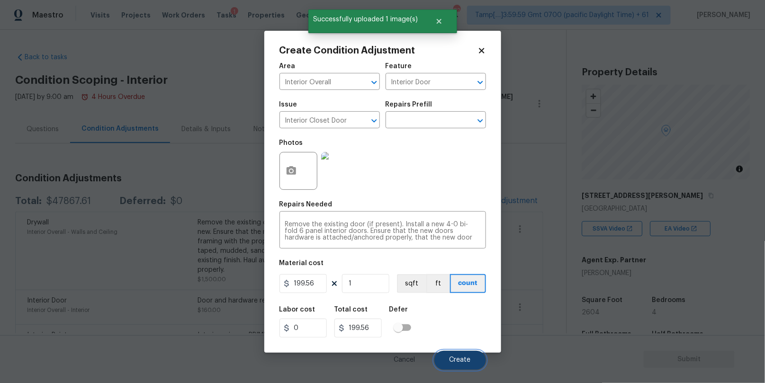
click at [459, 359] on span "Create" at bounding box center [459, 360] width 21 height 7
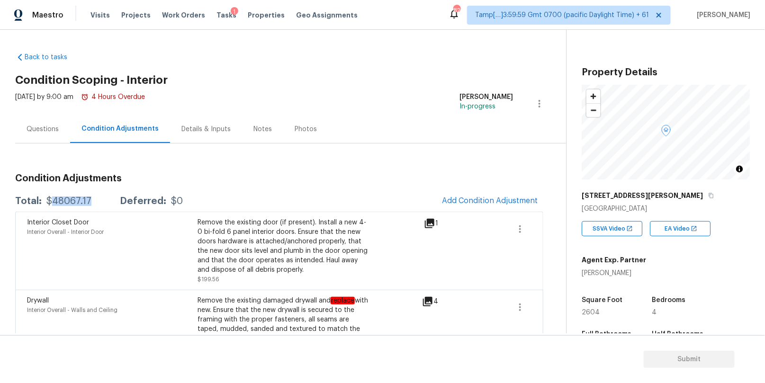
drag, startPoint x: 95, startPoint y: 200, endPoint x: 52, endPoint y: 200, distance: 43.1
click at [52, 200] on div "Total: $48067.17 Deferred: $0" at bounding box center [99, 200] width 168 height 9
copy div "48067.17"
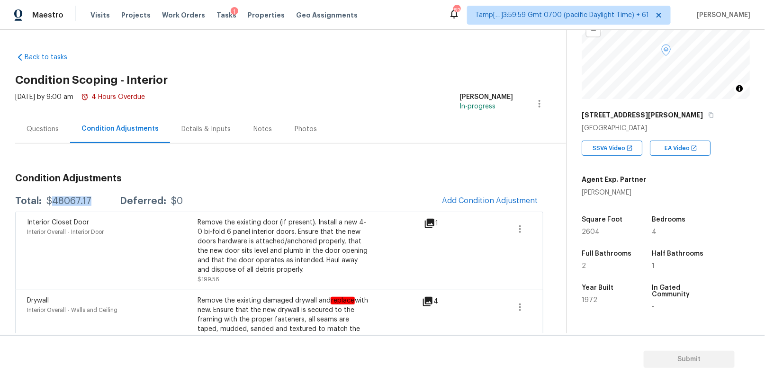
scroll to position [119, 0]
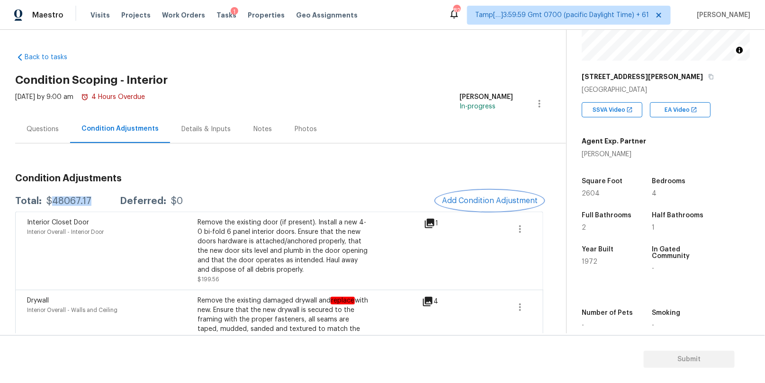
click at [452, 199] on span "Add Condition Adjustment" at bounding box center [490, 200] width 96 height 9
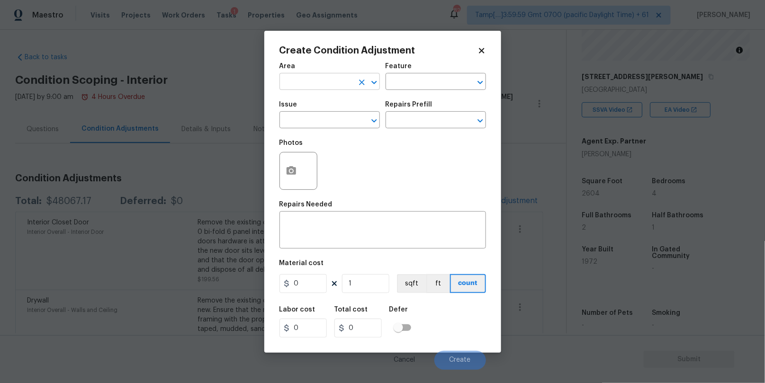
click at [348, 78] on input "text" at bounding box center [316, 82] width 74 height 15
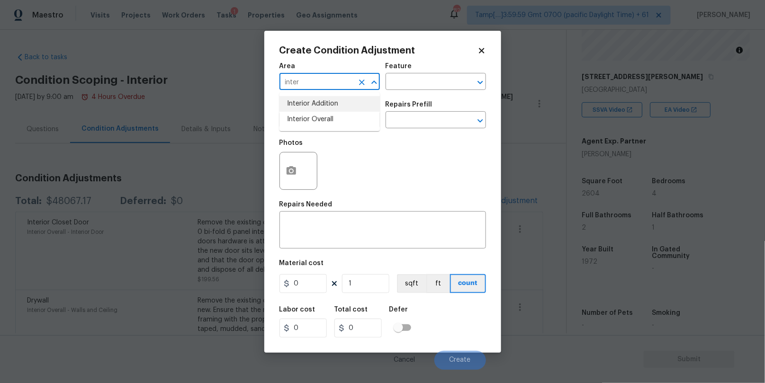
click at [338, 115] on li "Interior Overall" at bounding box center [329, 120] width 100 height 16
type input "Interior Overall"
click at [401, 79] on input "text" at bounding box center [422, 82] width 74 height 15
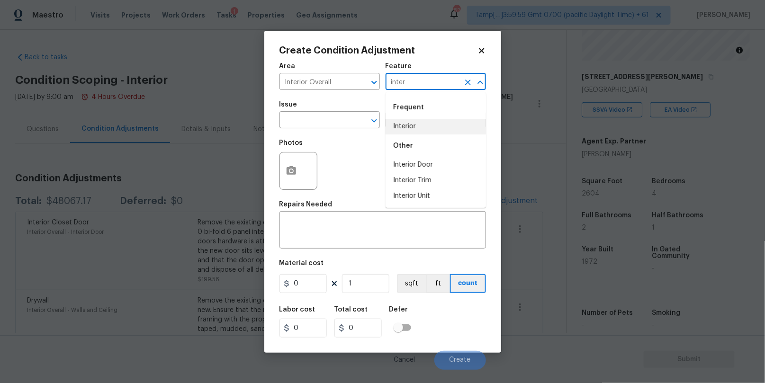
click at [404, 125] on li "Interior" at bounding box center [435, 127] width 100 height 16
type input "Interior"
click at [321, 123] on input "text" at bounding box center [316, 121] width 74 height 15
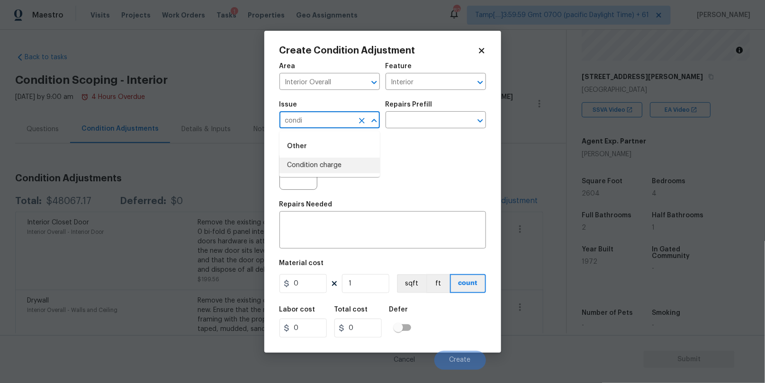
click at [340, 161] on li "Condition charge" at bounding box center [329, 166] width 100 height 16
type input "Condition charge"
click at [404, 113] on div "Repairs Prefill" at bounding box center [435, 107] width 100 height 12
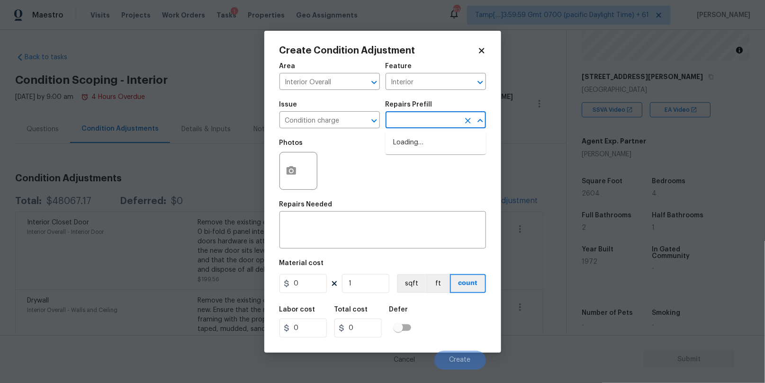
click at [401, 118] on input "text" at bounding box center [422, 121] width 74 height 15
type input "r"
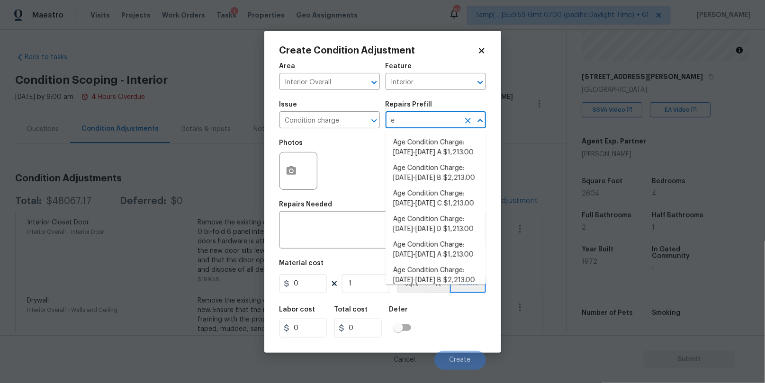
type input "es"
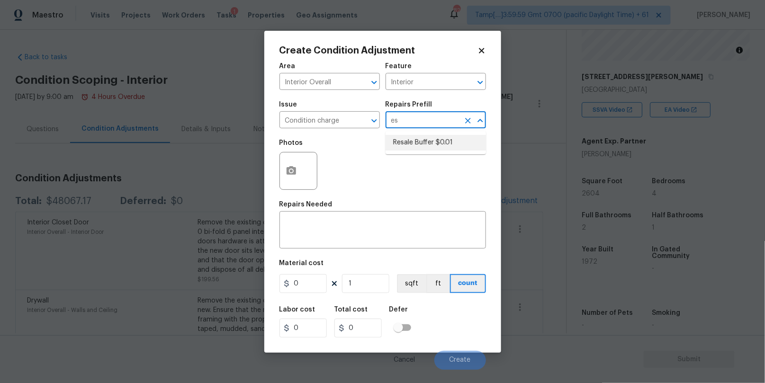
click at [408, 143] on li "Resale Buffer $0.01" at bounding box center [435, 143] width 100 height 16
type input "Home Readiness Packages"
type textarea "Resale Buffer"
type input "0.01"
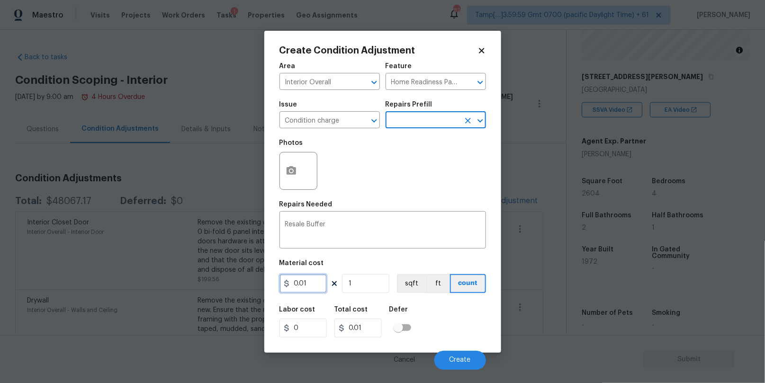
click at [299, 282] on input "0.01" at bounding box center [302, 283] width 47 height 19
type input "6600"
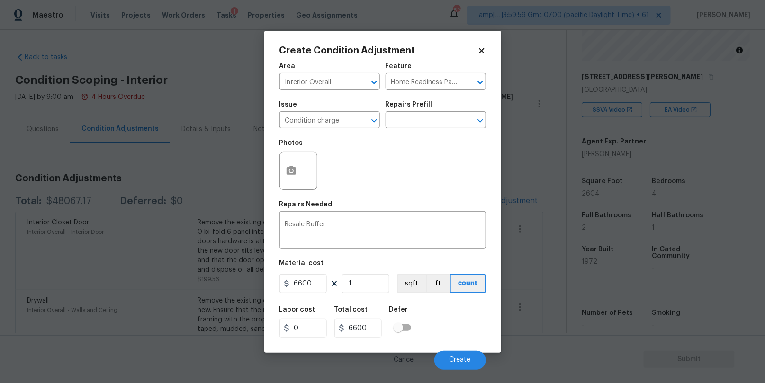
click at [471, 330] on div "Labor cost 0 Total cost 6600 Defer" at bounding box center [382, 322] width 206 height 43
click at [468, 355] on button "Create" at bounding box center [460, 360] width 52 height 19
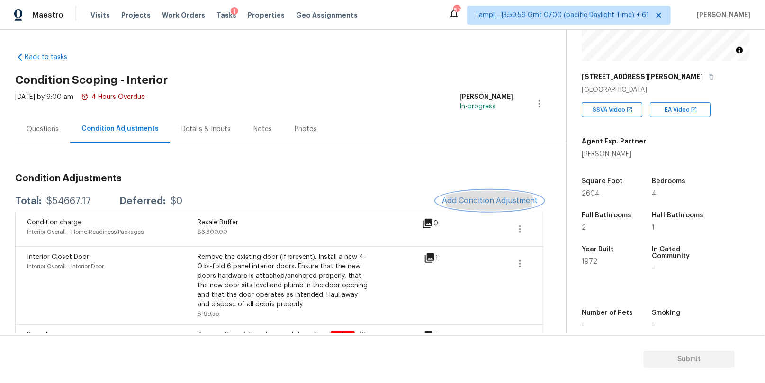
click at [469, 202] on span "Add Condition Adjustment" at bounding box center [490, 200] width 96 height 9
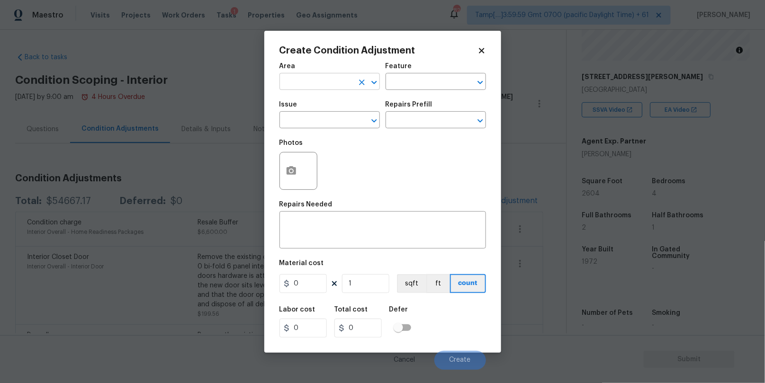
click at [334, 77] on input "text" at bounding box center [316, 82] width 74 height 15
click at [321, 116] on li "Interior Overall" at bounding box center [329, 120] width 100 height 16
type input "Interior Overall"
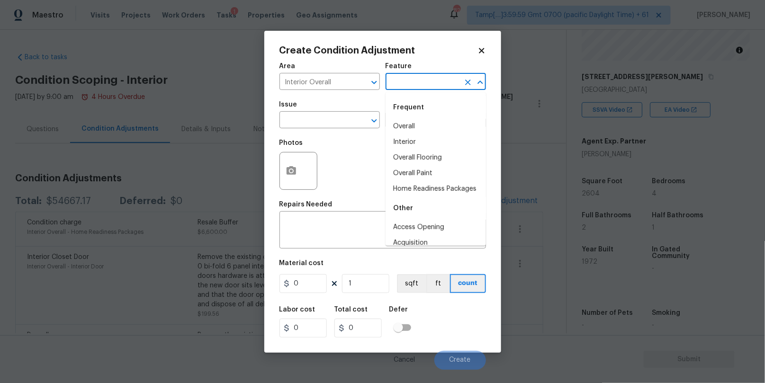
click at [405, 84] on input "text" at bounding box center [422, 82] width 74 height 15
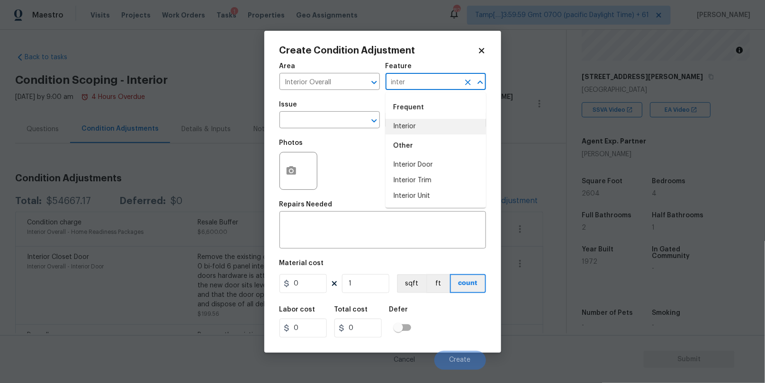
click at [412, 127] on li "Interior" at bounding box center [435, 127] width 100 height 16
type input "Interior"
click at [351, 124] on input "text" at bounding box center [316, 121] width 74 height 15
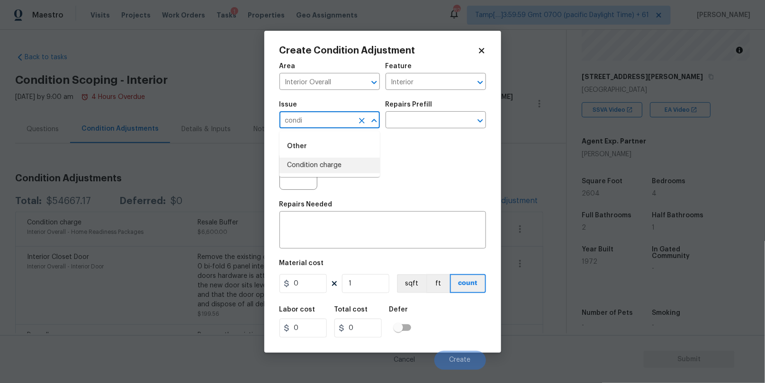
click at [342, 164] on li "Condition charge" at bounding box center [329, 166] width 100 height 16
type input "Condition charge"
click at [393, 119] on input "text" at bounding box center [422, 121] width 74 height 15
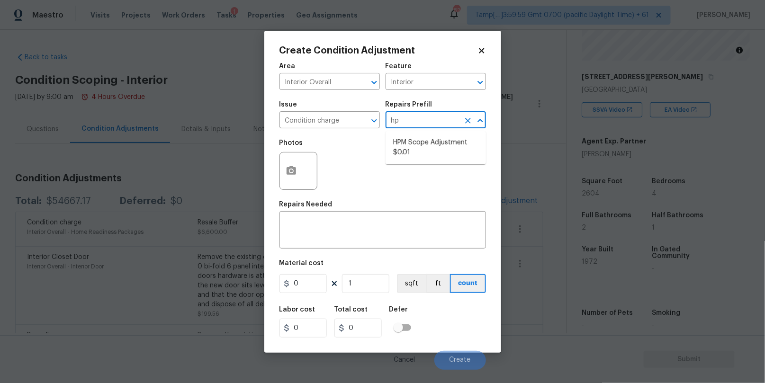
type input "hpm"
click at [411, 141] on li "HPM Scope Adjustment $0.01" at bounding box center [435, 148] width 100 height 26
type input "Home Readiness Packages"
type textarea "HPM Scope Adjustment"
type input "0.01"
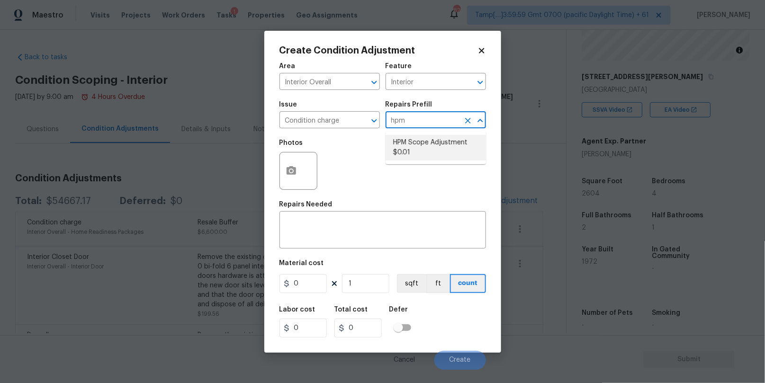
type input "0.01"
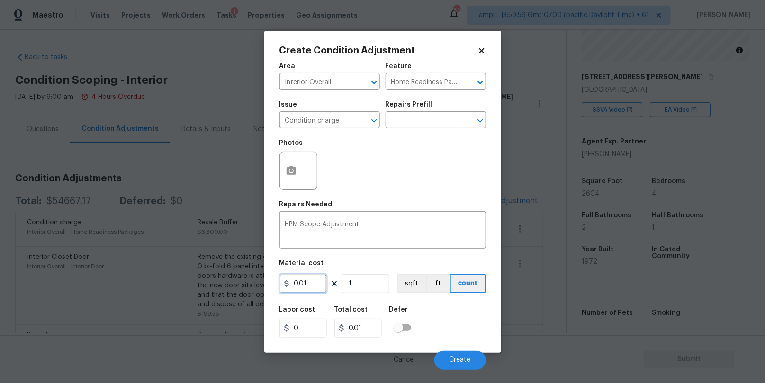
click at [299, 289] on input "0.01" at bounding box center [302, 283] width 47 height 19
type input "1933"
click at [439, 306] on div "Labor cost 0 Total cost 1933 Defer" at bounding box center [382, 322] width 206 height 43
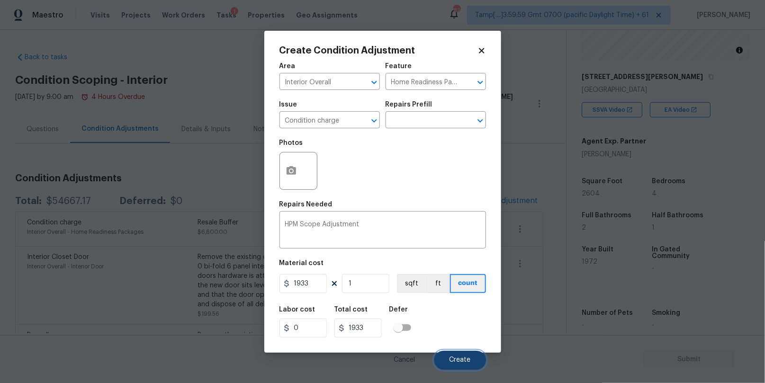
click at [456, 359] on span "Create" at bounding box center [459, 360] width 21 height 7
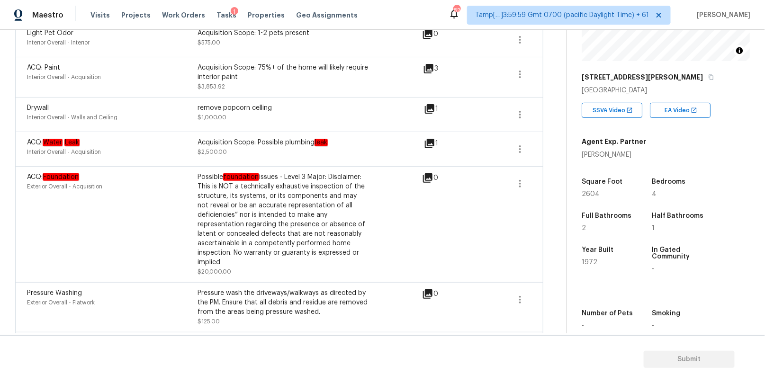
scroll to position [727, 0]
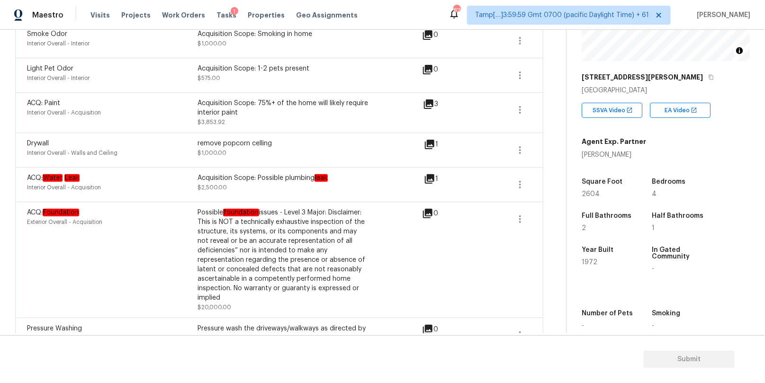
click at [434, 174] on icon at bounding box center [429, 178] width 9 height 9
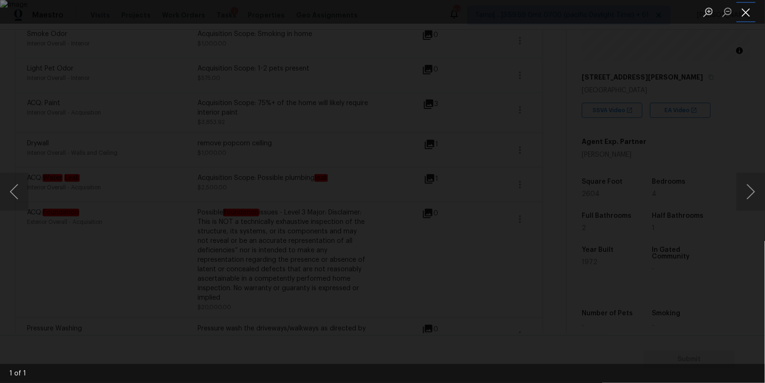
click at [745, 14] on button "Close lightbox" at bounding box center [745, 12] width 19 height 17
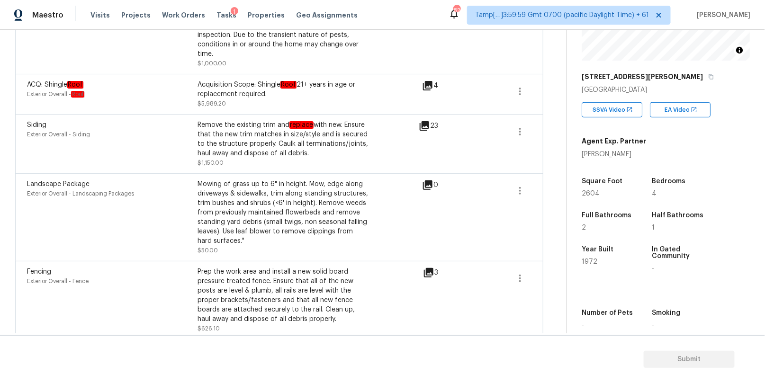
scroll to position [1343, 0]
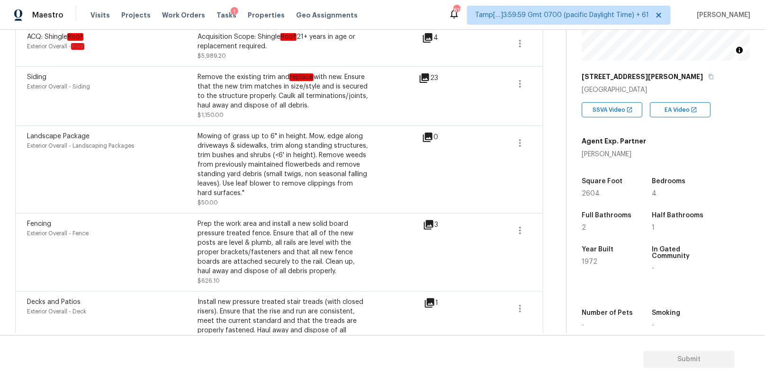
click at [430, 72] on icon at bounding box center [424, 77] width 11 height 11
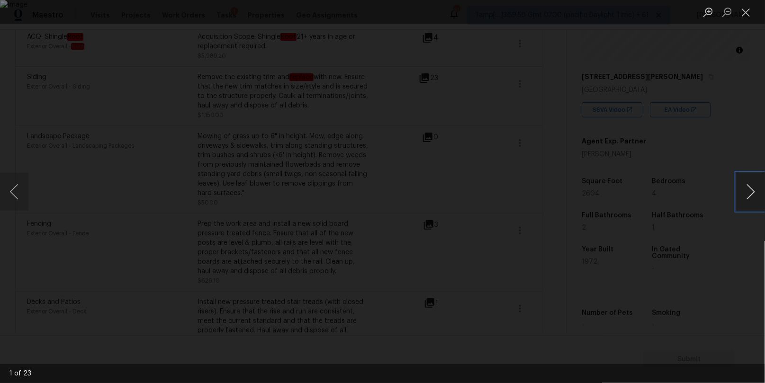
click at [746, 182] on button "Next image" at bounding box center [750, 192] width 28 height 38
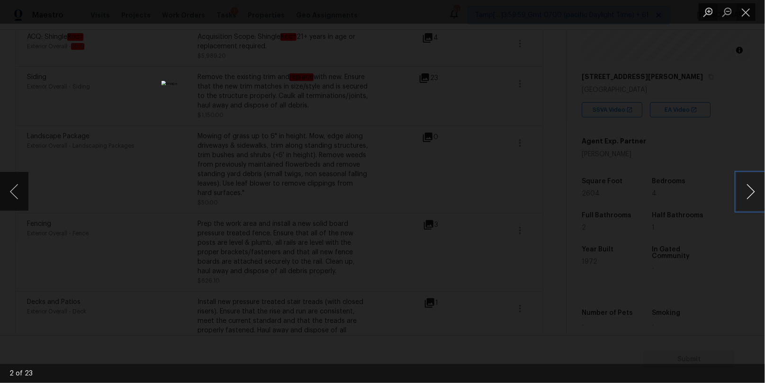
click at [746, 182] on button "Next image" at bounding box center [750, 192] width 28 height 38
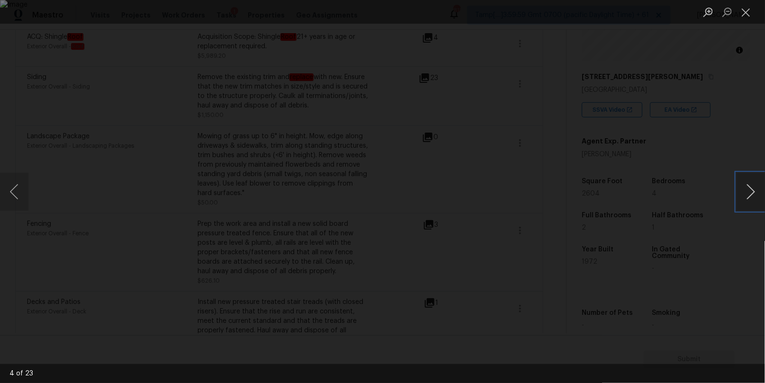
click at [746, 189] on button "Next image" at bounding box center [750, 192] width 28 height 38
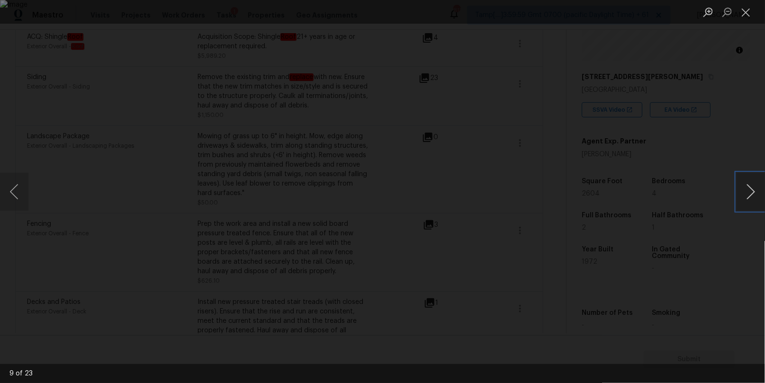
click at [746, 189] on button "Next image" at bounding box center [750, 192] width 28 height 38
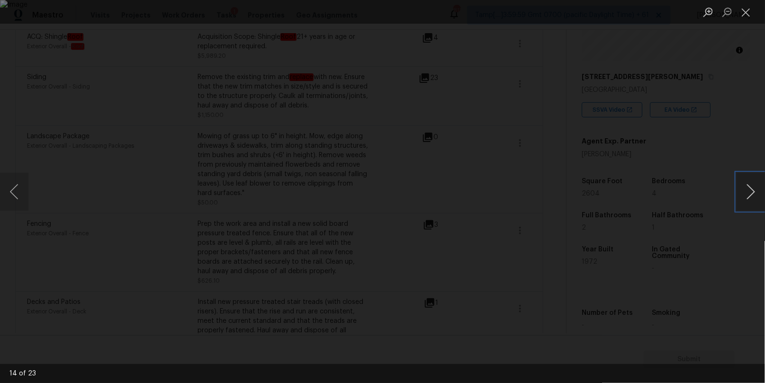
click at [746, 189] on button "Next image" at bounding box center [750, 192] width 28 height 38
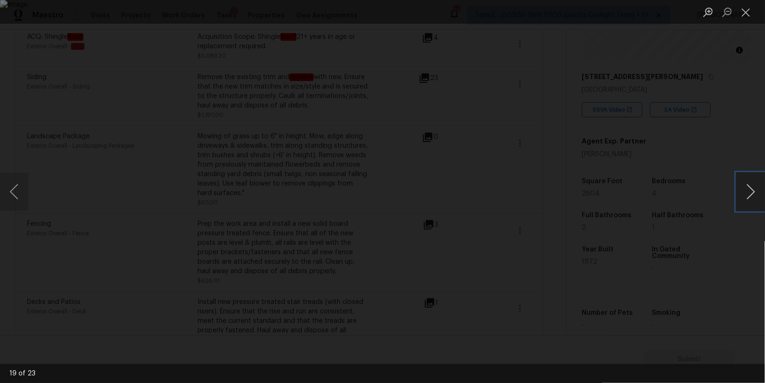
click at [746, 189] on button "Next image" at bounding box center [750, 192] width 28 height 38
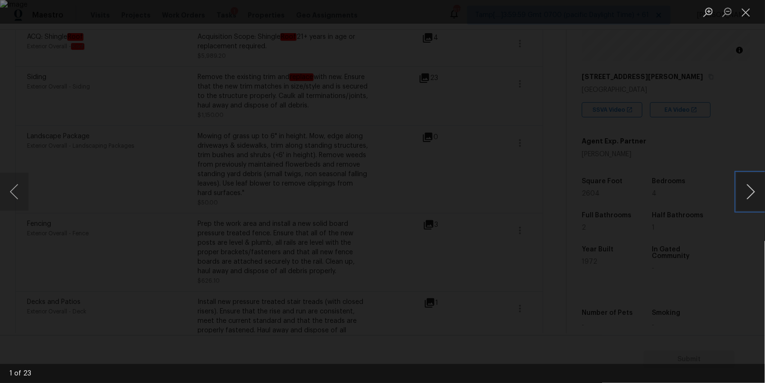
click at [746, 189] on button "Next image" at bounding box center [750, 192] width 28 height 38
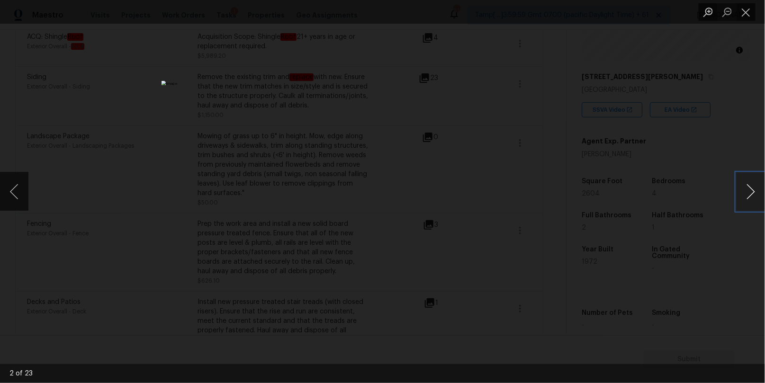
click at [746, 189] on button "Next image" at bounding box center [750, 192] width 28 height 38
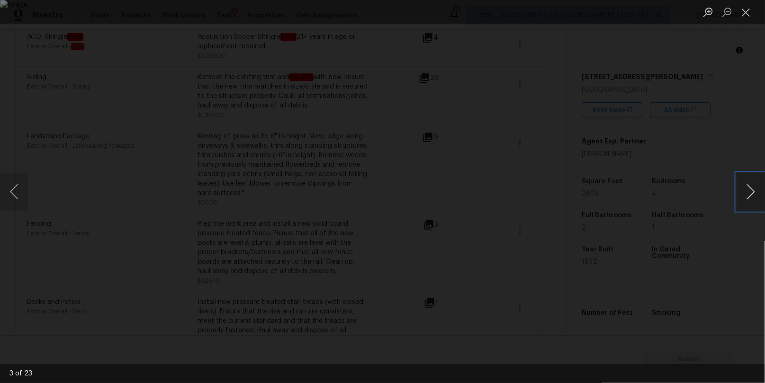
click at [746, 189] on button "Next image" at bounding box center [750, 192] width 28 height 38
click at [748, 15] on button "Close lightbox" at bounding box center [745, 12] width 19 height 17
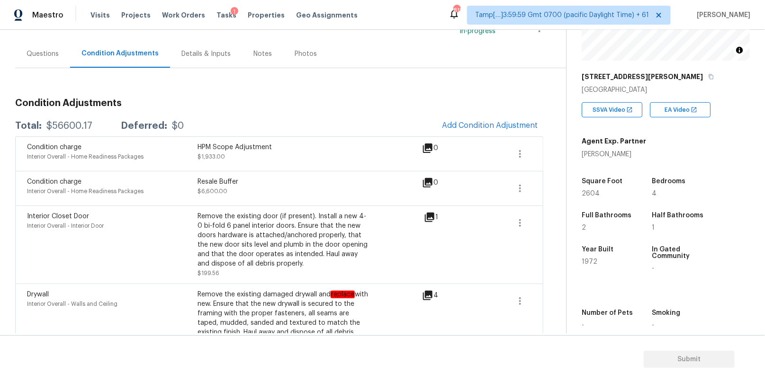
scroll to position [0, 0]
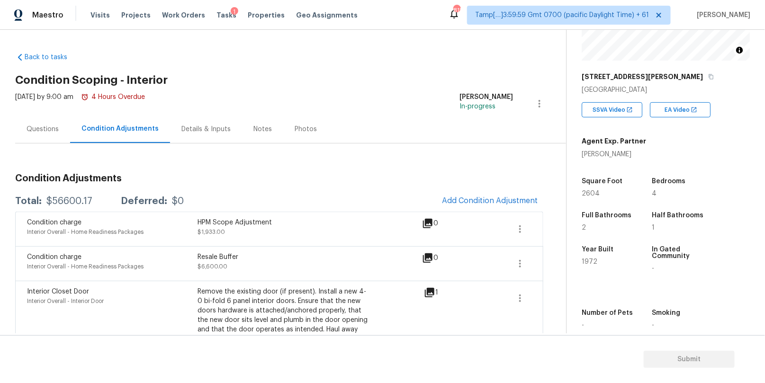
click at [257, 126] on div "Notes" at bounding box center [262, 129] width 18 height 9
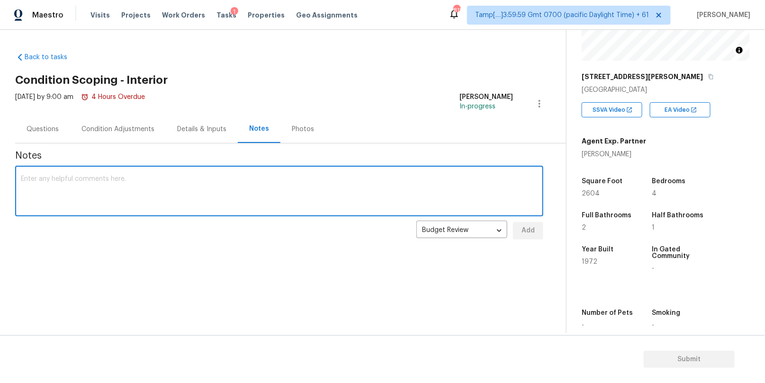
click at [194, 192] on textarea at bounding box center [279, 192] width 517 height 33
paste textarea "Virtual Interior Assessment is completed. Scoped for Flooring primer, pet door,…"
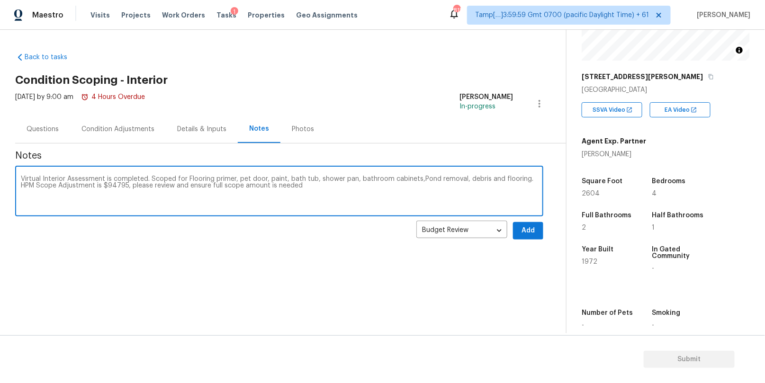
click at [187, 186] on textarea "Virtual Interior Assessment is completed. Scoped for Flooring primer, pet door,…" at bounding box center [279, 192] width 517 height 33
type textarea "Virtual Interior Assessment is completed. Scoped for Flooring primer, pet door,…"
click at [104, 127] on div "Condition Adjustments" at bounding box center [117, 129] width 73 height 9
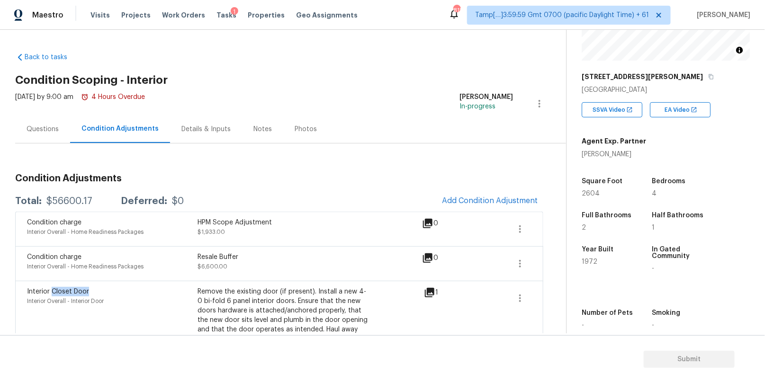
drag, startPoint x: 90, startPoint y: 289, endPoint x: 52, endPoint y: 288, distance: 37.9
click at [52, 288] on div "Interior Closet Door" at bounding box center [112, 291] width 170 height 9
copy span "Closet Door"
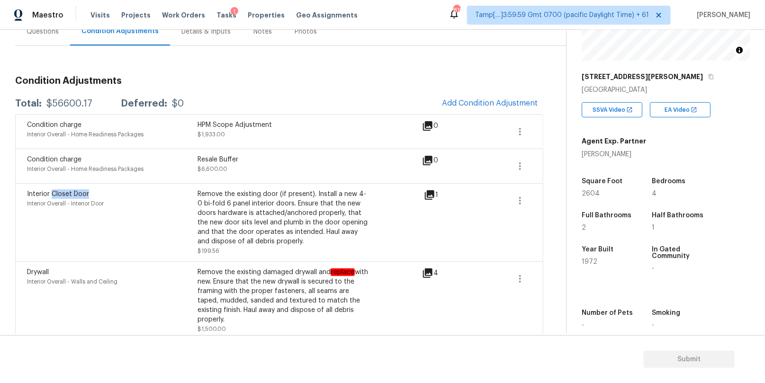
scroll to position [132, 0]
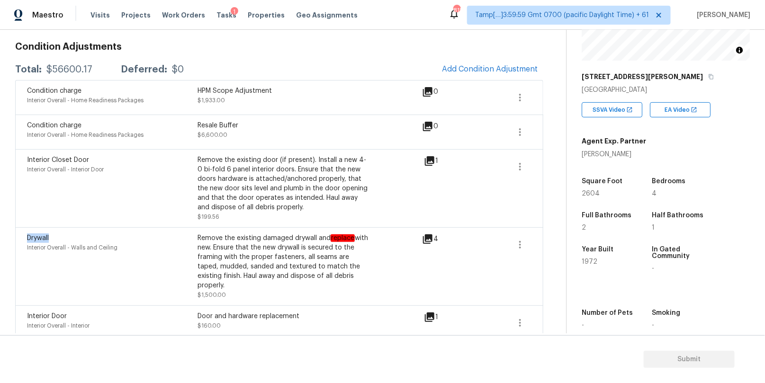
drag, startPoint x: 54, startPoint y: 237, endPoint x: 19, endPoint y: 236, distance: 35.0
click at [19, 236] on div "Drywall Interior Overall - Walls and Ceiling Remove the existing damaged drywal…" at bounding box center [279, 266] width 528 height 78
copy span "Drywall"
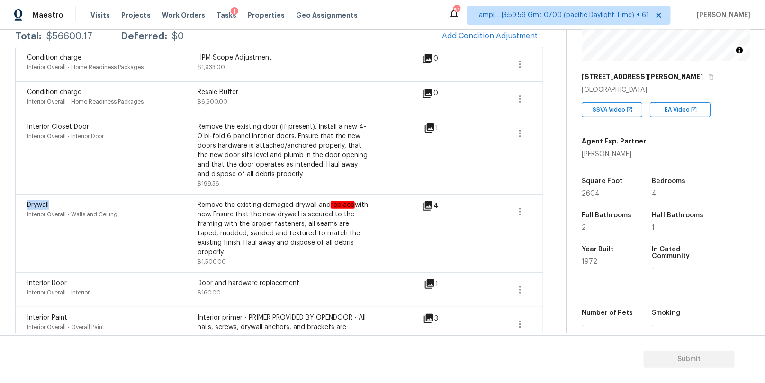
scroll to position [171, 0]
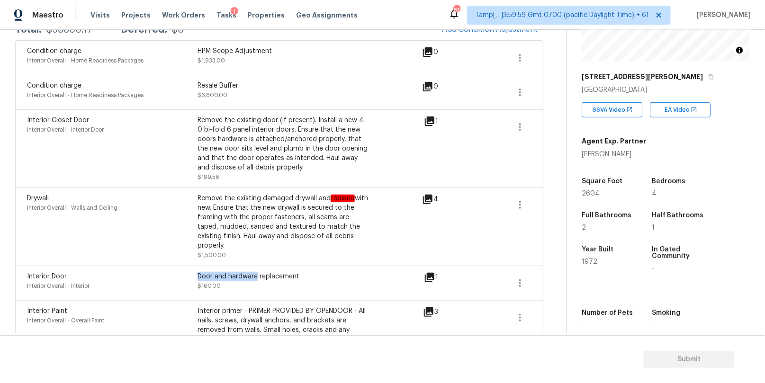
drag, startPoint x: 199, startPoint y: 264, endPoint x: 256, endPoint y: 263, distance: 56.8
click at [256, 272] on div "Door and hardware replacement" at bounding box center [282, 276] width 170 height 9
copy div "Door and hardware"
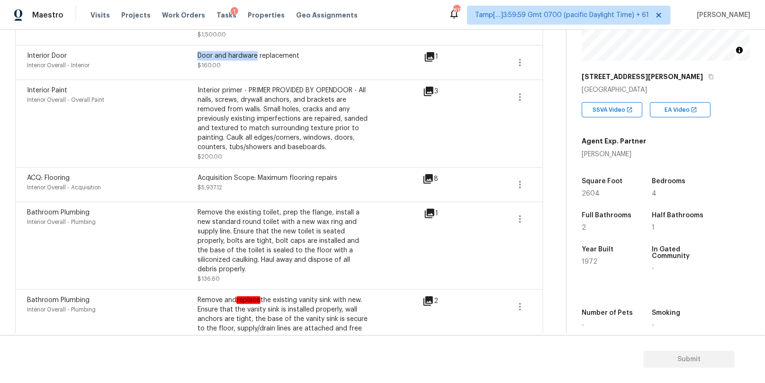
scroll to position [406, 0]
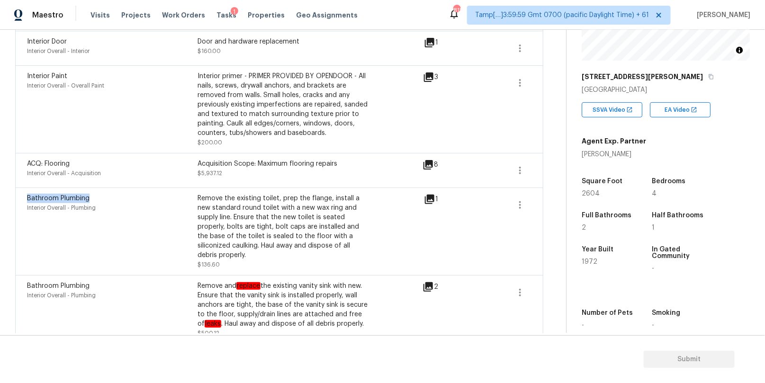
drag, startPoint x: 88, startPoint y: 185, endPoint x: 27, endPoint y: 186, distance: 61.6
click at [27, 195] on span "Bathroom Plumbing" at bounding box center [58, 198] width 62 height 7
copy span "Bathroom Plumbing"
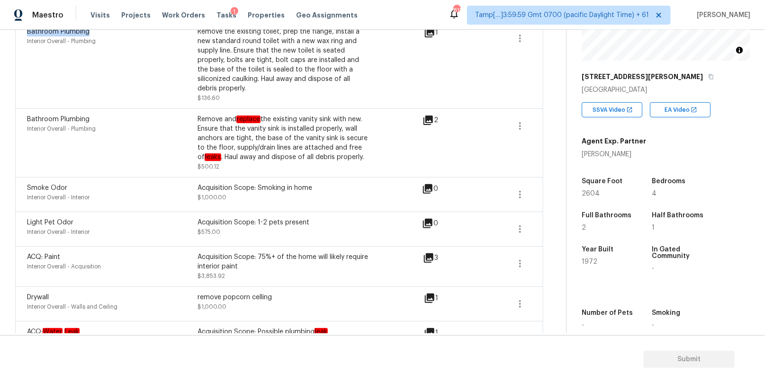
scroll to position [589, 0]
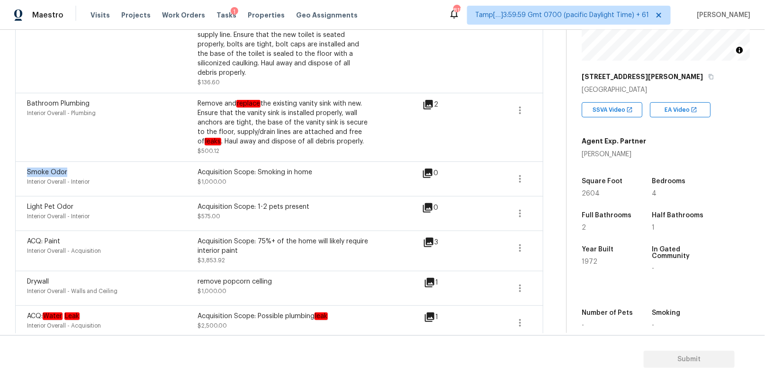
drag, startPoint x: 67, startPoint y: 163, endPoint x: 28, endPoint y: 163, distance: 38.8
click at [28, 168] on div "Smoke Odor" at bounding box center [112, 172] width 170 height 9
copy span "Smoke Odor"
drag, startPoint x: 75, startPoint y: 195, endPoint x: 27, endPoint y: 195, distance: 48.3
click at [27, 202] on div "Light Pet Odor" at bounding box center [112, 206] width 170 height 9
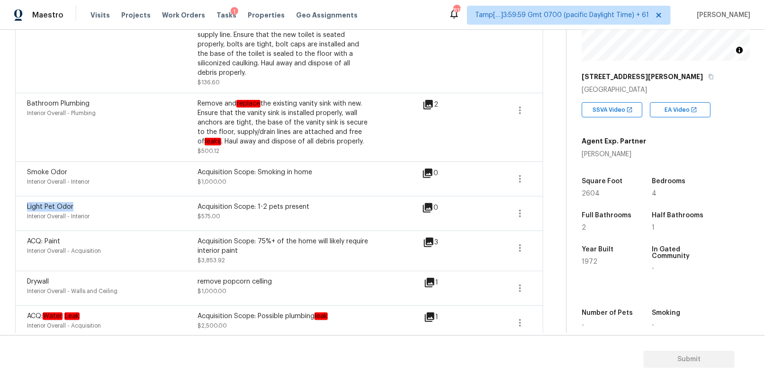
copy span "Light Pet Odor"
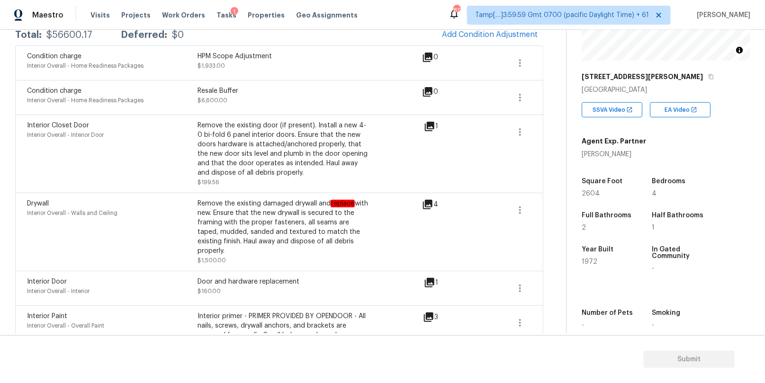
scroll to position [0, 0]
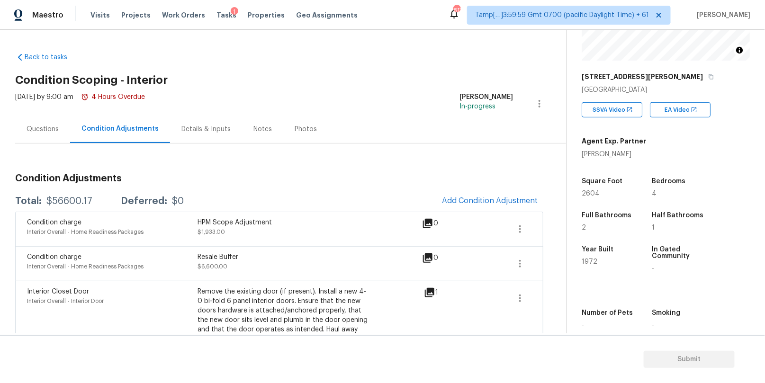
click at [253, 128] on div "Notes" at bounding box center [262, 129] width 18 height 9
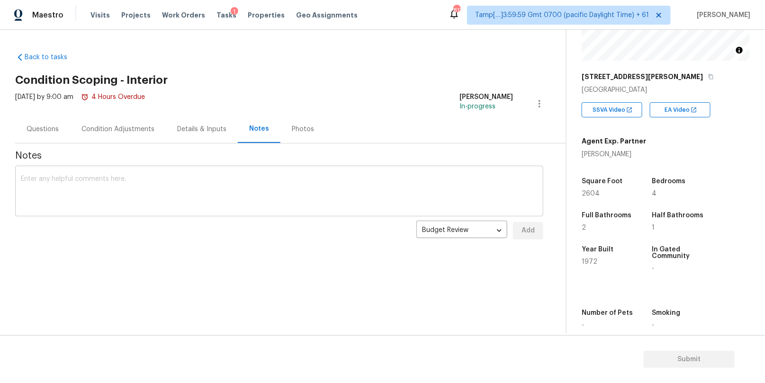
click at [220, 183] on textarea at bounding box center [279, 192] width 517 height 33
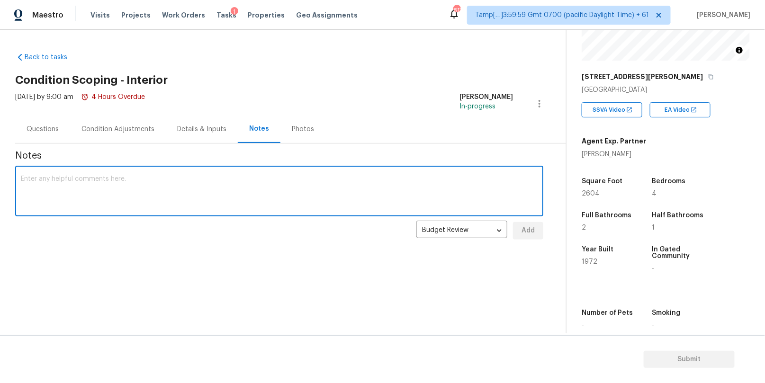
paste textarea "Virtual Interior Assessment is completed. Scoped for Flooring primer, pet door,…"
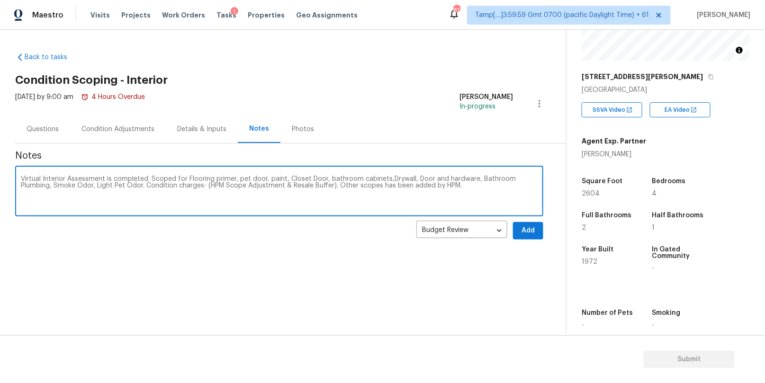
type textarea "Virtual Interior Assessment is completed. Scoped for Flooring primer, pet door,…"
click at [520, 233] on button "Add" at bounding box center [528, 231] width 30 height 18
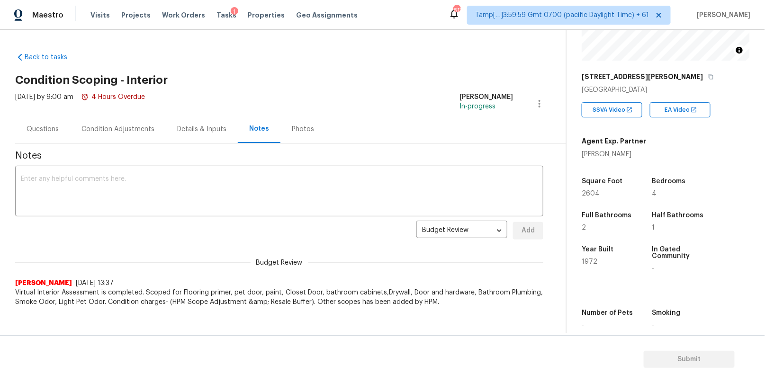
click at [134, 134] on div "Condition Adjustments" at bounding box center [118, 129] width 96 height 28
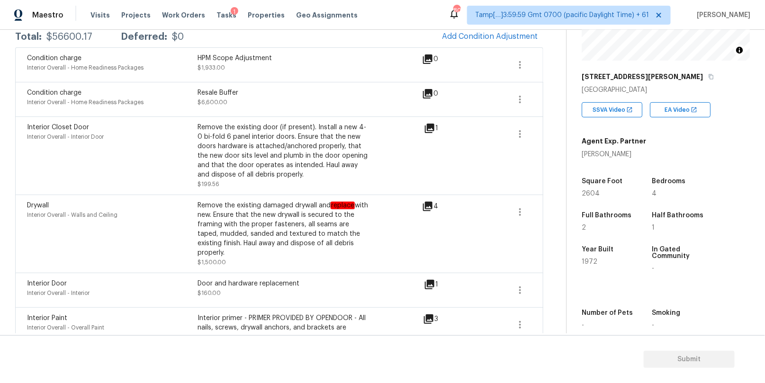
scroll to position [247, 0]
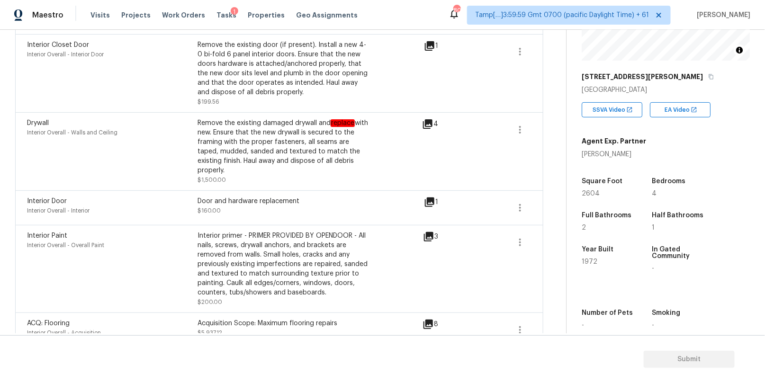
click at [205, 131] on div "Remove the existing damaged drywall and replace with new. Ensure that the new d…" at bounding box center [282, 146] width 170 height 57
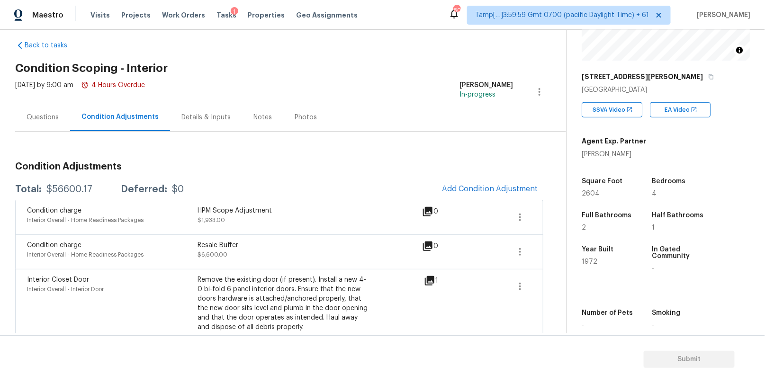
scroll to position [0, 0]
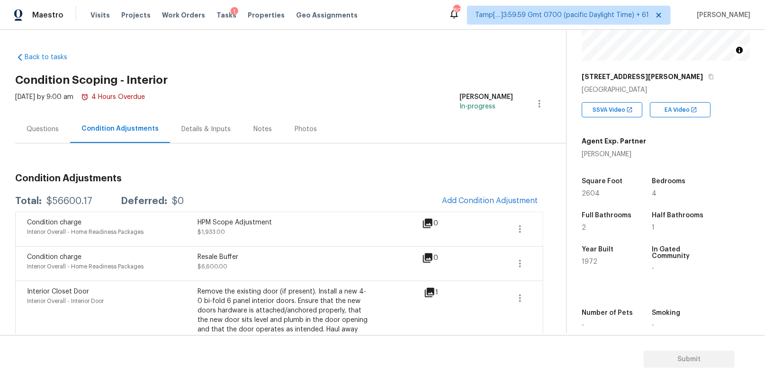
click at [29, 125] on div "Questions" at bounding box center [43, 129] width 32 height 9
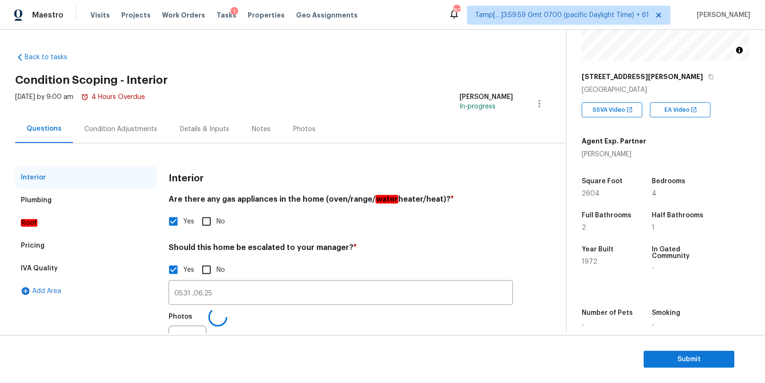
scroll to position [50, 0]
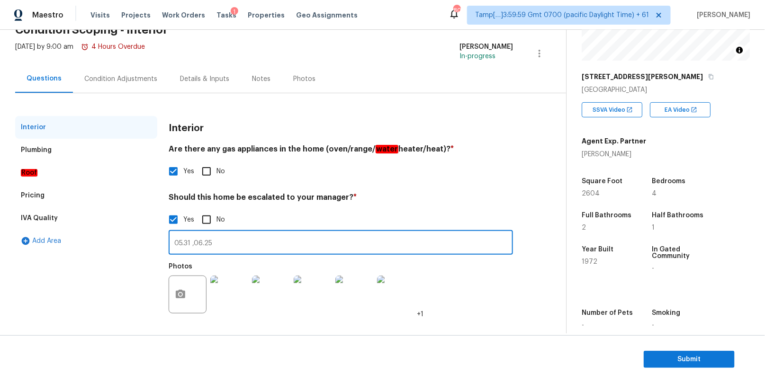
click at [249, 244] on input "05.31 ,06.25" at bounding box center [341, 243] width 344 height 22
type input "05.31 ,06.25 water leak, foundation issues."
click at [78, 129] on div "Interior" at bounding box center [86, 127] width 142 height 23
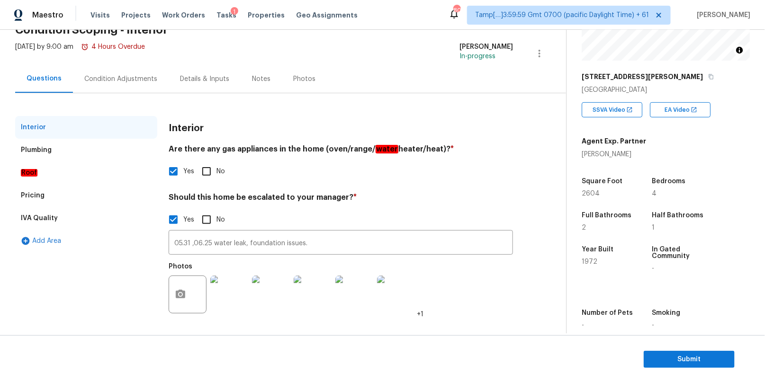
click at [131, 82] on div "Condition Adjustments" at bounding box center [120, 78] width 73 height 9
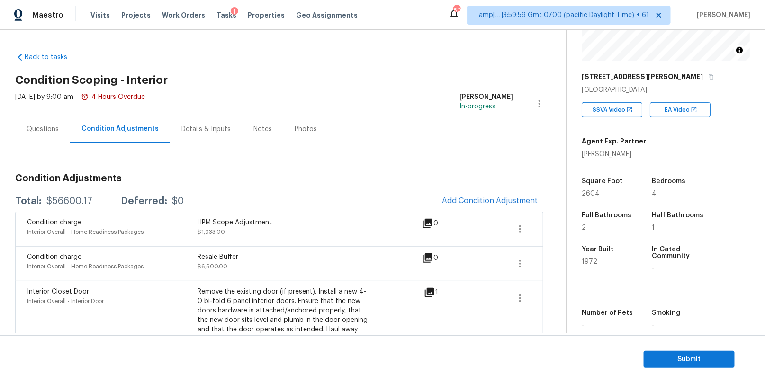
click at [368, 83] on h2 "Condition Scoping - Interior" at bounding box center [290, 79] width 551 height 9
click at [45, 126] on div "Questions" at bounding box center [43, 129] width 32 height 9
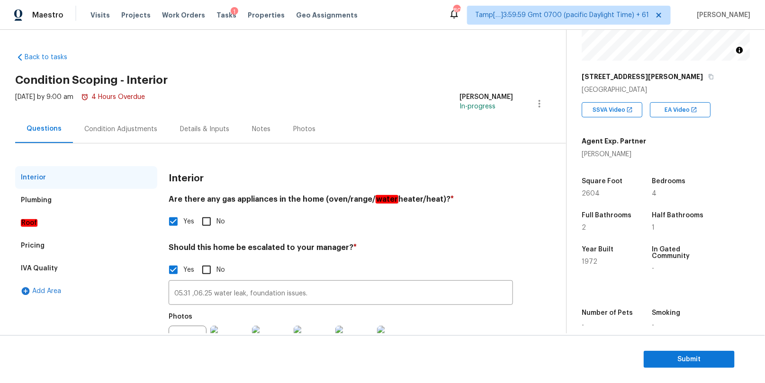
click at [126, 125] on div "Condition Adjustments" at bounding box center [120, 129] width 73 height 9
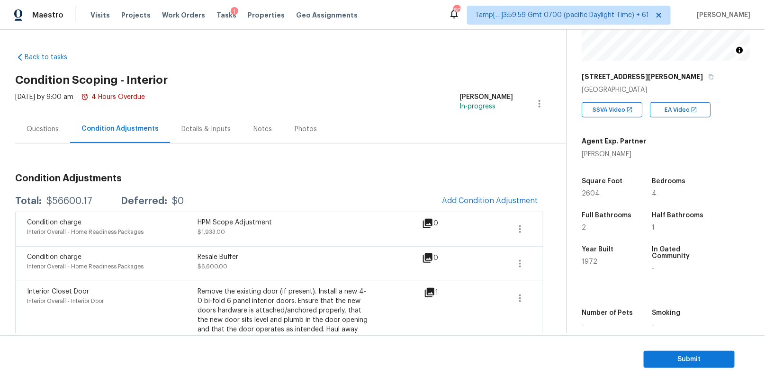
click at [257, 133] on div "Notes" at bounding box center [262, 129] width 18 height 9
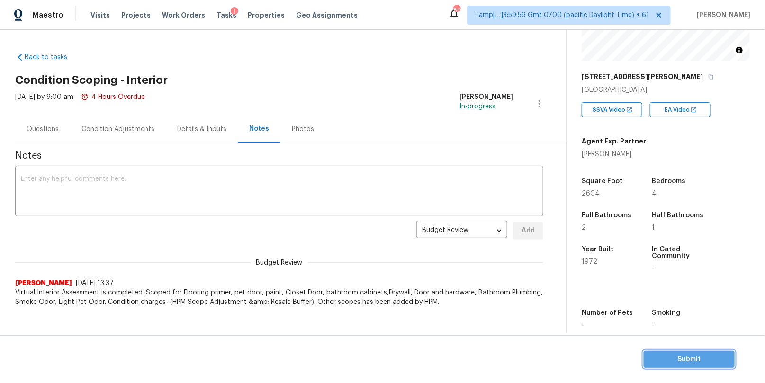
click at [678, 362] on span "Submit" at bounding box center [689, 360] width 76 height 12
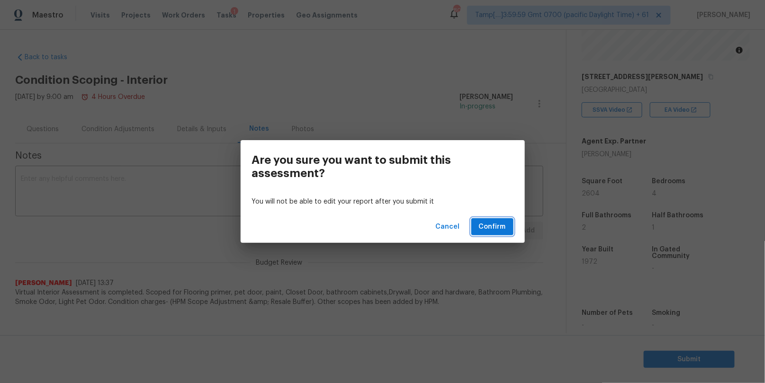
click at [492, 226] on span "Confirm" at bounding box center [492, 227] width 27 height 12
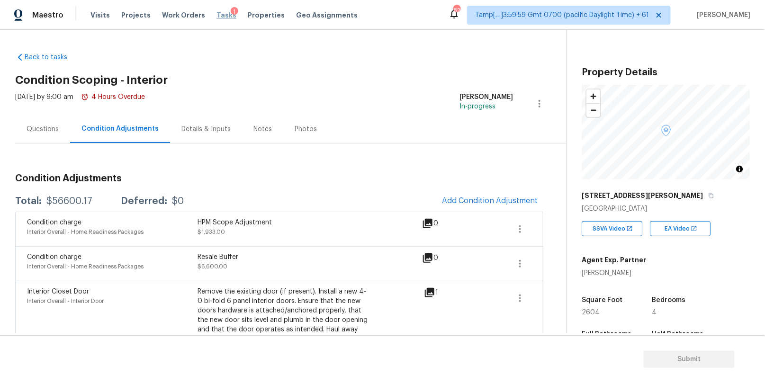
click at [218, 13] on span "Tasks" at bounding box center [226, 15] width 20 height 7
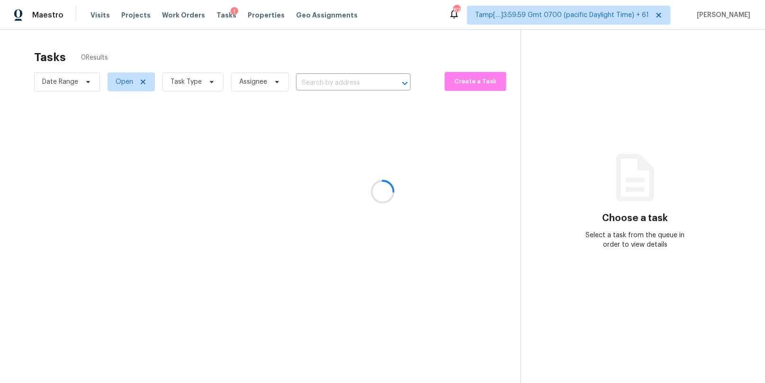
click at [323, 86] on div at bounding box center [382, 191] width 765 height 383
click at [322, 85] on div at bounding box center [382, 191] width 765 height 383
click at [316, 78] on div at bounding box center [382, 191] width 765 height 383
click at [307, 85] on div at bounding box center [382, 191] width 765 height 383
click at [307, 84] on div at bounding box center [382, 191] width 765 height 383
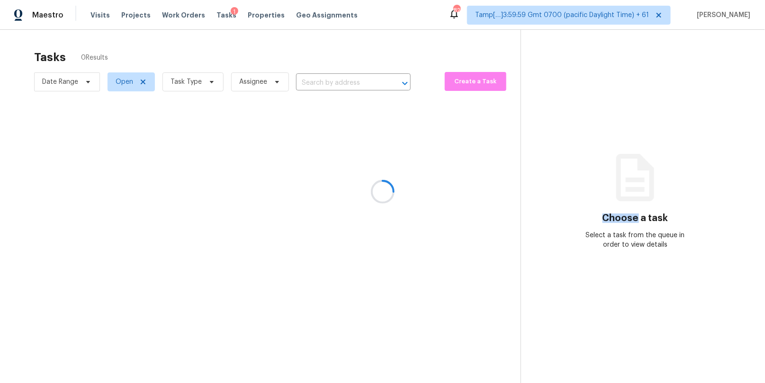
click at [307, 84] on div at bounding box center [382, 191] width 765 height 383
click at [314, 81] on div at bounding box center [382, 191] width 765 height 383
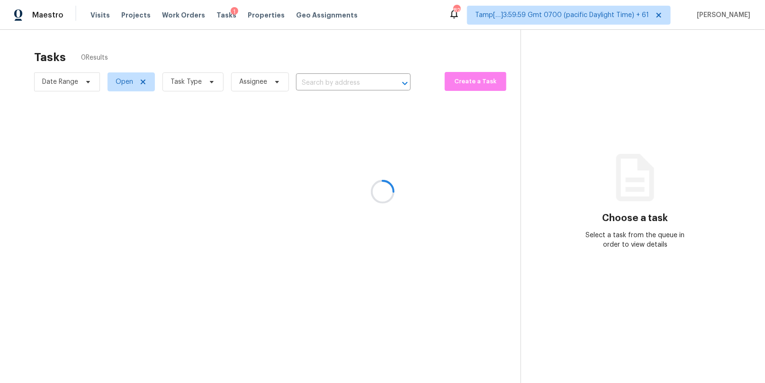
click at [305, 80] on div at bounding box center [382, 191] width 765 height 383
click at [313, 83] on div at bounding box center [382, 191] width 765 height 383
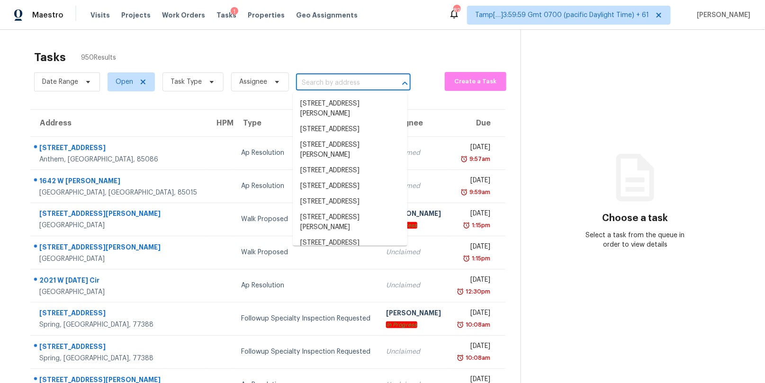
click at [313, 83] on input "text" at bounding box center [340, 83] width 88 height 15
paste input "[STREET_ADDRESS][PERSON_NAME]"
type input "[STREET_ADDRESS][PERSON_NAME]"
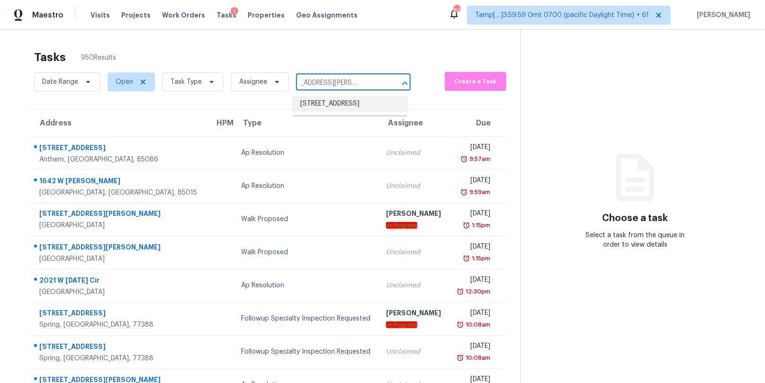
click at [320, 107] on li "[STREET_ADDRESS]" at bounding box center [350, 104] width 115 height 16
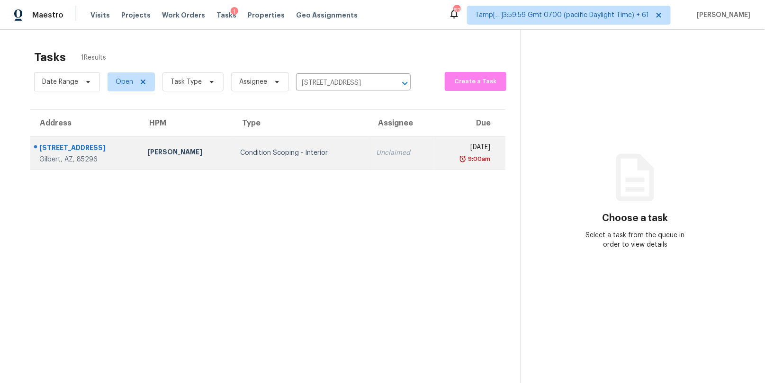
click at [368, 151] on td "Unclaimed" at bounding box center [400, 152] width 65 height 33
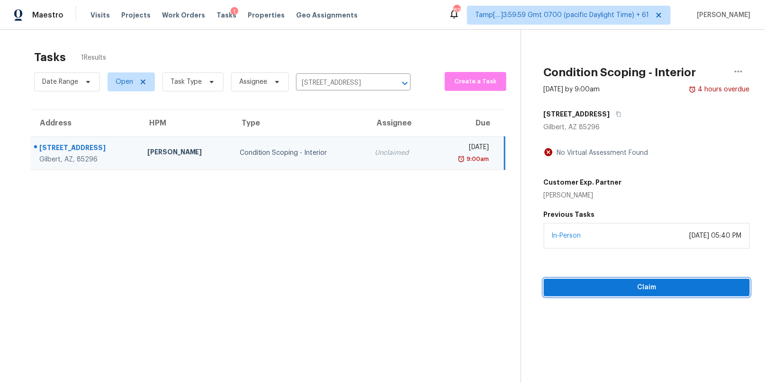
click at [625, 288] on span "Claim" at bounding box center [646, 288] width 191 height 12
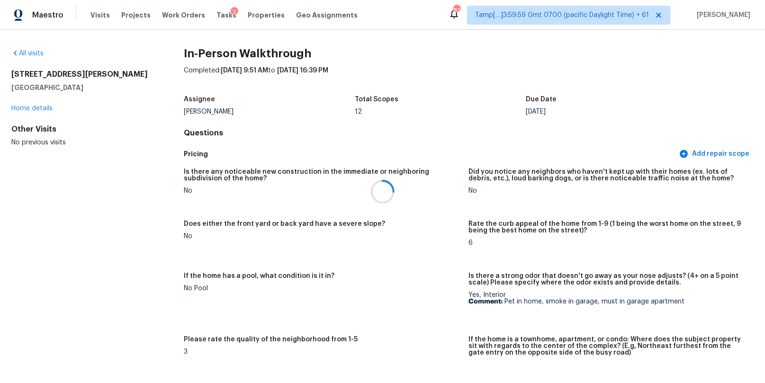
click at [17, 51] on div at bounding box center [382, 191] width 765 height 383
click at [26, 53] on div at bounding box center [382, 191] width 765 height 383
click at [30, 53] on link "All visits" at bounding box center [27, 53] width 32 height 7
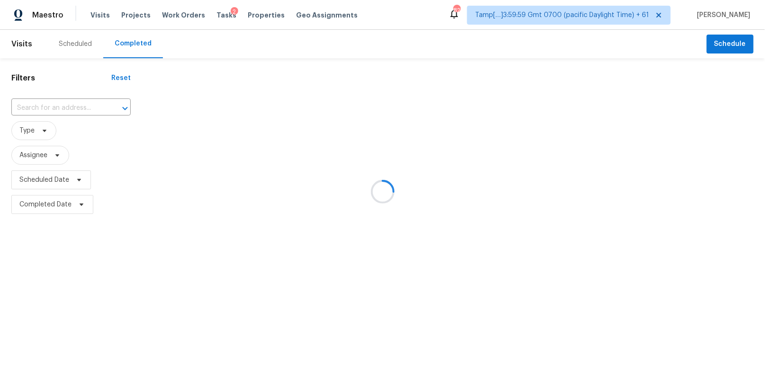
click at [57, 110] on div at bounding box center [382, 191] width 765 height 383
click at [57, 109] on div at bounding box center [382, 191] width 765 height 383
click at [52, 108] on div at bounding box center [382, 191] width 765 height 383
click at [52, 107] on div at bounding box center [382, 191] width 765 height 383
click at [47, 107] on div at bounding box center [382, 191] width 765 height 383
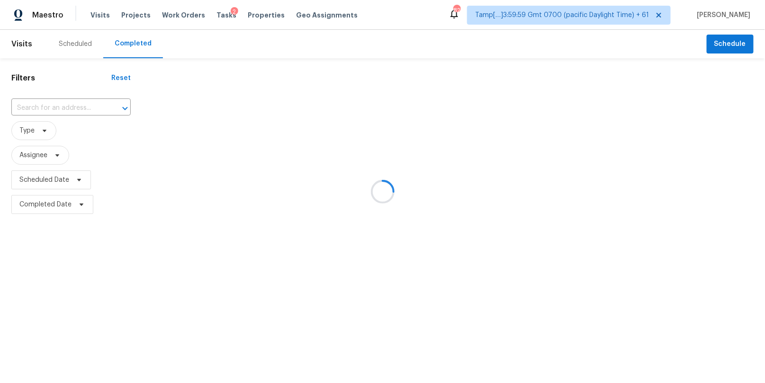
click at [47, 107] on div at bounding box center [382, 191] width 765 height 383
click at [37, 107] on div at bounding box center [382, 191] width 765 height 383
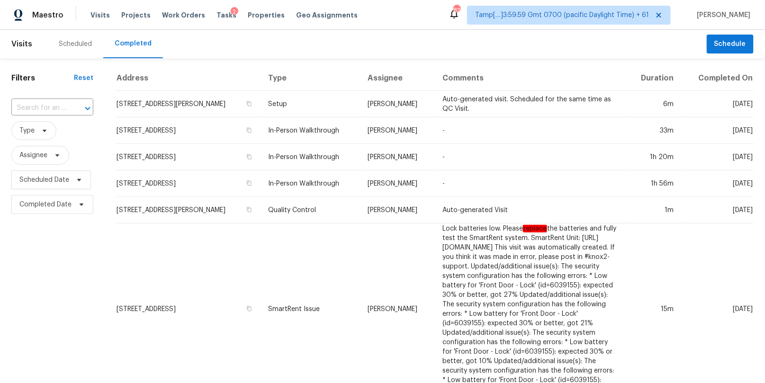
click at [50, 107] on input "text" at bounding box center [38, 108] width 55 height 15
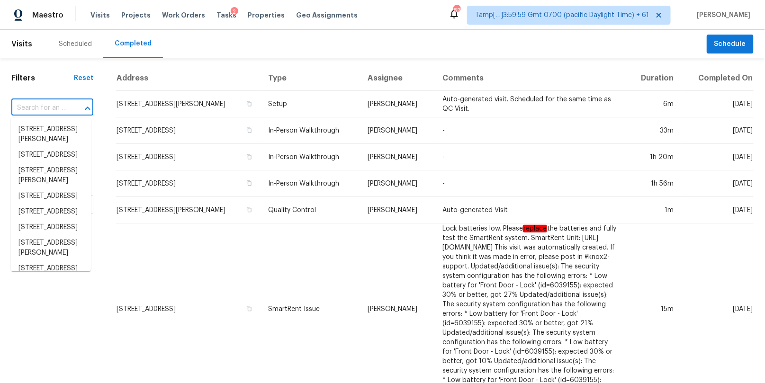
click at [50, 107] on input "text" at bounding box center [38, 108] width 55 height 15
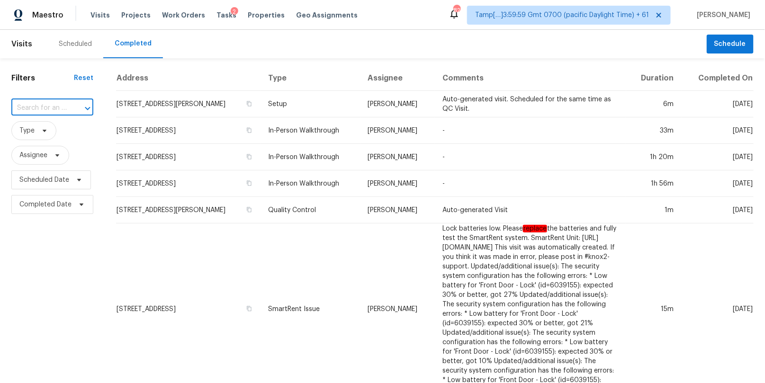
paste input "[STREET_ADDRESS][PERSON_NAME]"
type input "[STREET_ADDRESS][PERSON_NAME]"
click at [49, 132] on li "[STREET_ADDRESS]" at bounding box center [51, 130] width 80 height 16
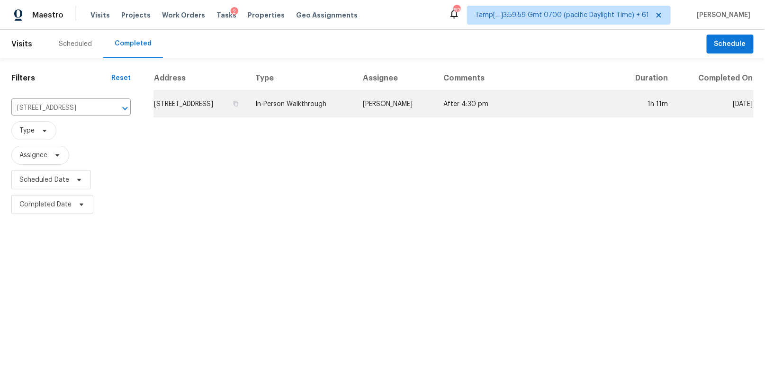
click at [355, 101] on td "In-Person Walkthrough" at bounding box center [301, 104] width 107 height 27
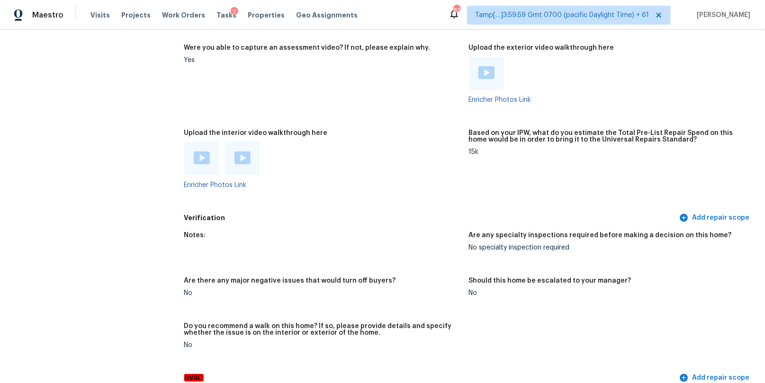
scroll to position [2005, 0]
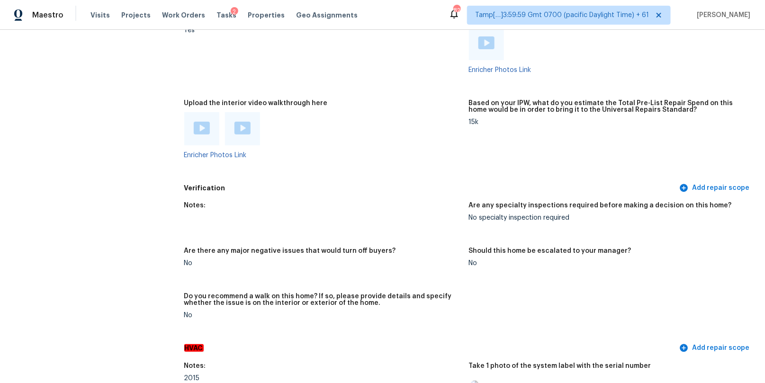
click at [202, 134] on div at bounding box center [202, 129] width 16 height 14
click at [238, 125] on img at bounding box center [242, 128] width 16 height 13
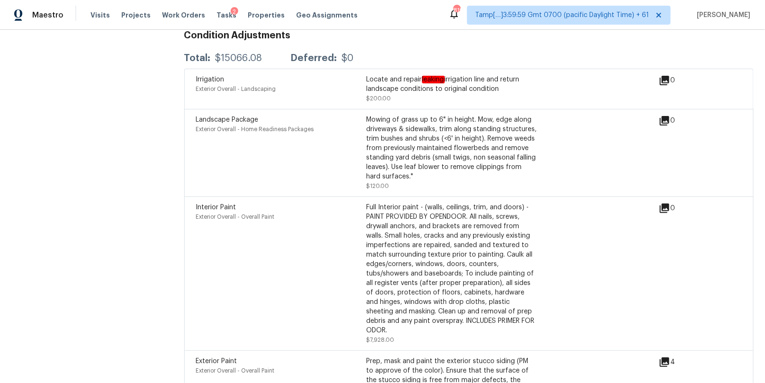
scroll to position [1449, 0]
